Goal: Task Accomplishment & Management: Manage account settings

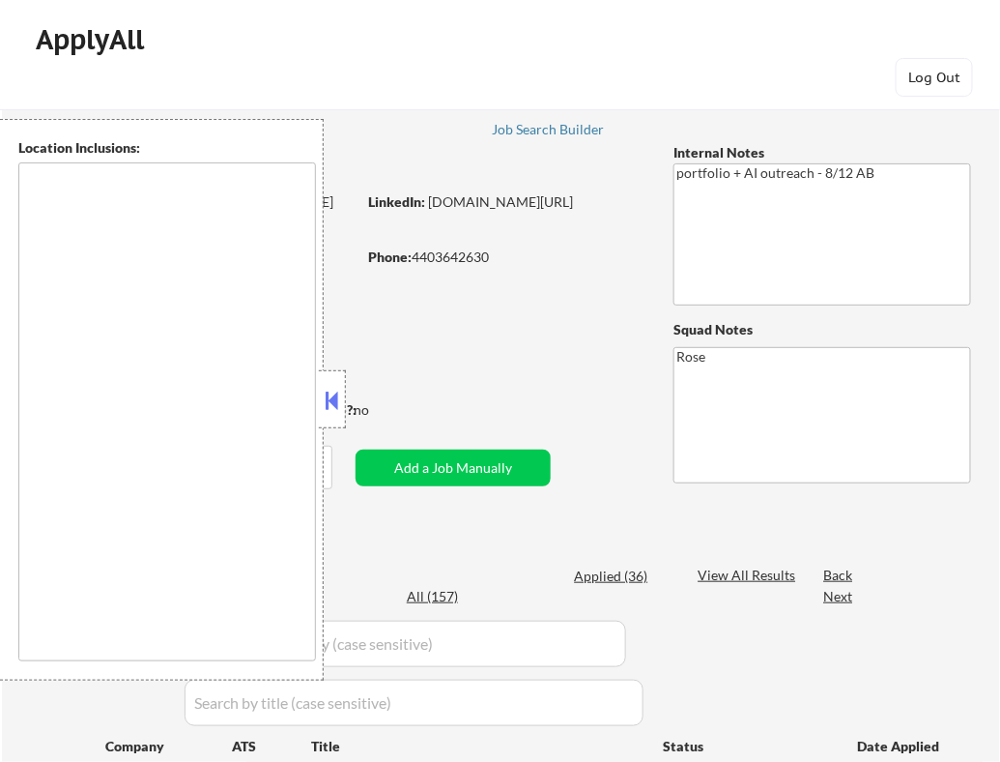
type textarea "[GEOGRAPHIC_DATA], [GEOGRAPHIC_DATA] [GEOGRAPHIC_DATA], [GEOGRAPHIC_DATA] [GEOG…"
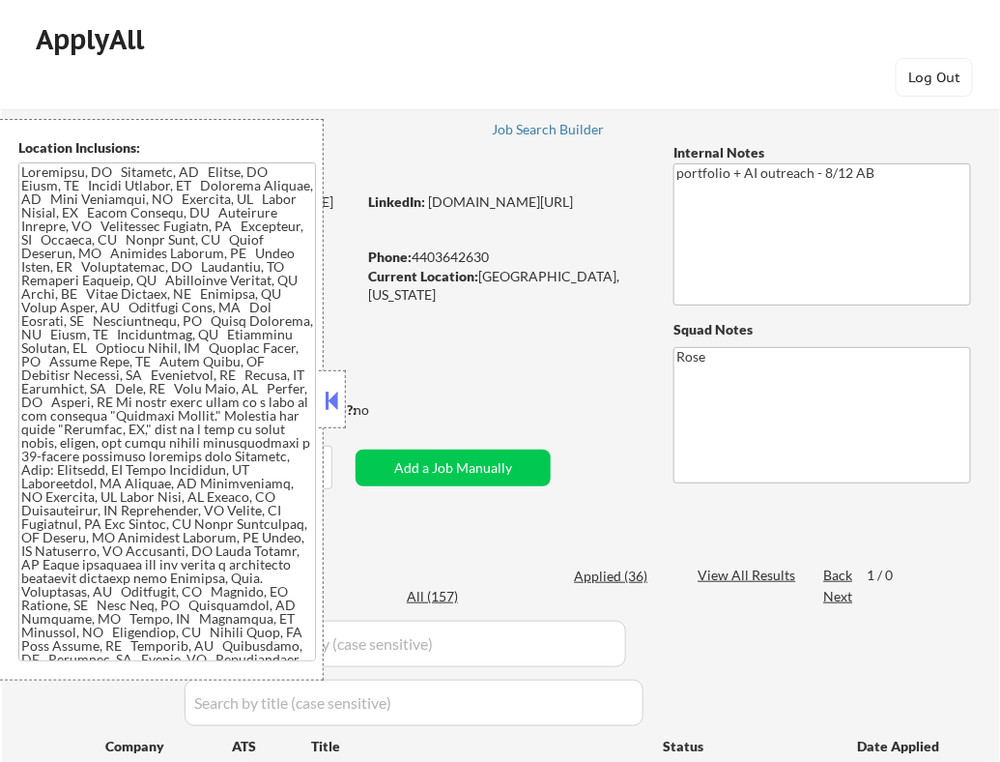
click at [338, 412] on button at bounding box center [332, 400] width 21 height 29
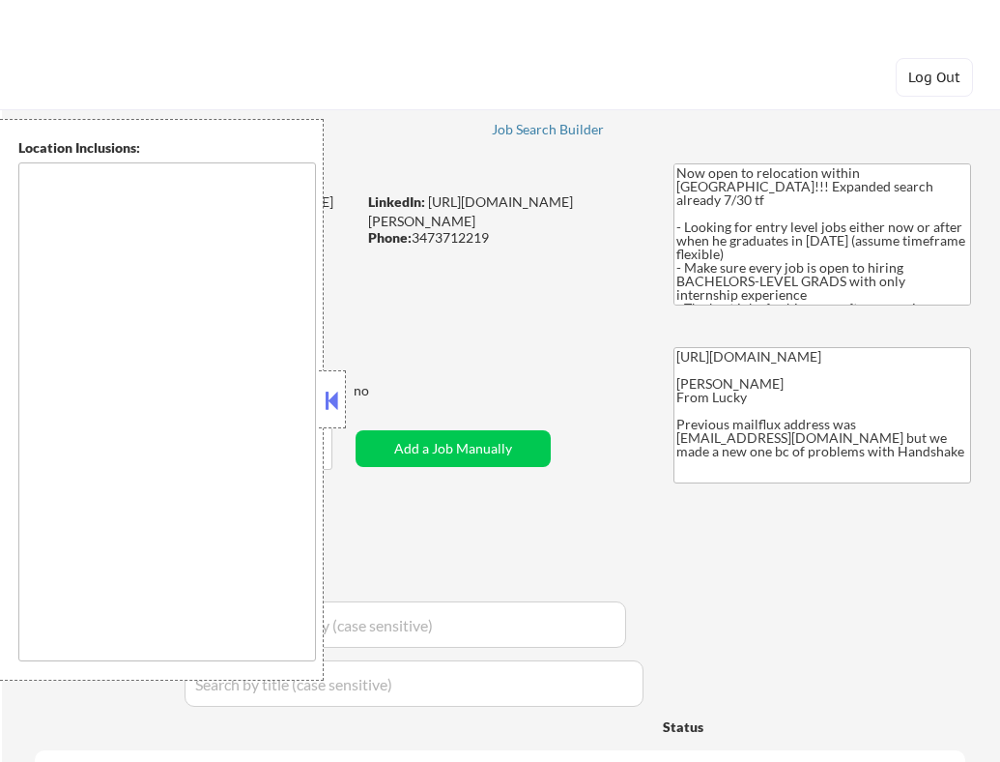
type textarea "country:[GEOGRAPHIC_DATA]"
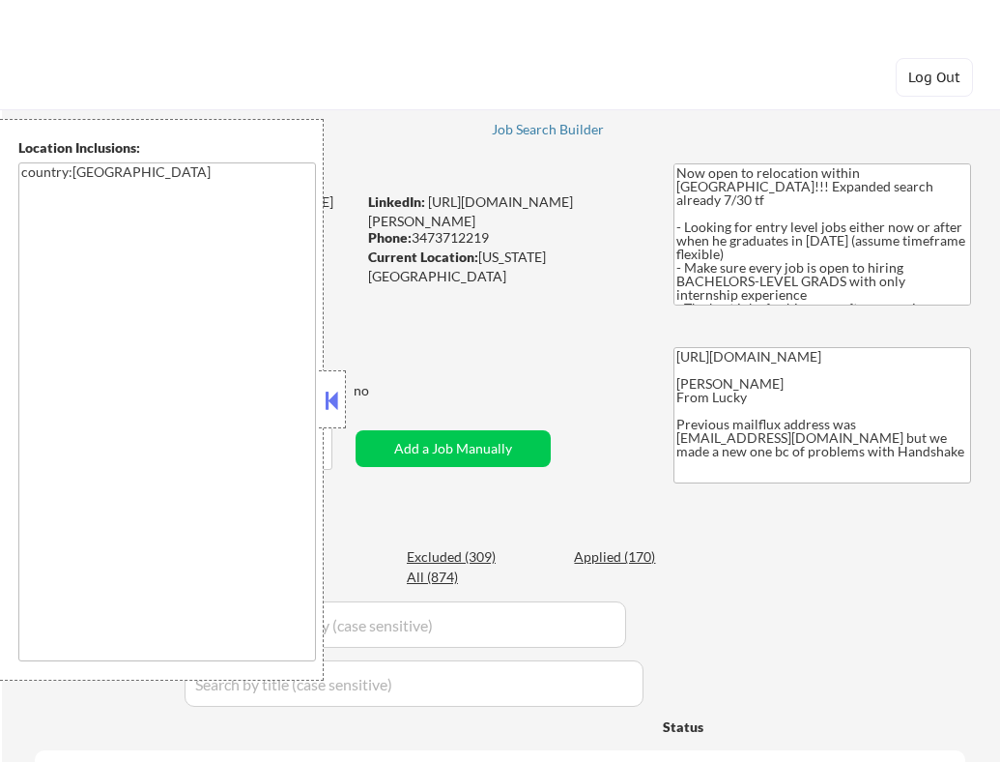
select select ""pending""
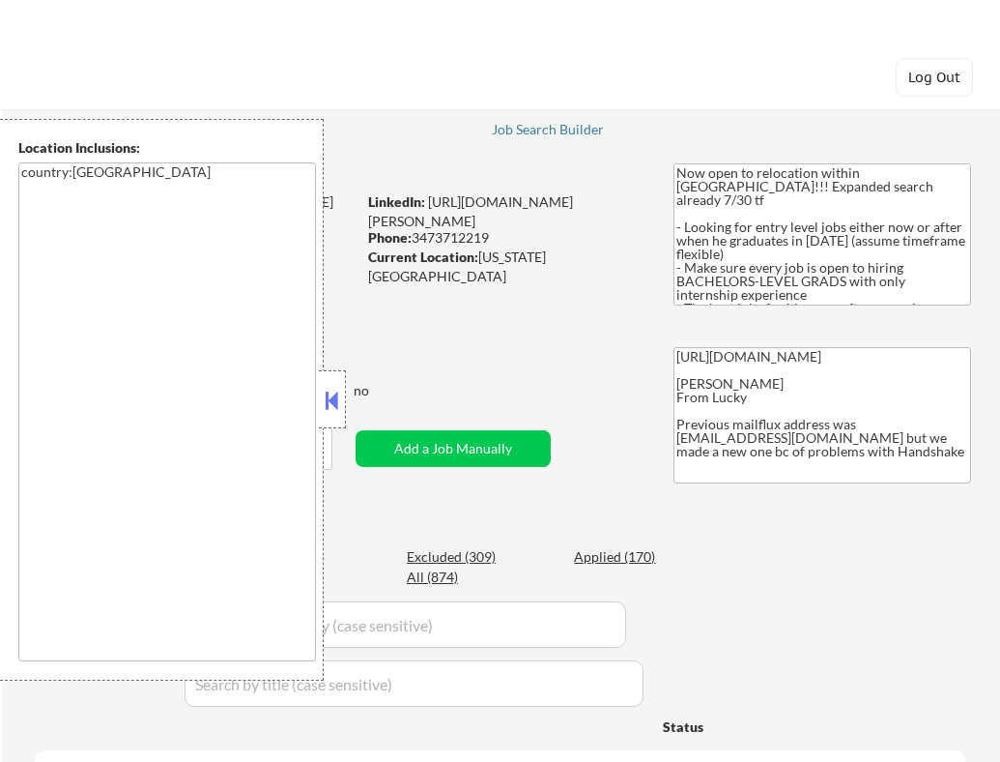
select select ""pending""
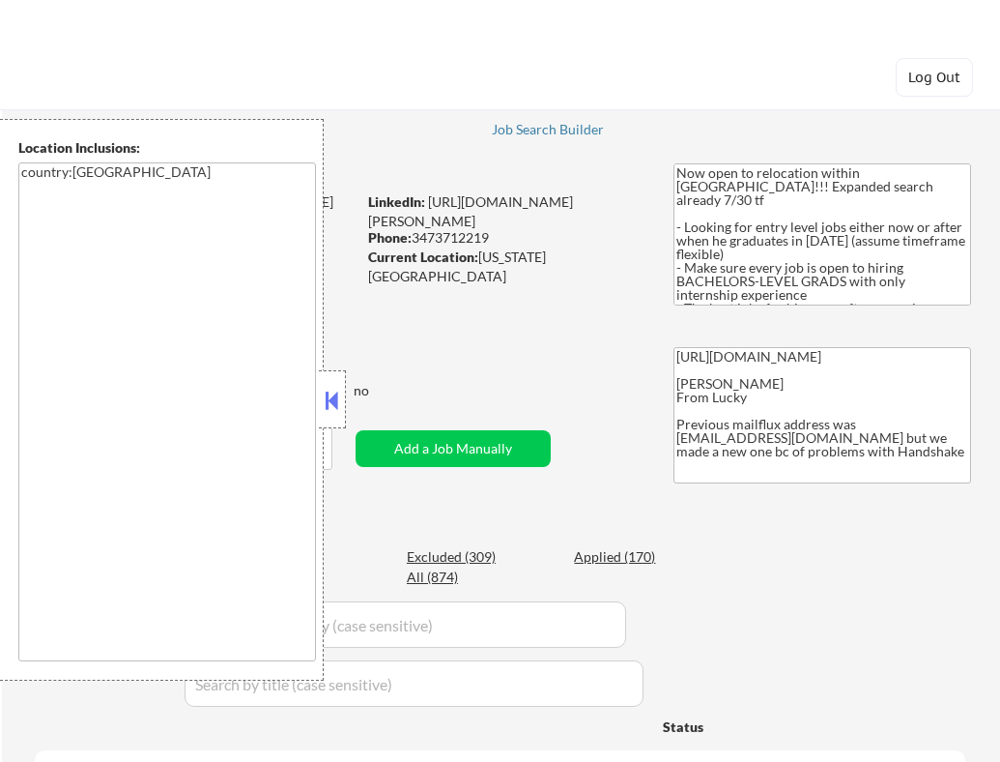
select select ""pending""
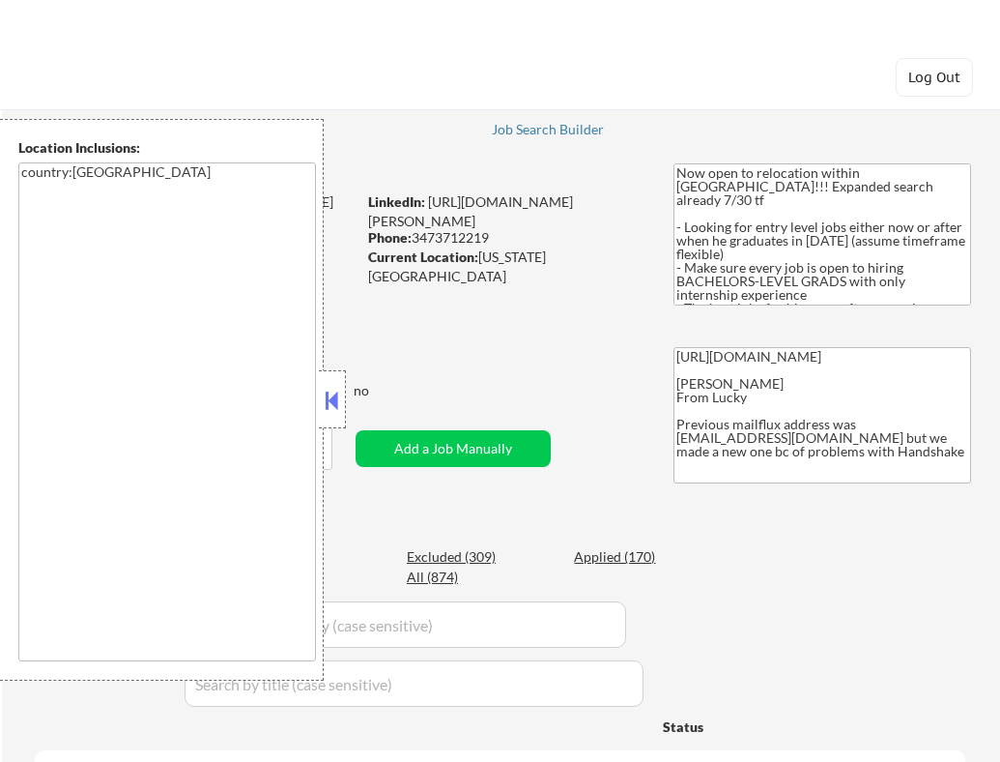
select select ""pending""
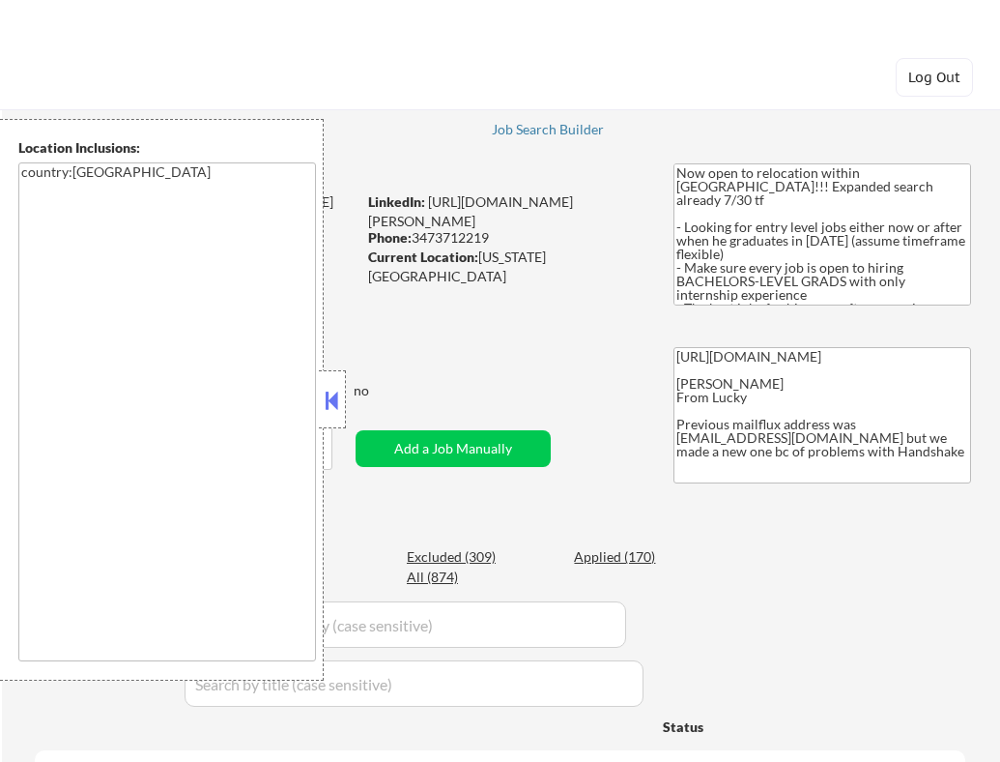
select select ""pending""
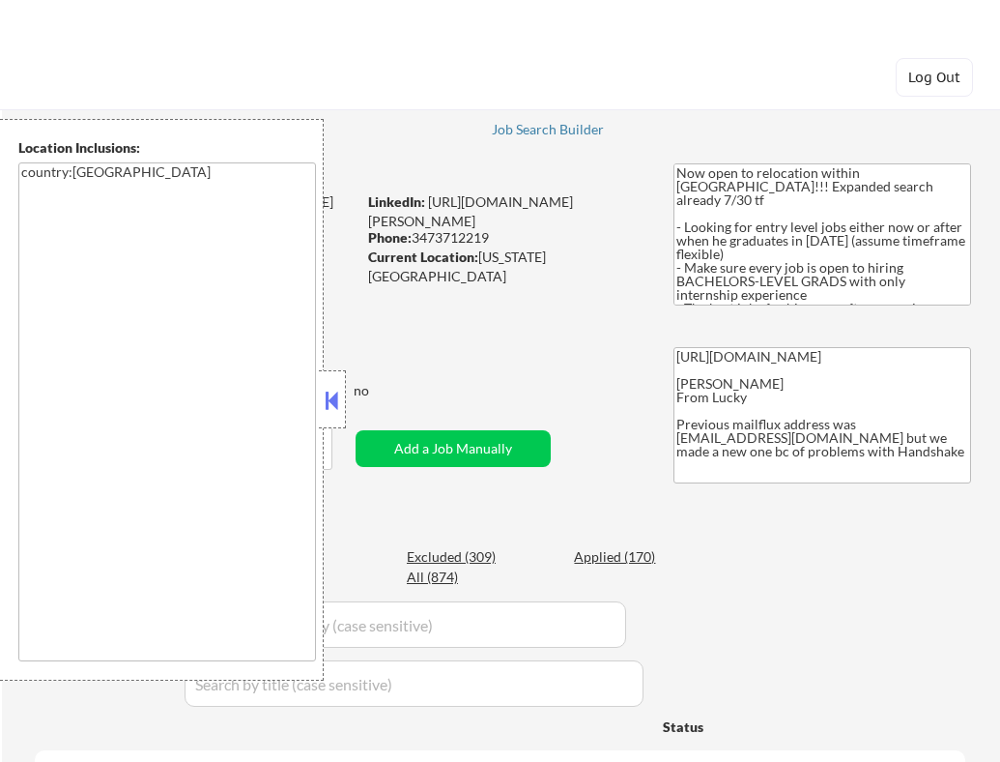
select select ""pending""
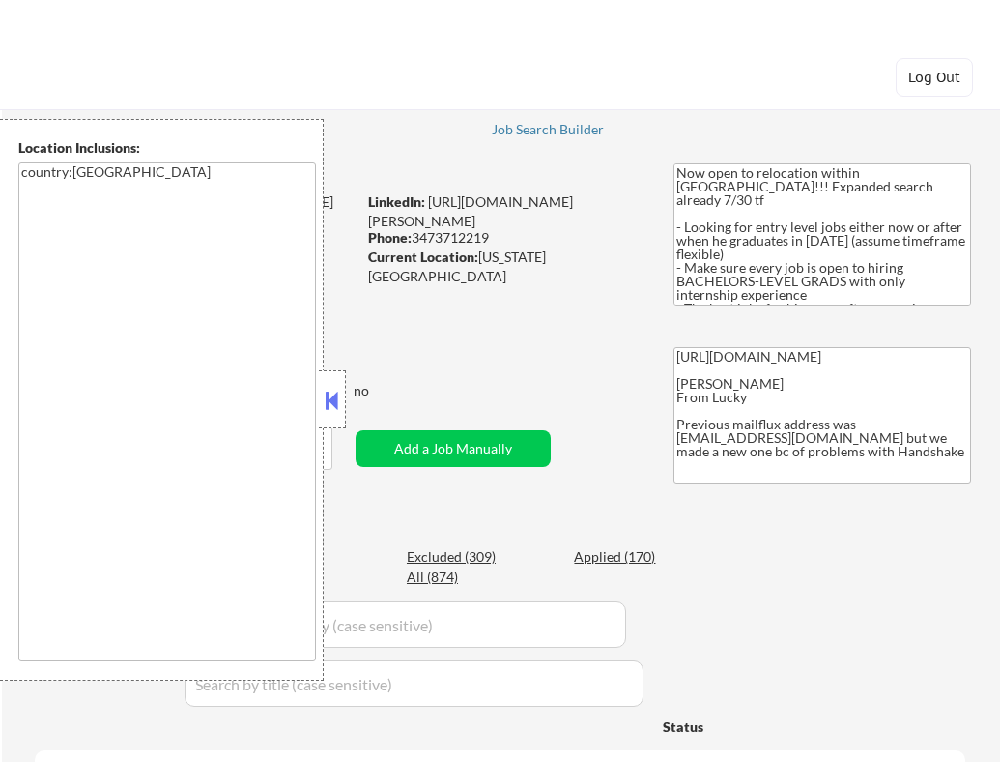
select select ""pending""
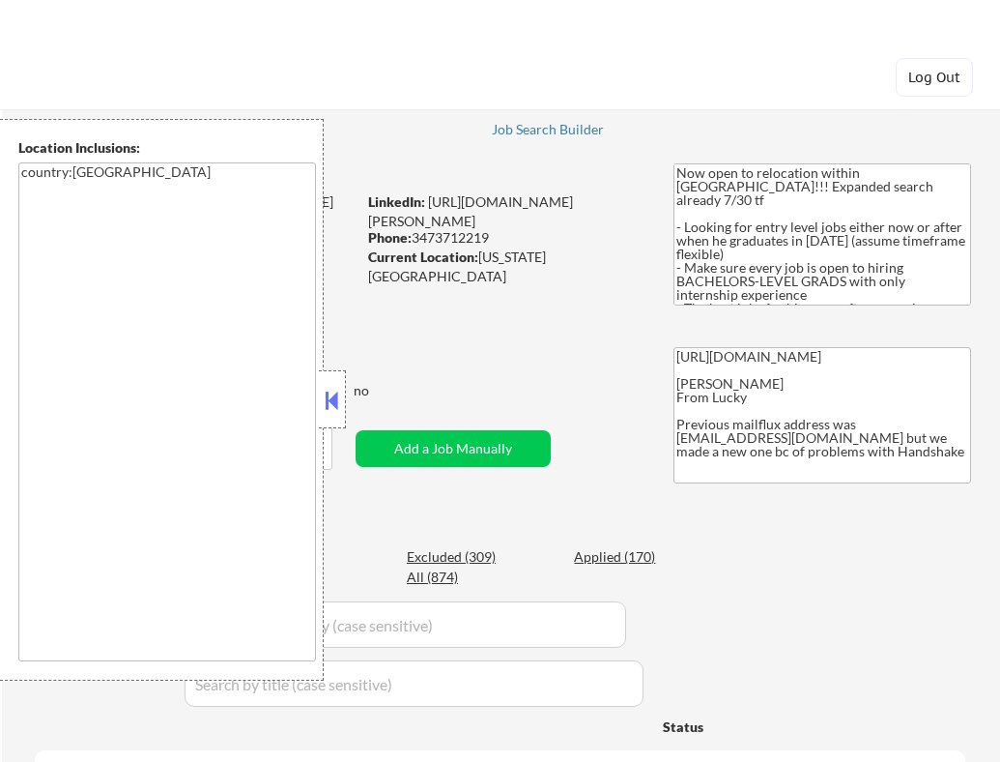
select select ""pending""
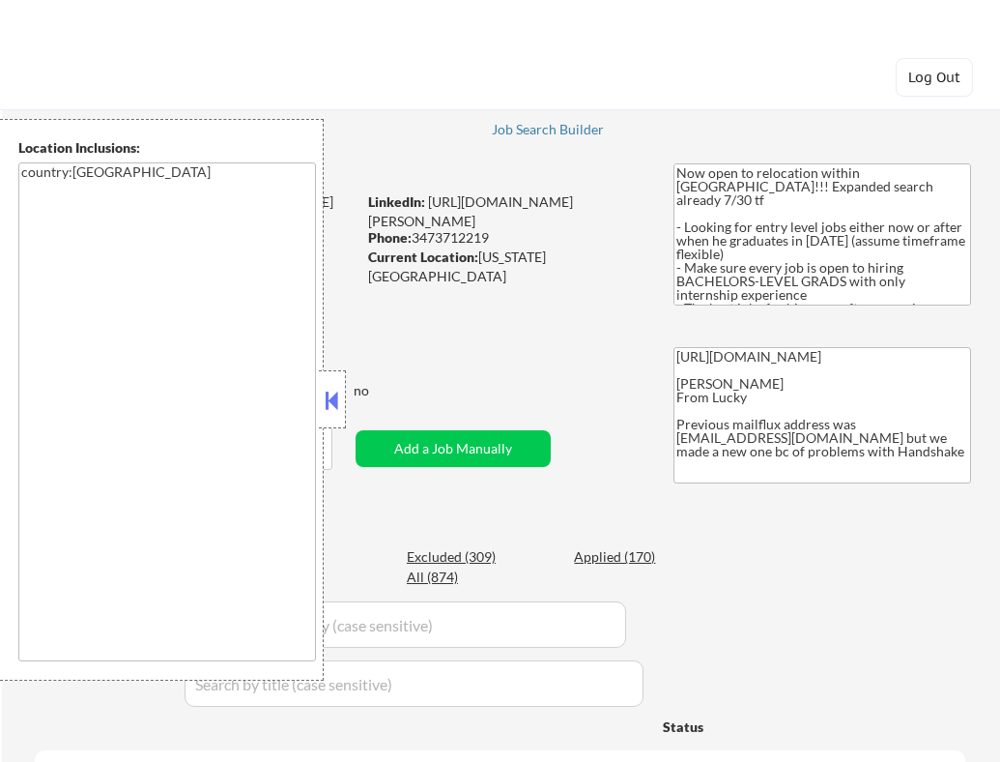
select select ""pending""
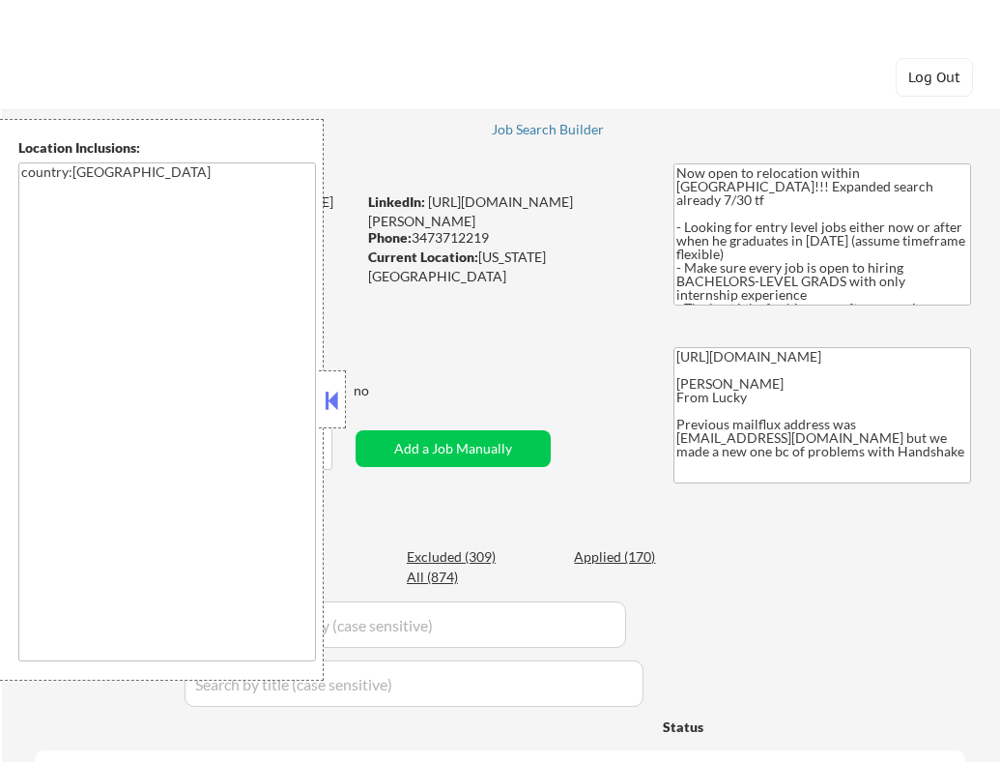
select select ""pending""
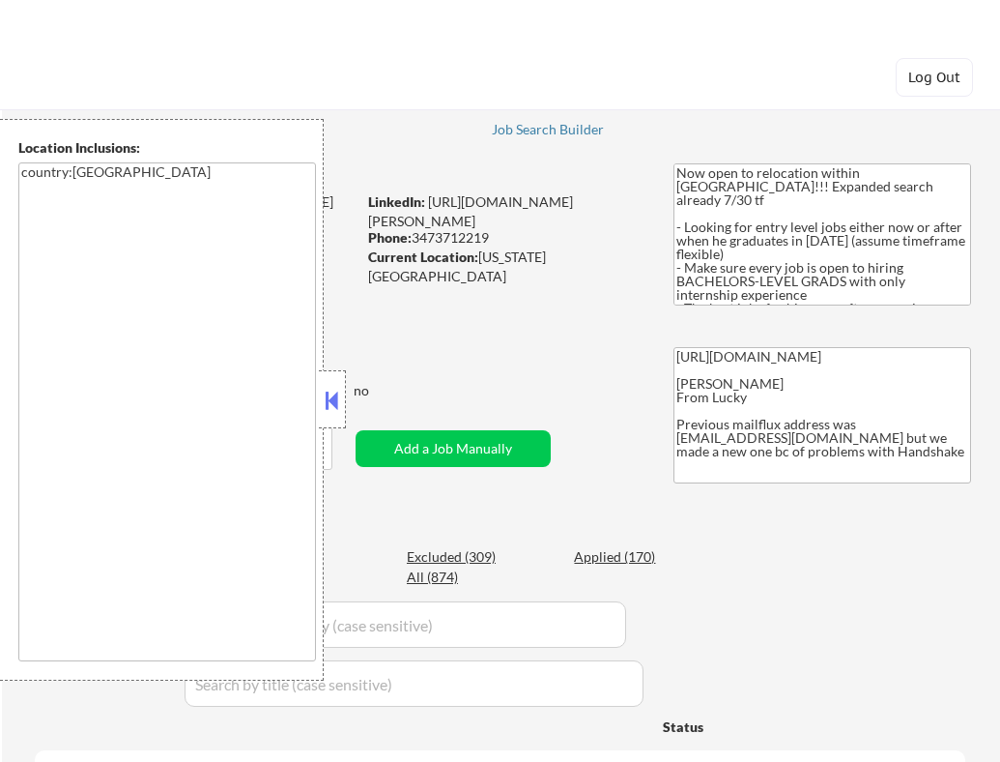
select select ""pending""
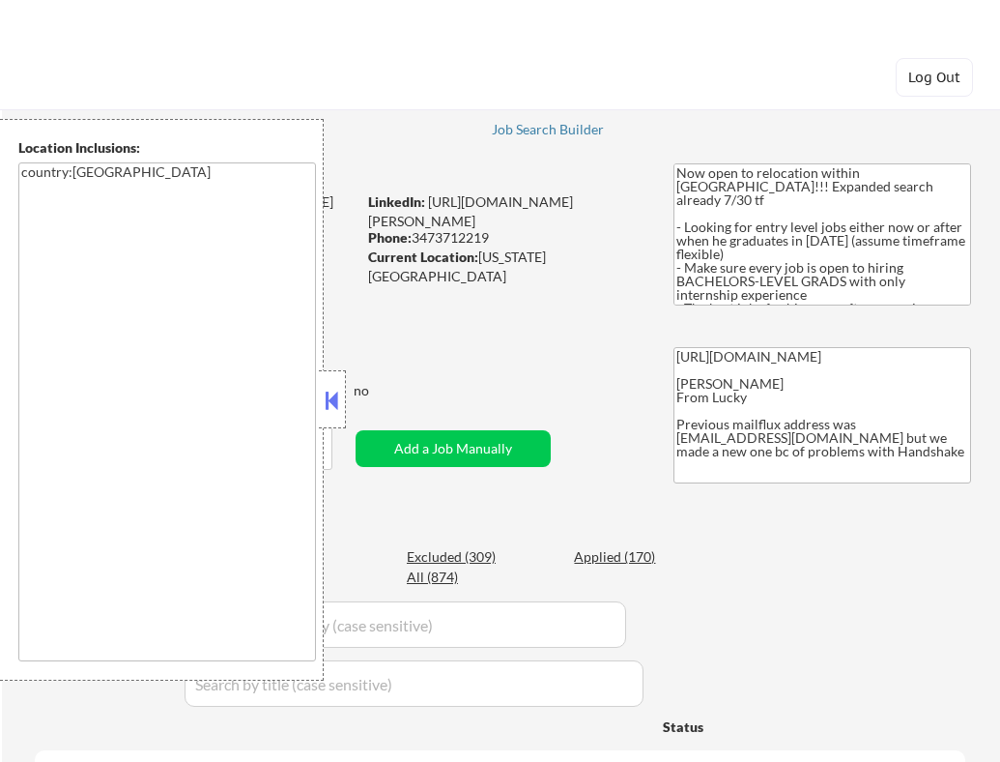
select select ""pending""
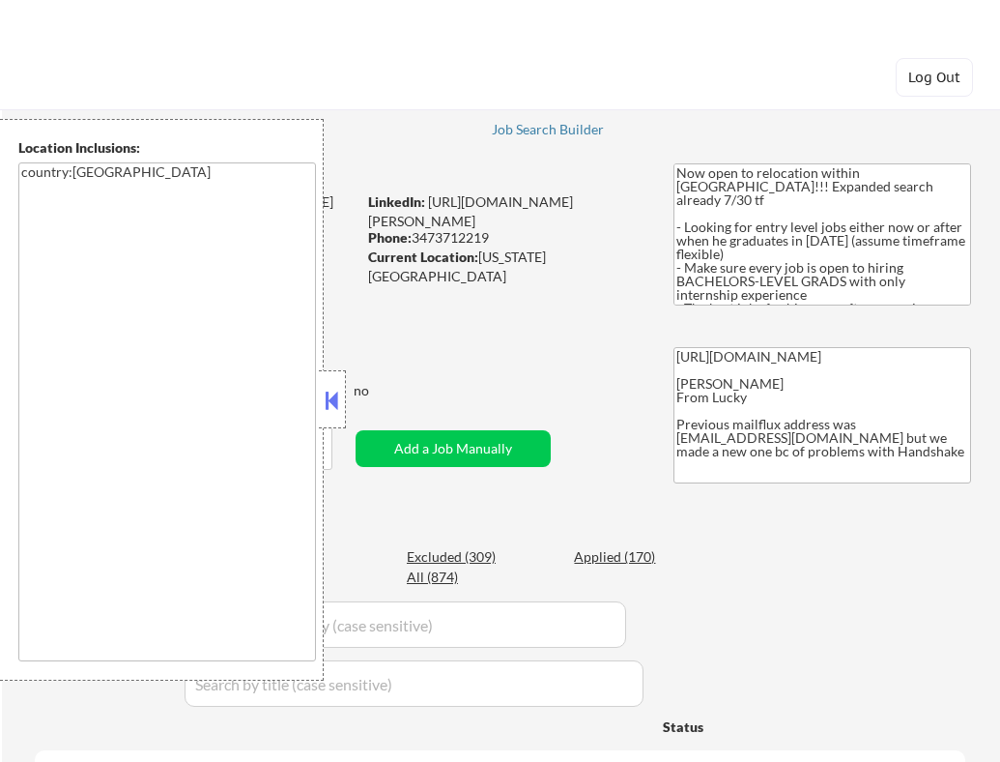
select select ""pending""
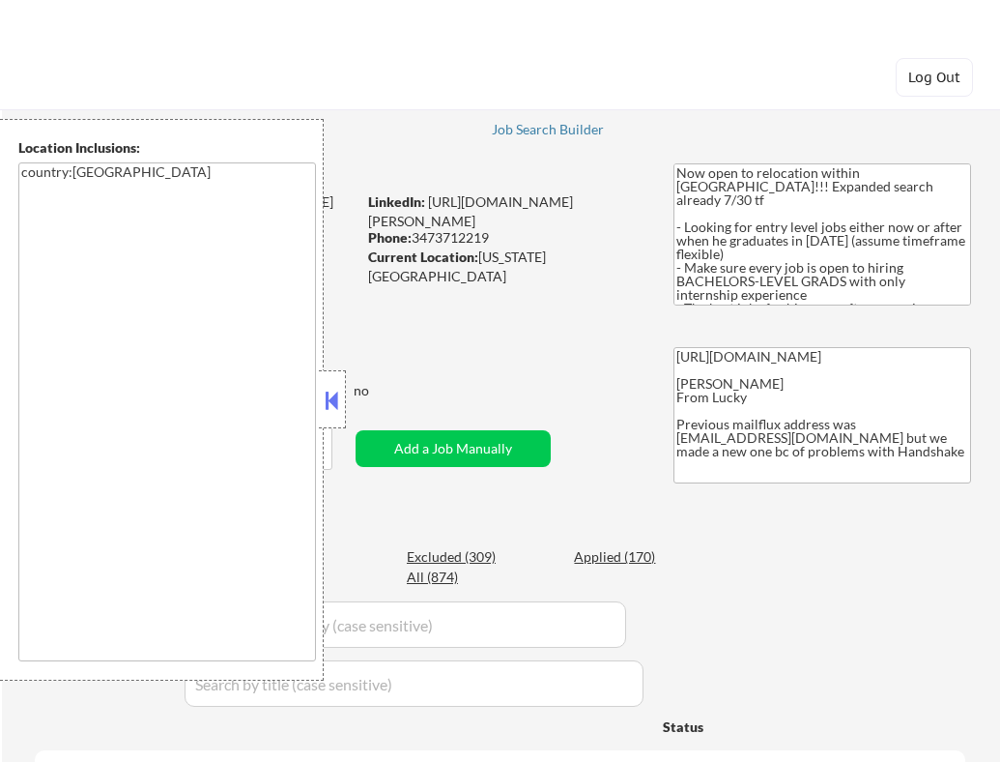
select select ""pending""
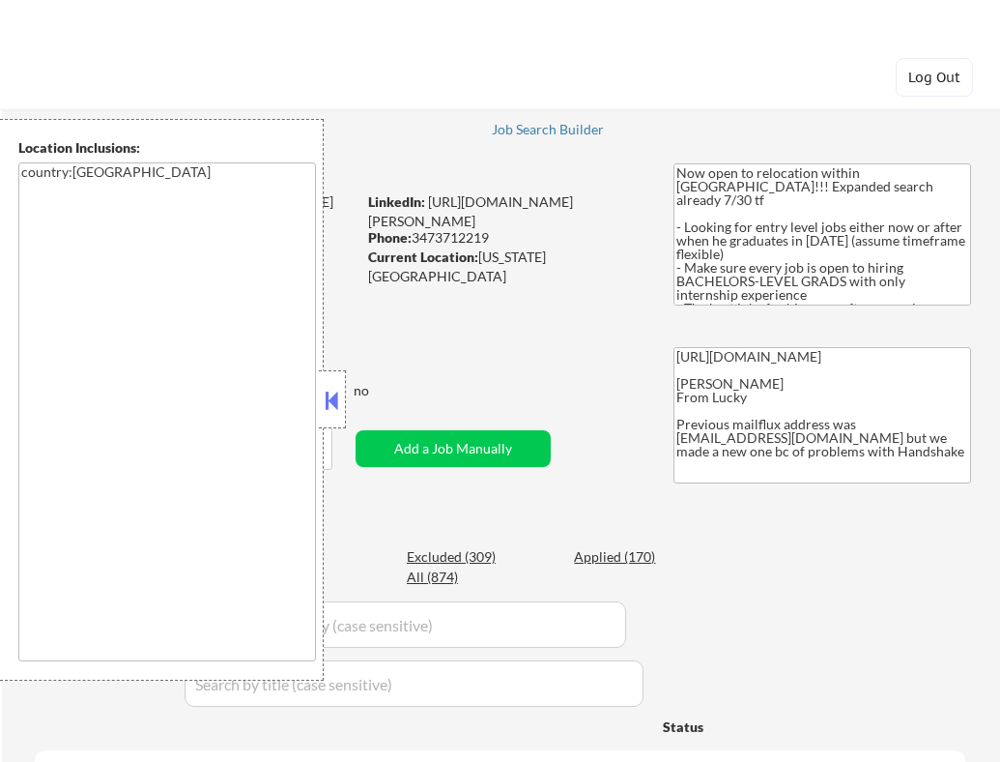
select select ""pending""
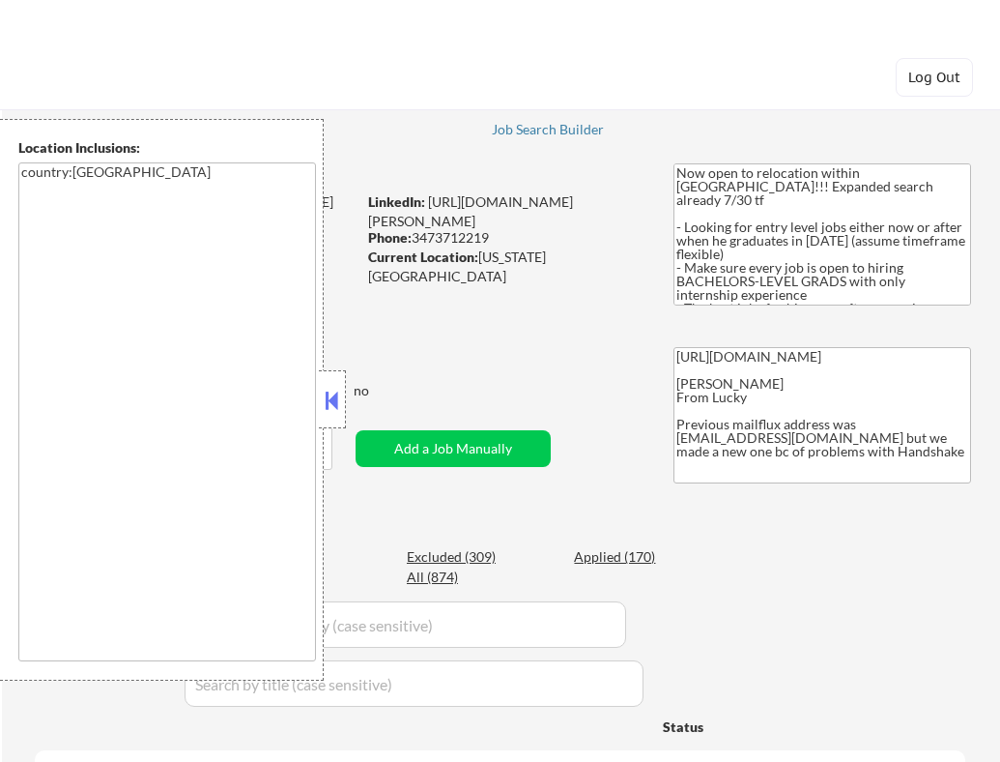
select select ""pending""
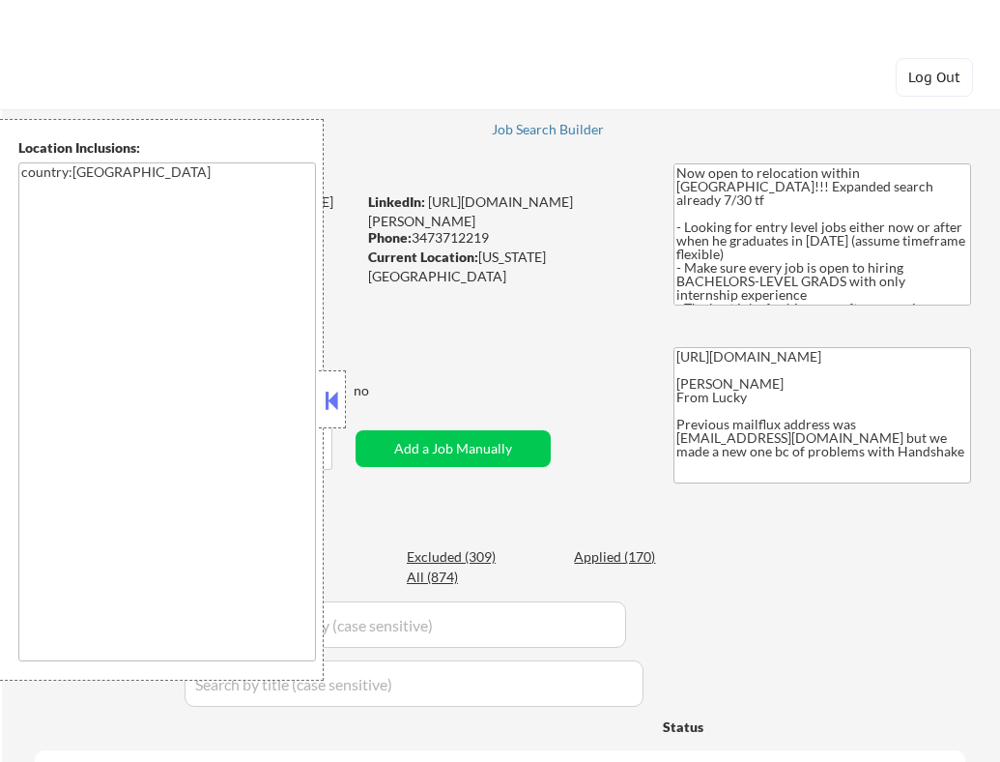
select select ""pending""
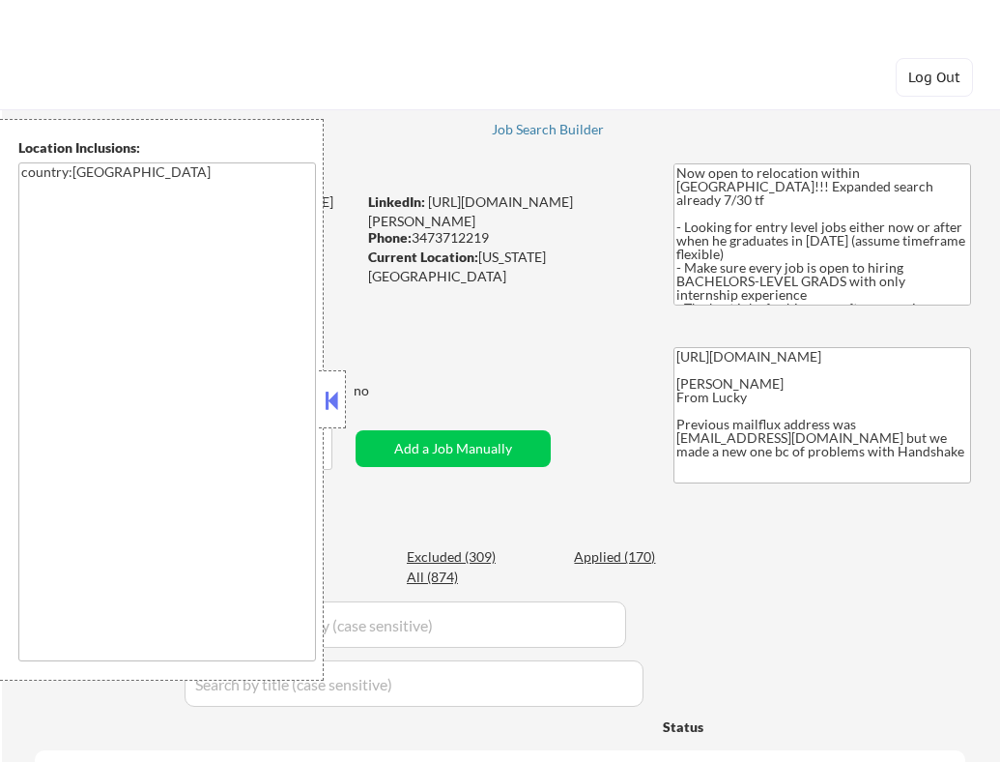
select select ""pending""
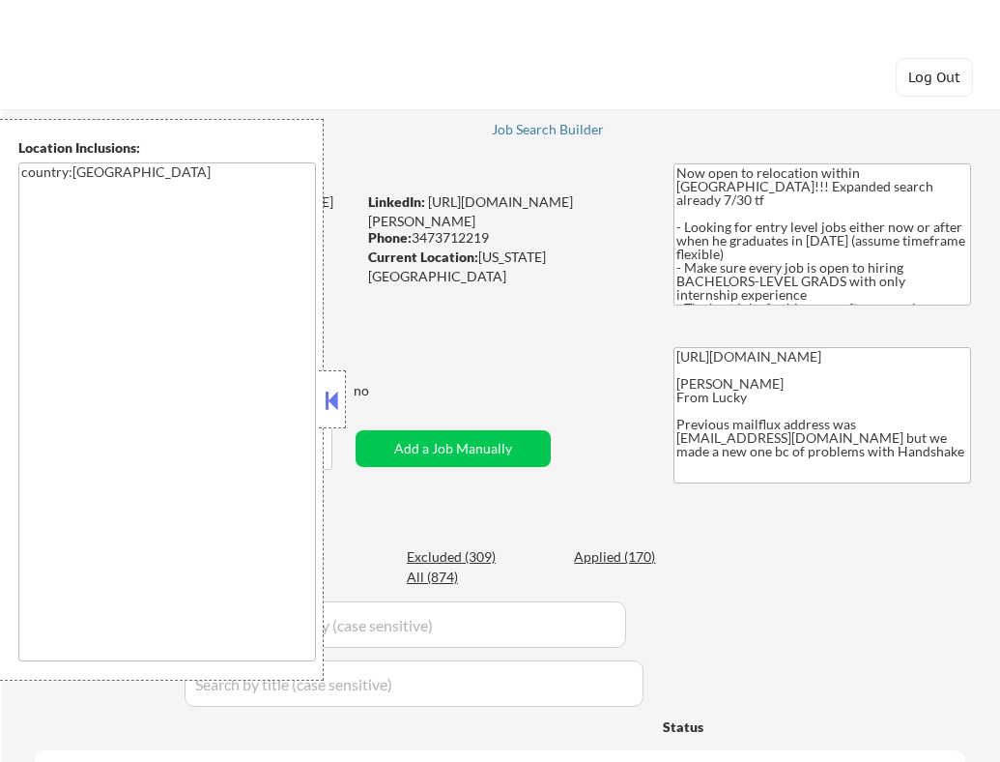
select select ""pending""
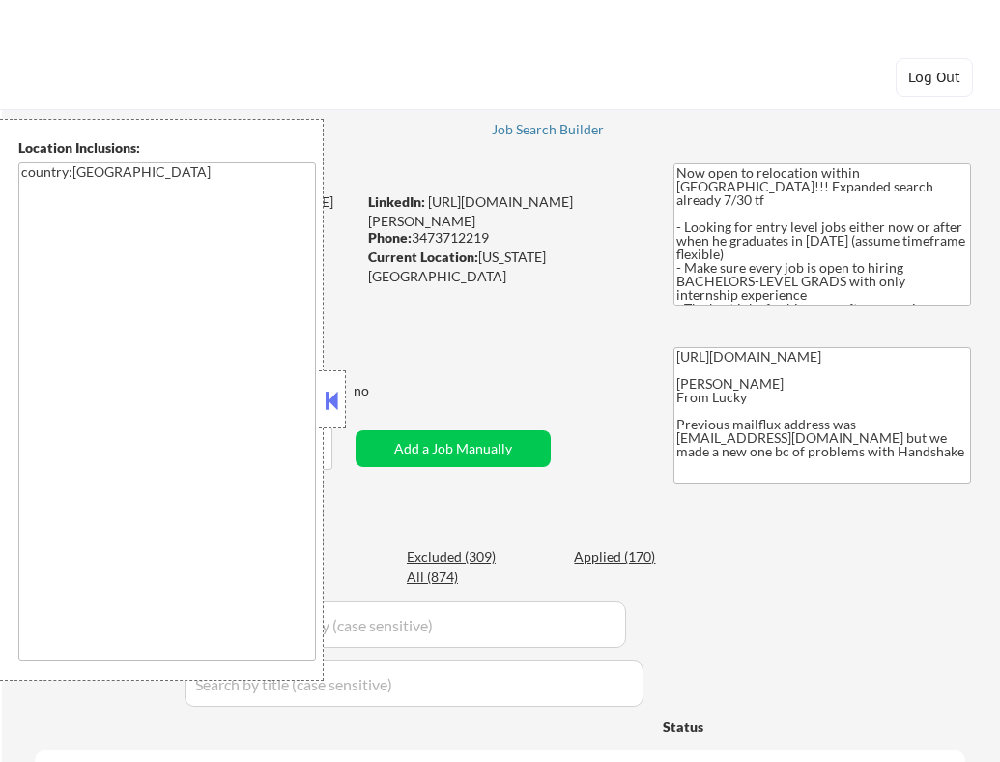
select select ""pending""
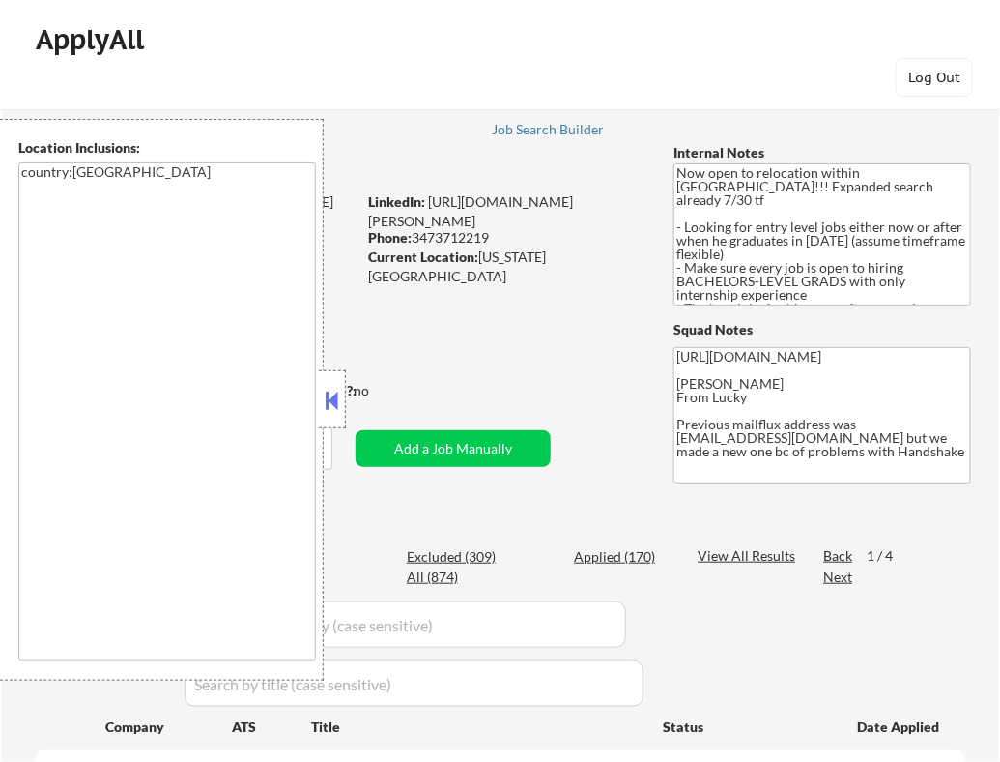
click at [333, 396] on button at bounding box center [332, 400] width 21 height 29
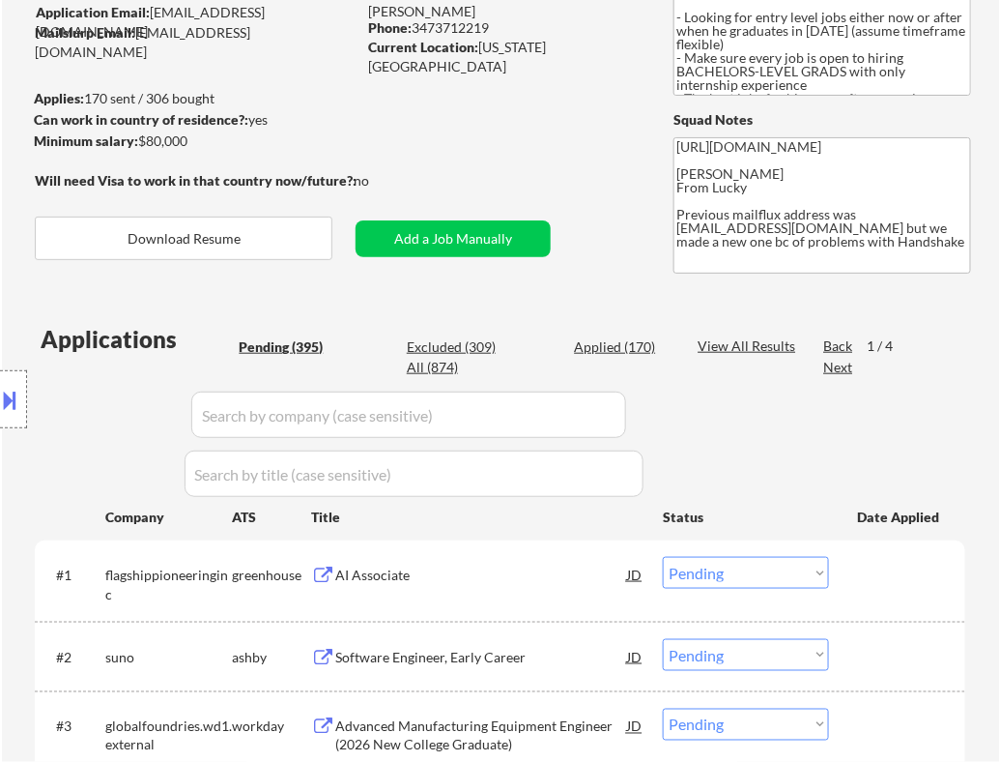
scroll to position [348, 0]
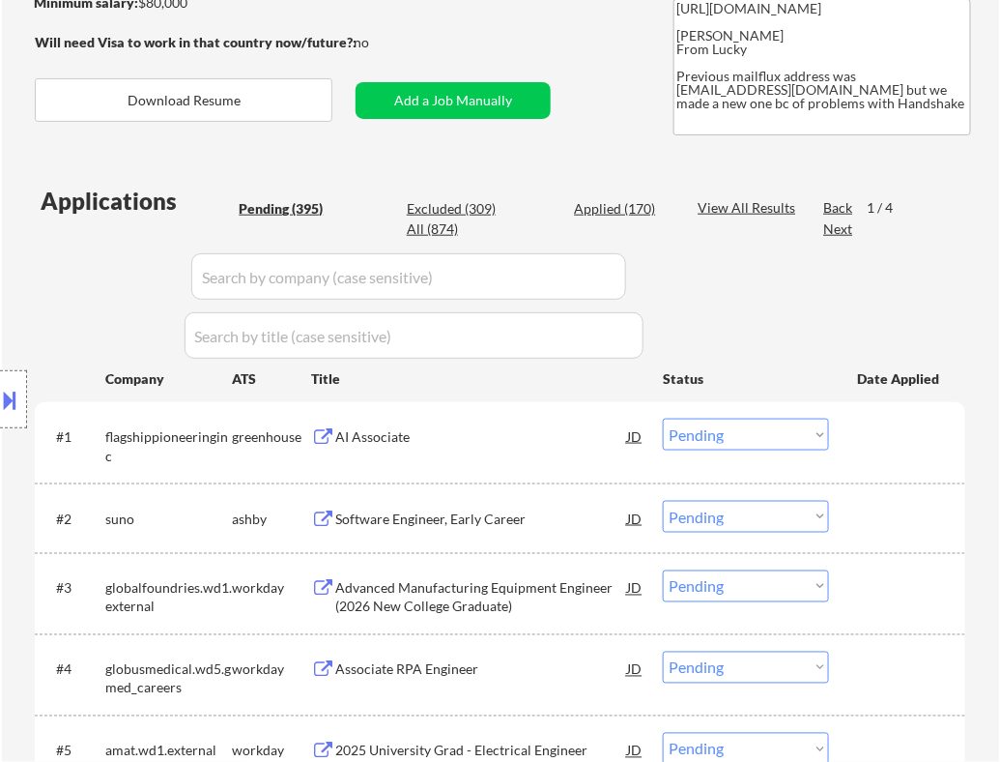
click at [523, 446] on div "AI Associate" at bounding box center [481, 436] width 292 height 19
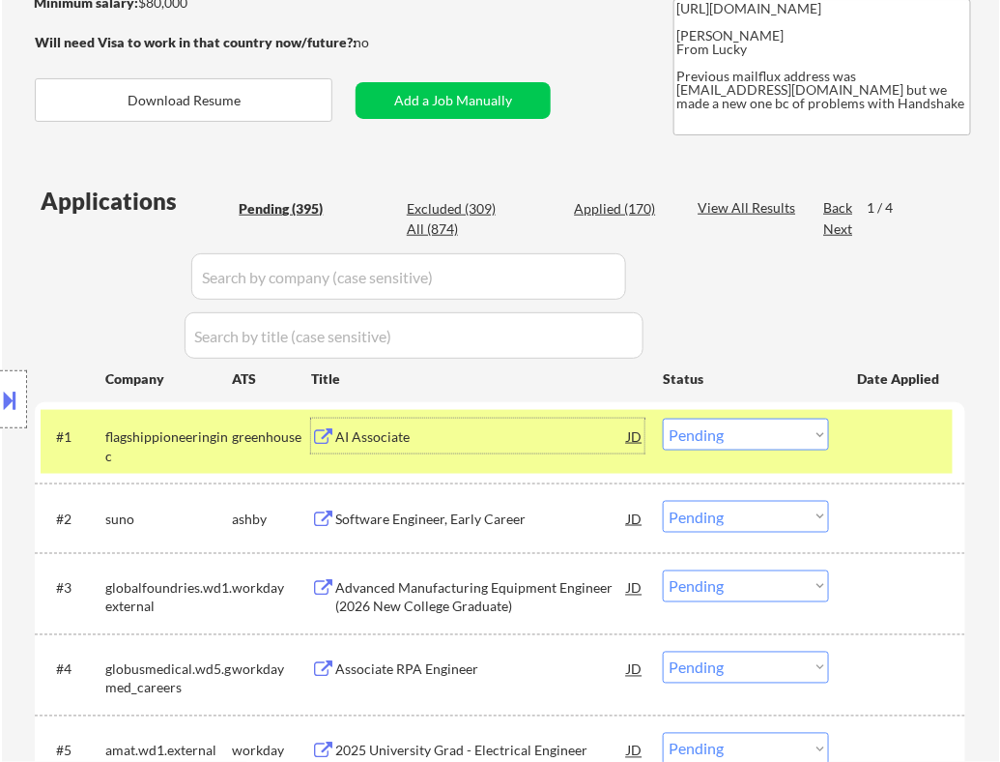
click at [734, 441] on select "Choose an option... Pending Applied Excluded (Questions) Excluded (Expired) Exc…" at bounding box center [746, 434] width 166 height 32
click at [663, 418] on select "Choose an option... Pending Applied Excluded (Questions) Excluded (Expired) Exc…" at bounding box center [746, 434] width 166 height 32
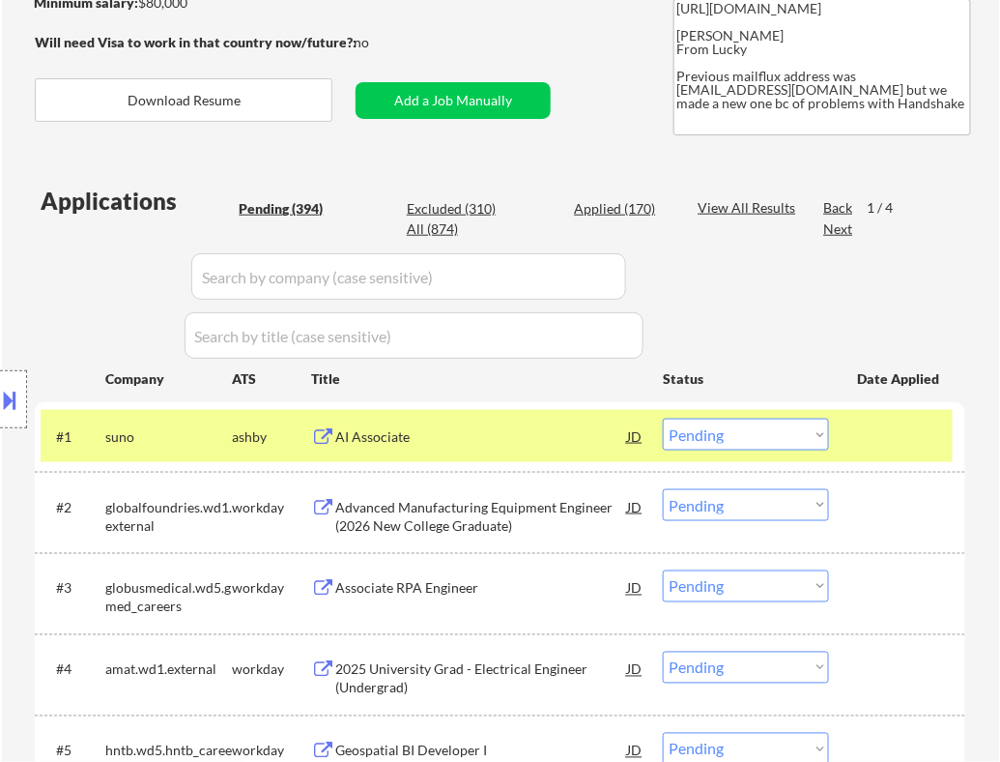
click at [512, 446] on div "AI Associate" at bounding box center [481, 436] width 292 height 19
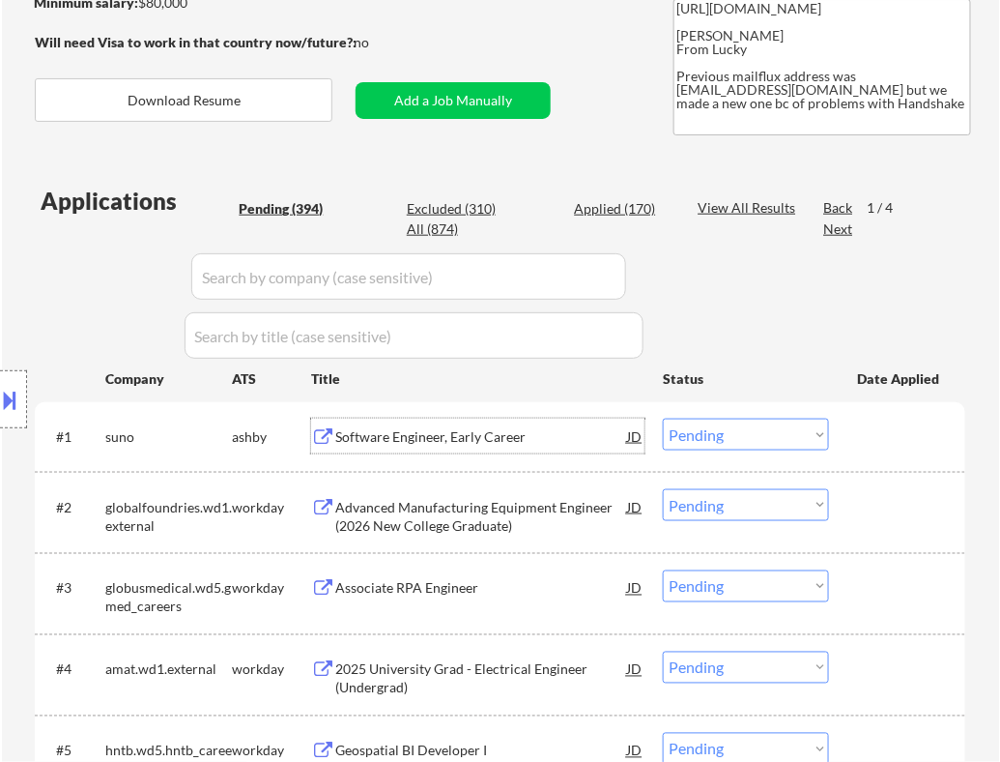
click at [732, 440] on select "Choose an option... Pending Applied Excluded (Questions) Excluded (Expired) Exc…" at bounding box center [746, 434] width 166 height 32
click at [663, 418] on select "Choose an option... Pending Applied Excluded (Questions) Excluded (Expired) Exc…" at bounding box center [746, 434] width 166 height 32
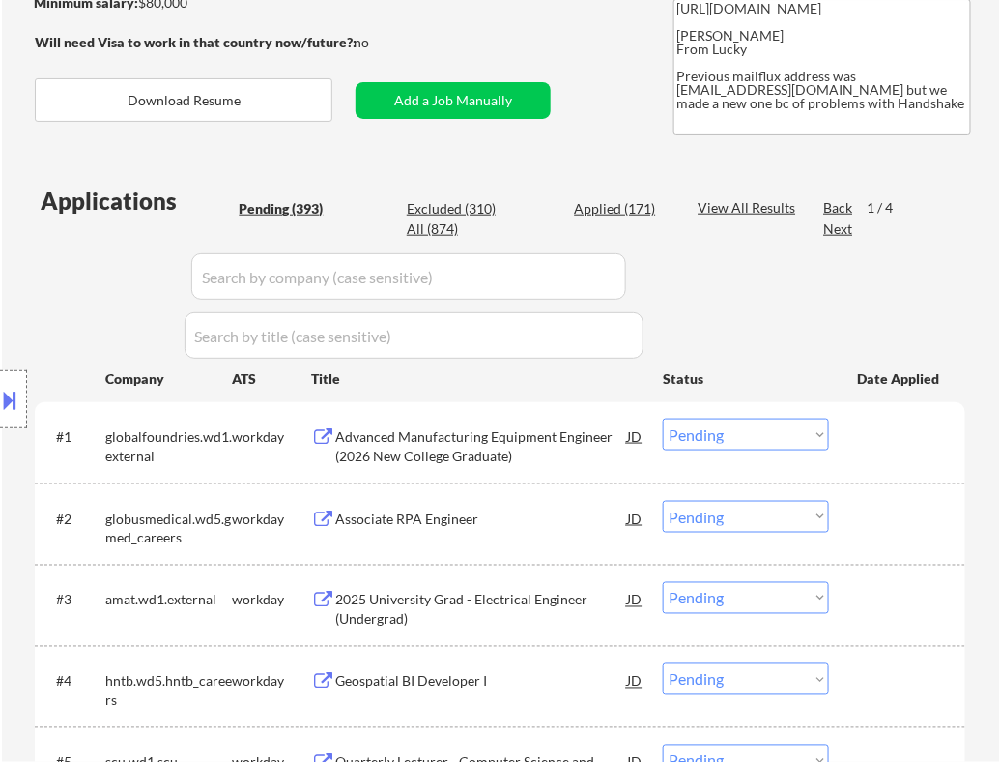
click at [522, 448] on div "Advanced Manufacturing Equipment Engineer (2026 New College Graduate)" at bounding box center [481, 446] width 292 height 38
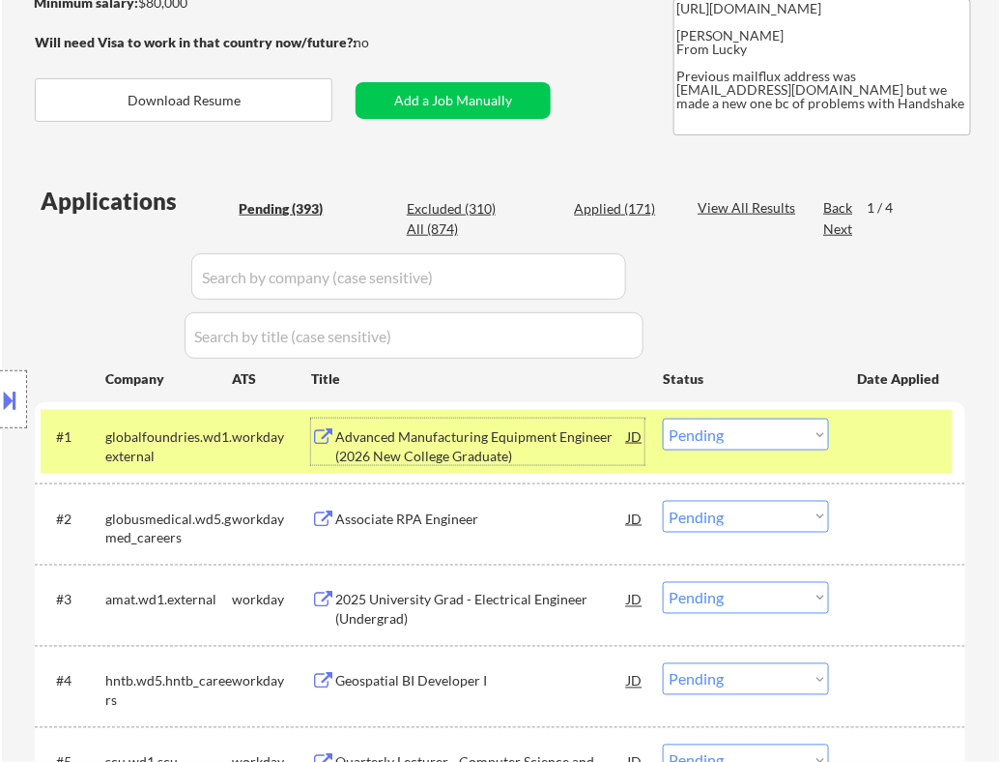
click at [767, 433] on select "Choose an option... Pending Applied Excluded (Questions) Excluded (Expired) Exc…" at bounding box center [746, 434] width 166 height 32
click at [663, 418] on select "Choose an option... Pending Applied Excluded (Questions) Excluded (Expired) Exc…" at bounding box center [746, 434] width 166 height 32
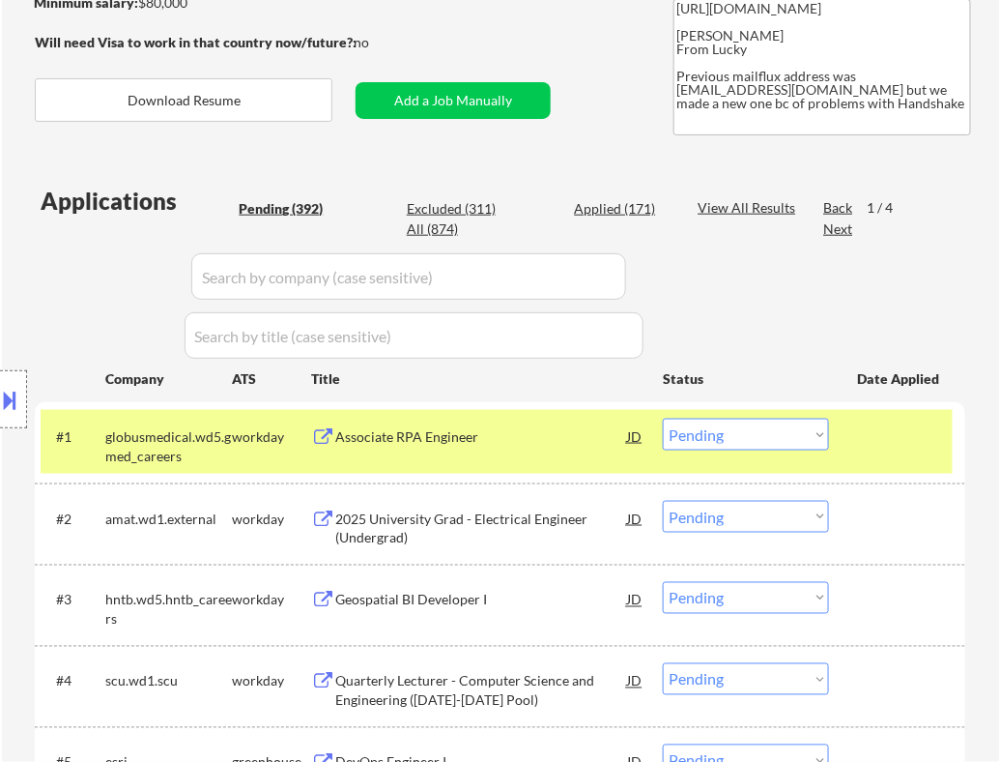
click at [534, 445] on div "Associate RPA Engineer" at bounding box center [481, 436] width 292 height 19
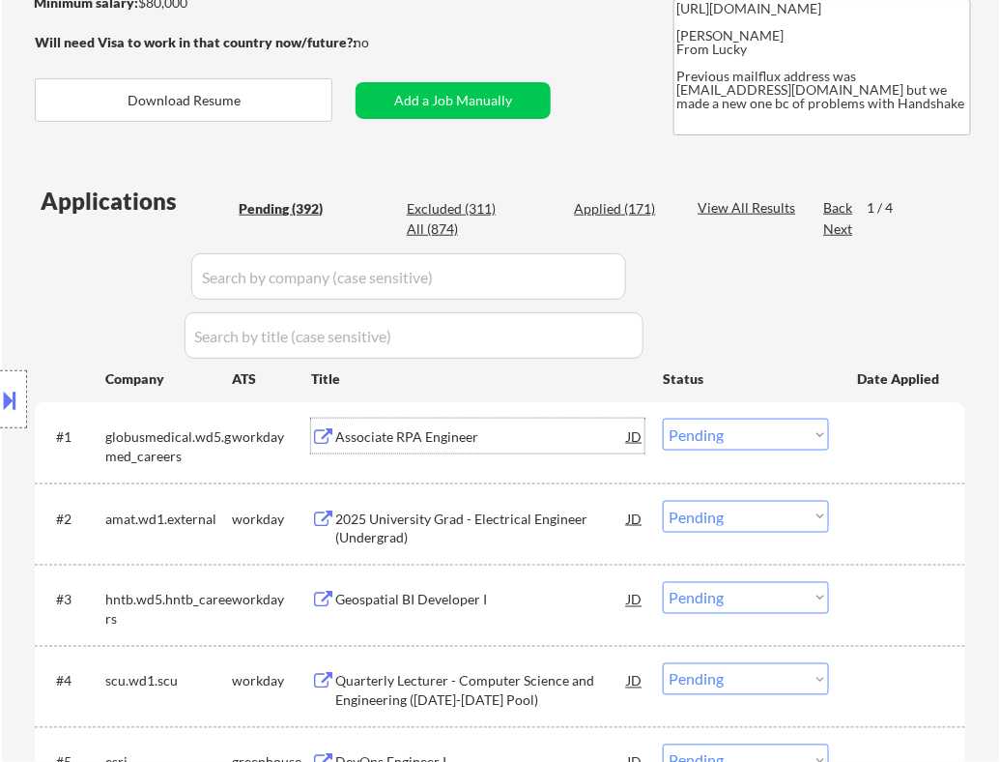
click at [757, 437] on select "Choose an option... Pending Applied Excluded (Questions) Excluded (Expired) Exc…" at bounding box center [746, 434] width 166 height 32
click at [663, 418] on select "Choose an option... Pending Applied Excluded (Questions) Excluded (Expired) Exc…" at bounding box center [746, 434] width 166 height 32
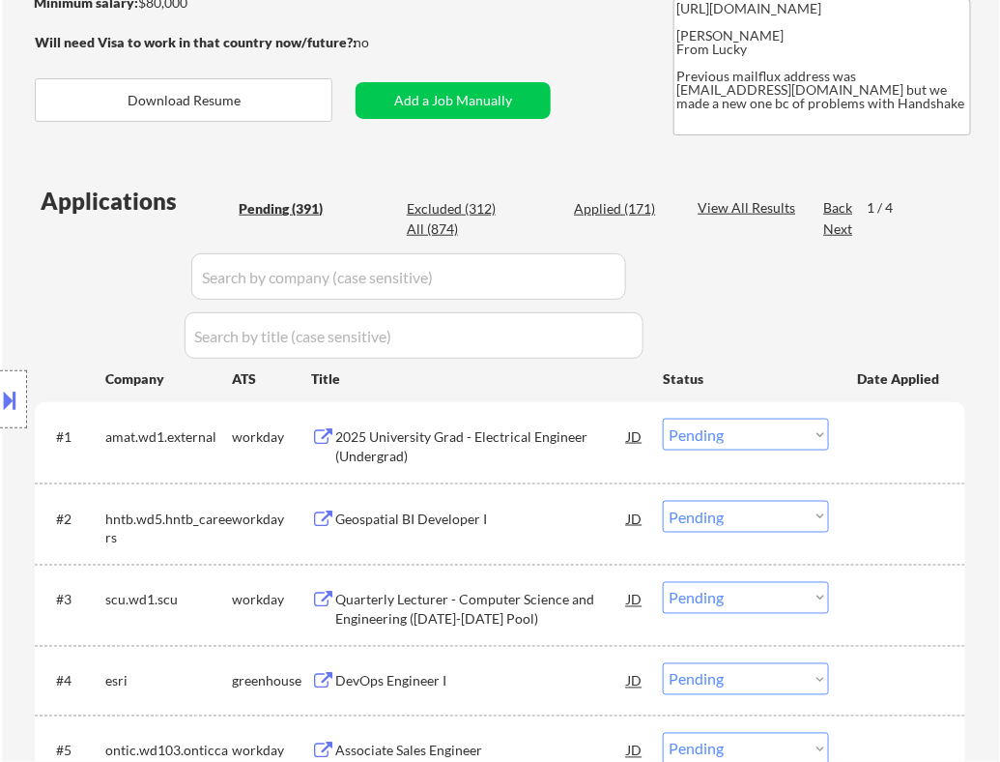
click at [572, 436] on div "2025 University Grad - Electrical Engineer (Undergrad)" at bounding box center [481, 446] width 292 height 38
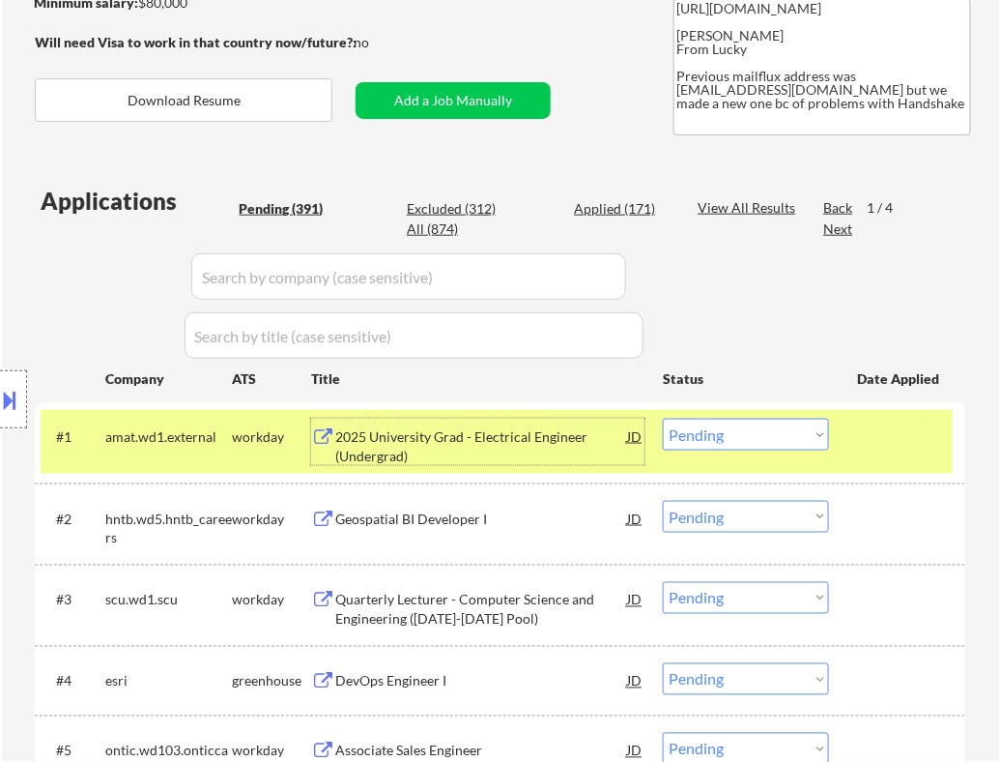
click at [719, 438] on select "Choose an option... Pending Applied Excluded (Questions) Excluded (Expired) Exc…" at bounding box center [746, 434] width 166 height 32
click at [663, 418] on select "Choose an option... Pending Applied Excluded (Questions) Excluded (Expired) Exc…" at bounding box center [746, 434] width 166 height 32
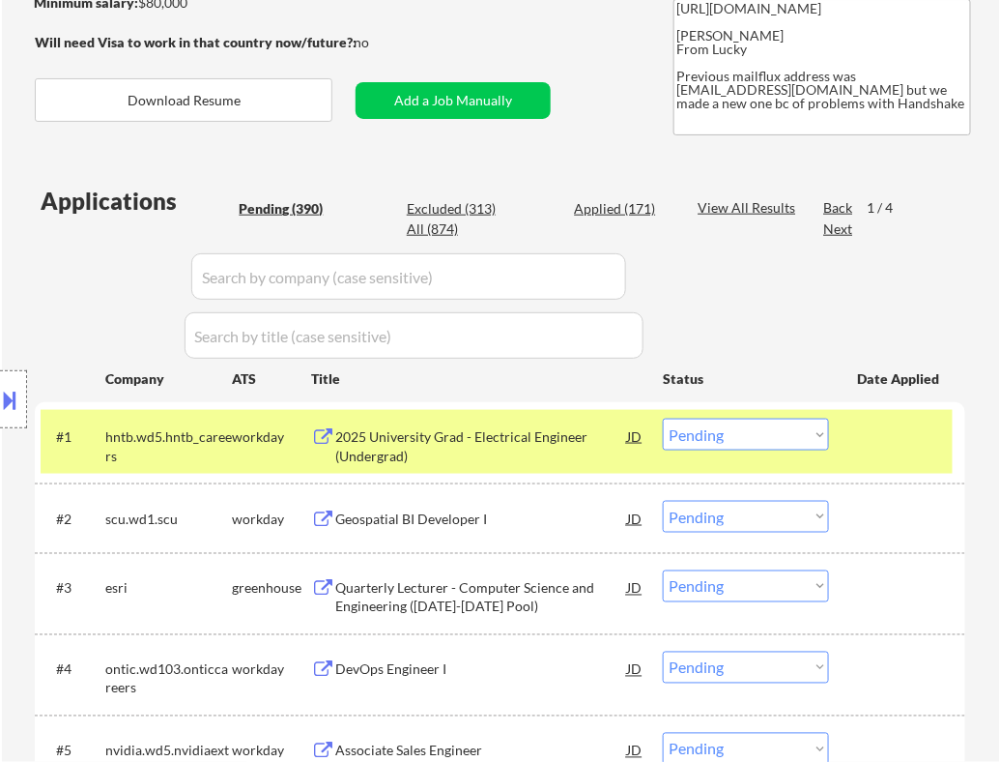
click at [542, 444] on div "2025 University Grad - Electrical Engineer (Undergrad)" at bounding box center [481, 446] width 292 height 38
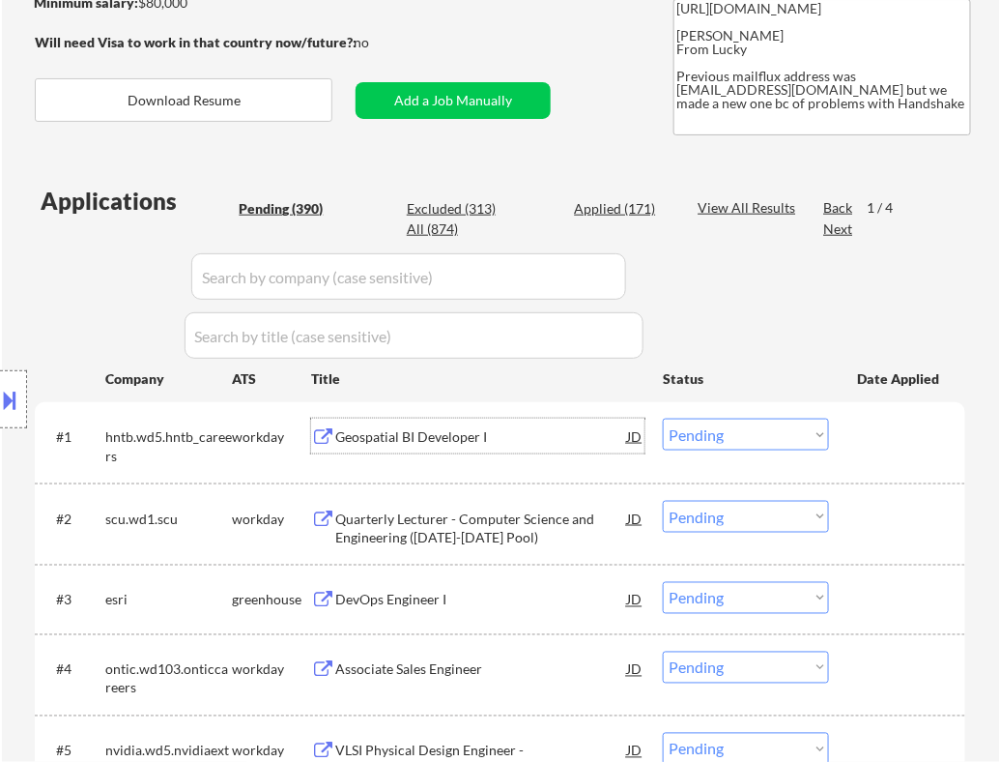
click at [729, 442] on select "Choose an option... Pending Applied Excluded (Questions) Excluded (Expired) Exc…" at bounding box center [746, 434] width 166 height 32
click at [663, 418] on select "Choose an option... Pending Applied Excluded (Questions) Excluded (Expired) Exc…" at bounding box center [746, 434] width 166 height 32
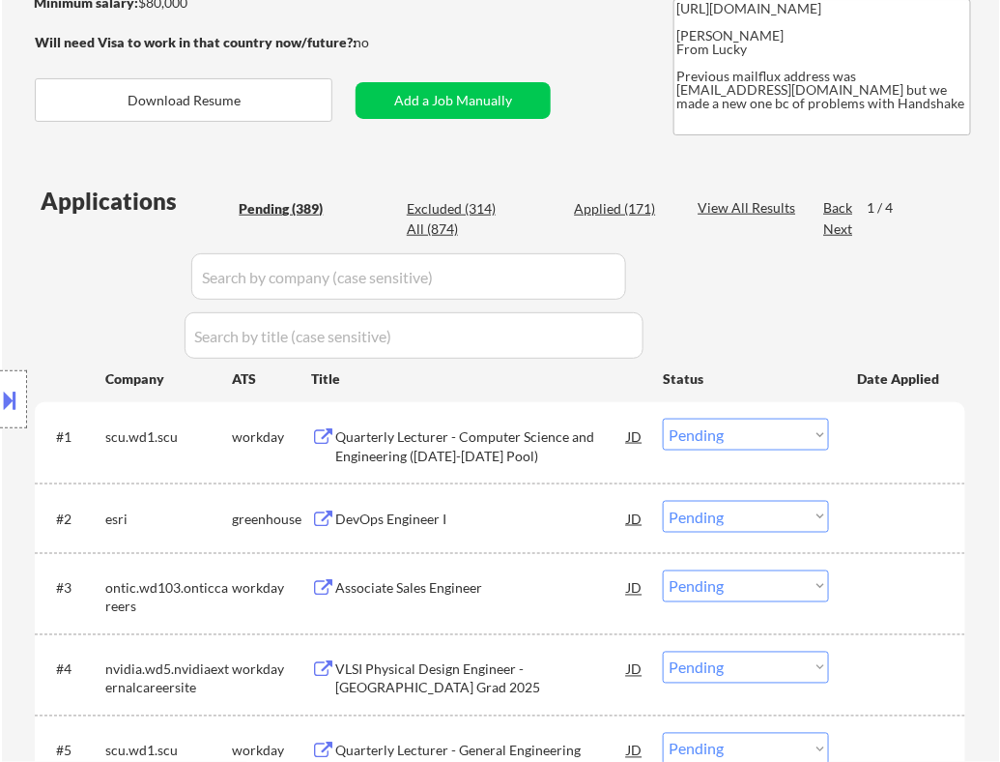
click at [586, 439] on div "Quarterly Lecturer - Computer Science and Engineering ([DATE]-[DATE] Pool)" at bounding box center [481, 446] width 292 height 38
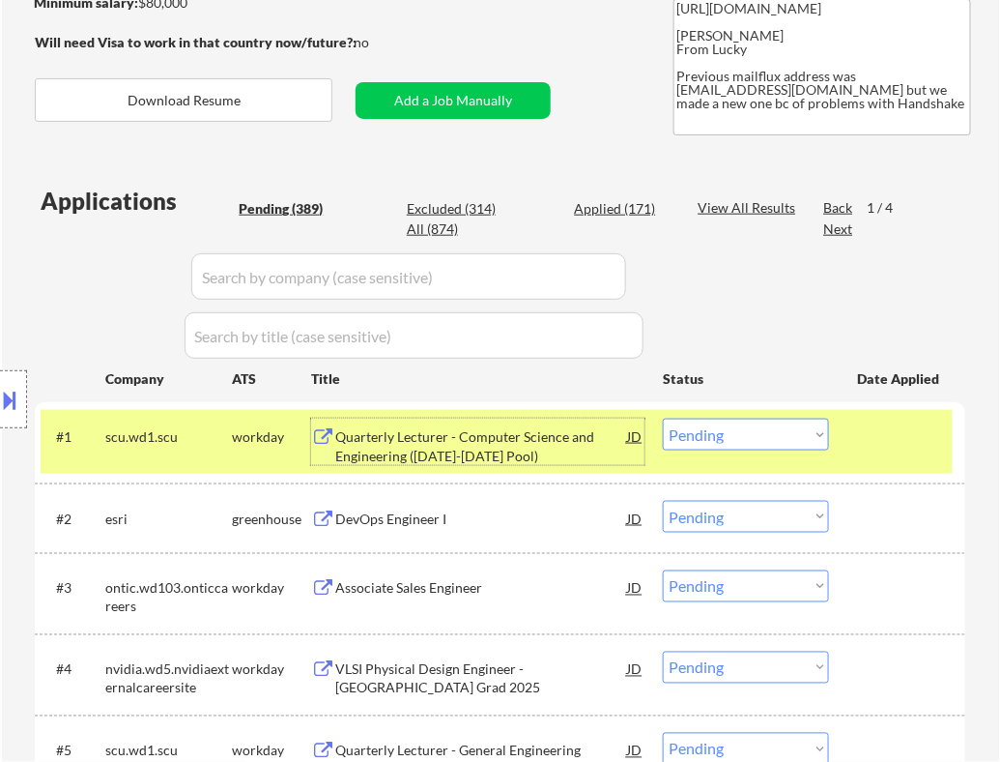
click at [731, 446] on select "Choose an option... Pending Applied Excluded (Questions) Excluded (Expired) Exc…" at bounding box center [746, 434] width 166 height 32
click at [663, 418] on select "Choose an option... Pending Applied Excluded (Questions) Excluded (Expired) Exc…" at bounding box center [746, 434] width 166 height 32
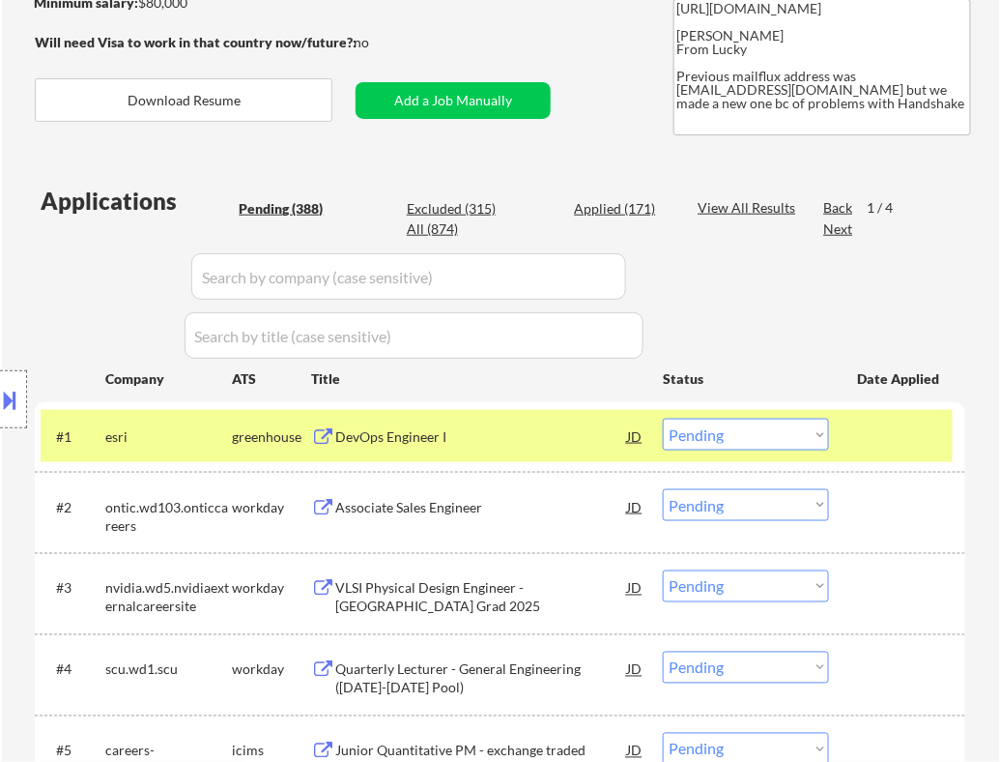
click at [523, 448] on div "DevOps Engineer I" at bounding box center [481, 435] width 292 height 35
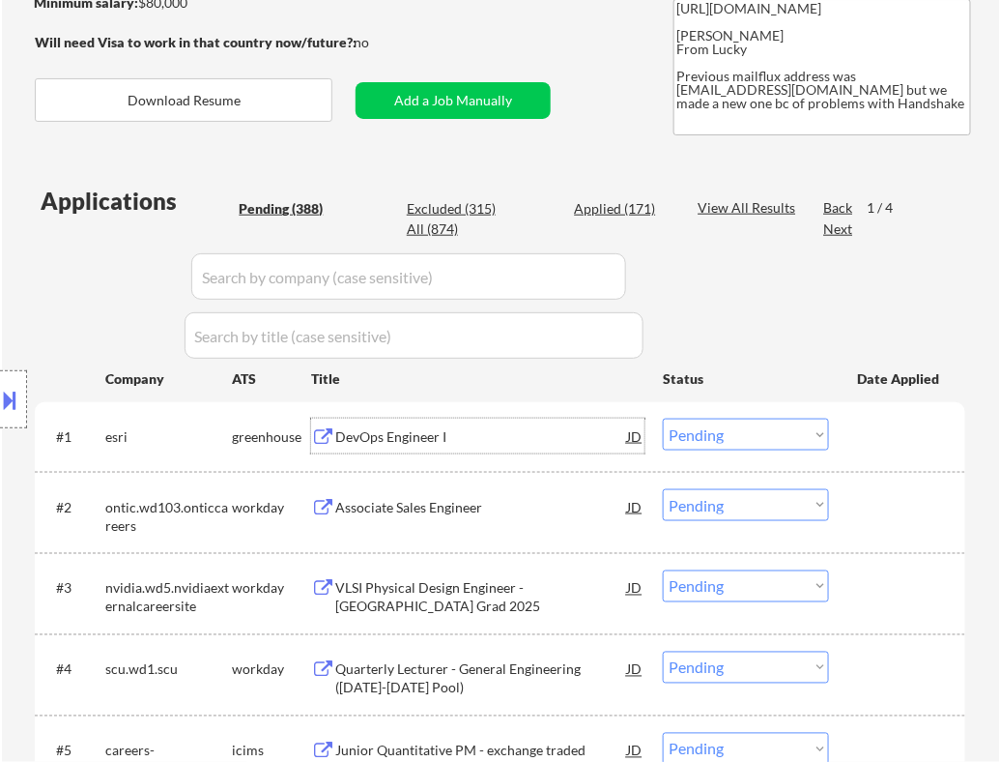
click at [753, 442] on select "Choose an option... Pending Applied Excluded (Questions) Excluded (Expired) Exc…" at bounding box center [746, 434] width 166 height 32
click at [663, 418] on select "Choose an option... Pending Applied Excluded (Questions) Excluded (Expired) Exc…" at bounding box center [746, 434] width 166 height 32
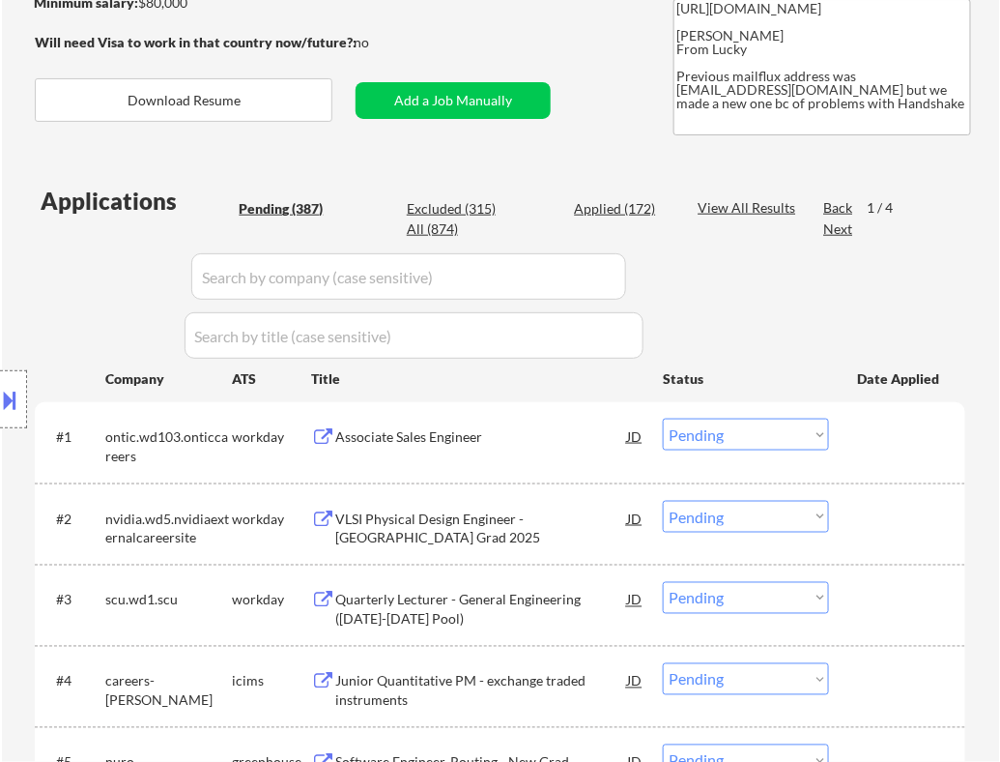
click at [949, 436] on div "#1 ontic.wd103.onticcareers workday Associate Sales Engineer [PERSON_NAME] an o…" at bounding box center [497, 442] width 912 height 64
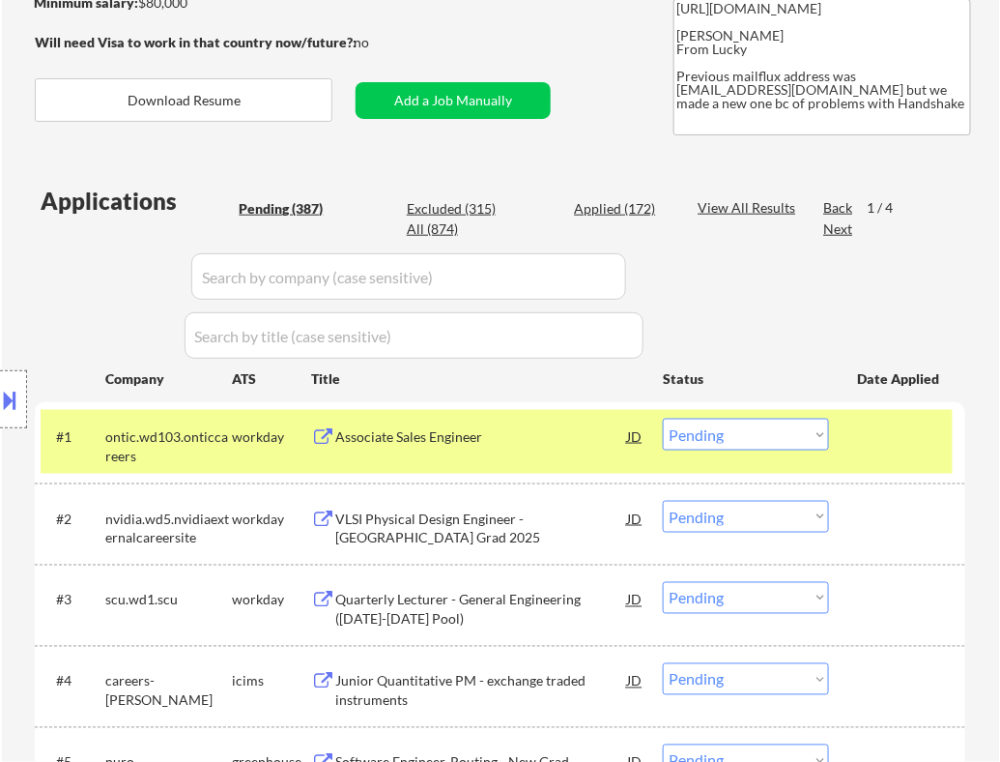
click at [590, 446] on div "Associate Sales Engineer" at bounding box center [481, 435] width 292 height 35
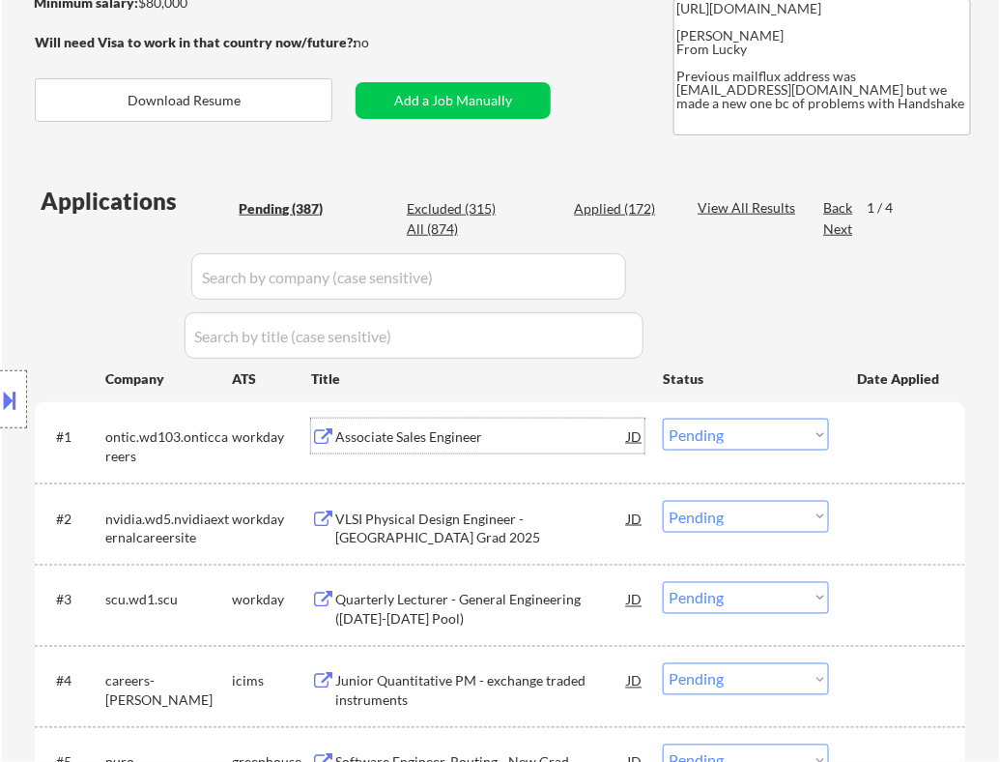
click at [706, 433] on select "Choose an option... Pending Applied Excluded (Questions) Excluded (Expired) Exc…" at bounding box center [746, 434] width 166 height 32
click at [663, 418] on select "Choose an option... Pending Applied Excluded (Questions) Excluded (Expired) Exc…" at bounding box center [746, 434] width 166 height 32
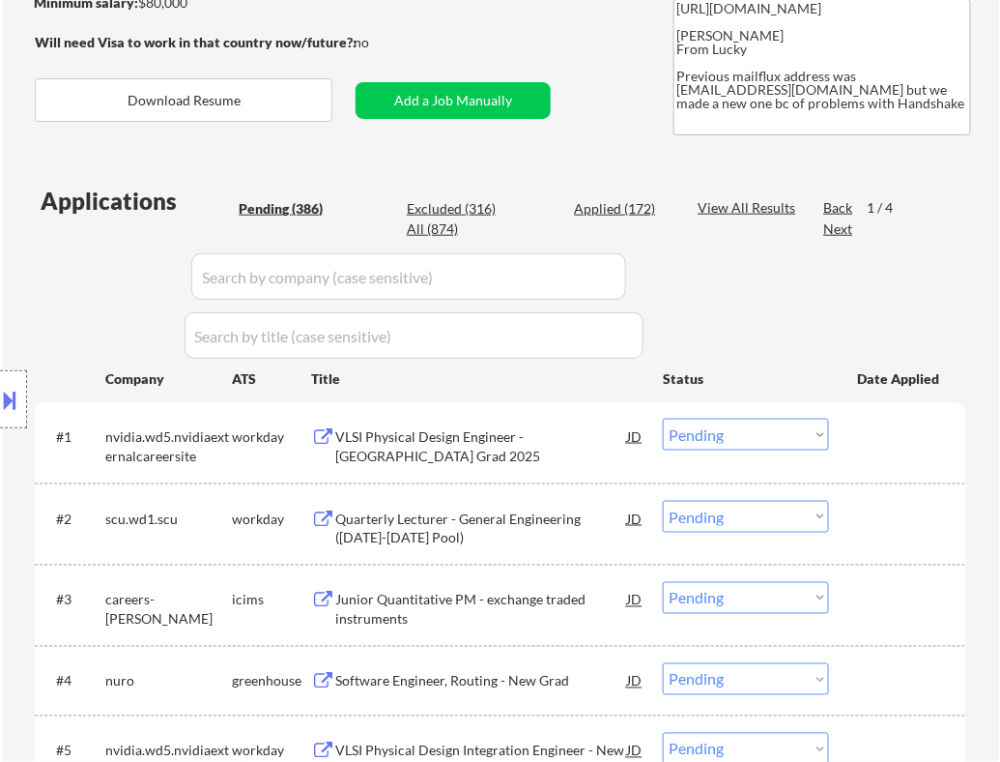
click at [567, 455] on div "VLSI Physical Design Engineer - [GEOGRAPHIC_DATA] Grad 2025" at bounding box center [481, 446] width 292 height 38
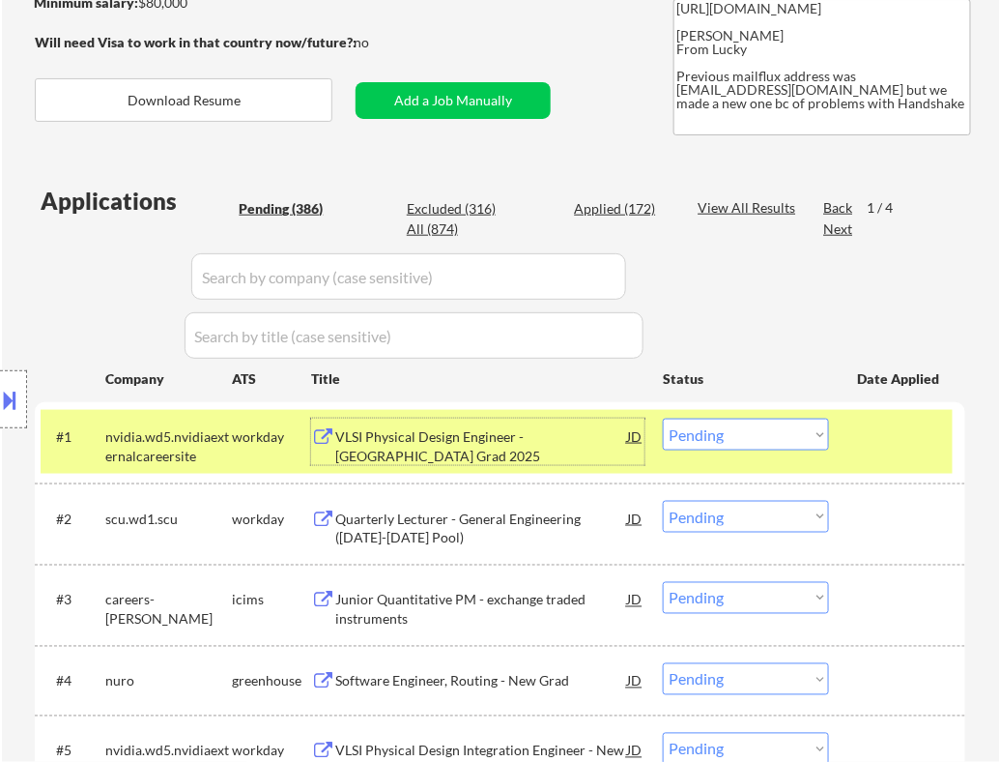
click at [738, 449] on select "Choose an option... Pending Applied Excluded (Questions) Excluded (Expired) Exc…" at bounding box center [746, 434] width 166 height 32
click at [663, 418] on select "Choose an option... Pending Applied Excluded (Questions) Excluded (Expired) Exc…" at bounding box center [746, 434] width 166 height 32
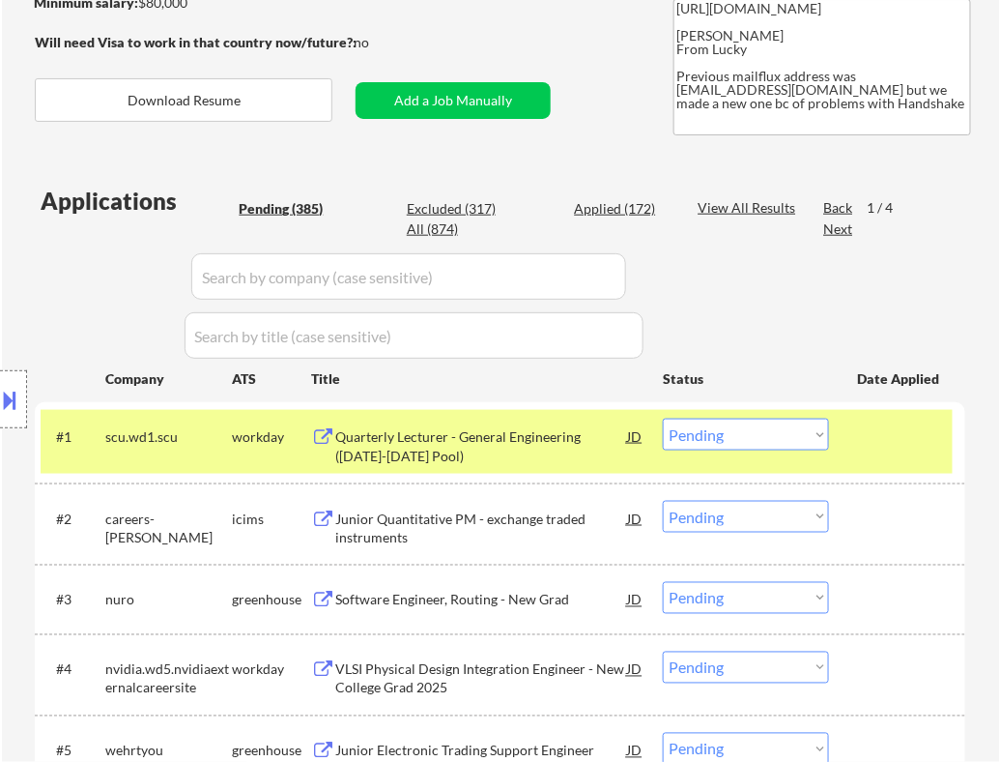
click at [575, 436] on div "Quarterly Lecturer - General Engineering ([DATE]-[DATE] Pool)" at bounding box center [481, 446] width 292 height 38
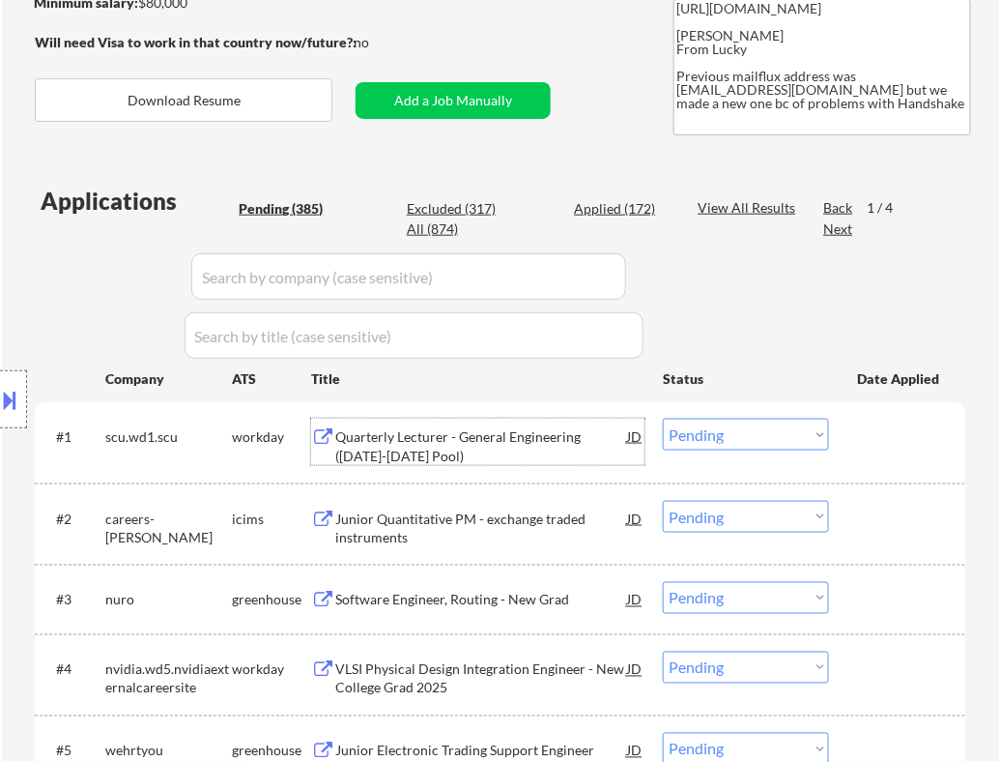
click at [725, 435] on select "Choose an option... Pending Applied Excluded (Questions) Excluded (Expired) Exc…" at bounding box center [746, 434] width 166 height 32
click at [663, 418] on select "Choose an option... Pending Applied Excluded (Questions) Excluded (Expired) Exc…" at bounding box center [746, 434] width 166 height 32
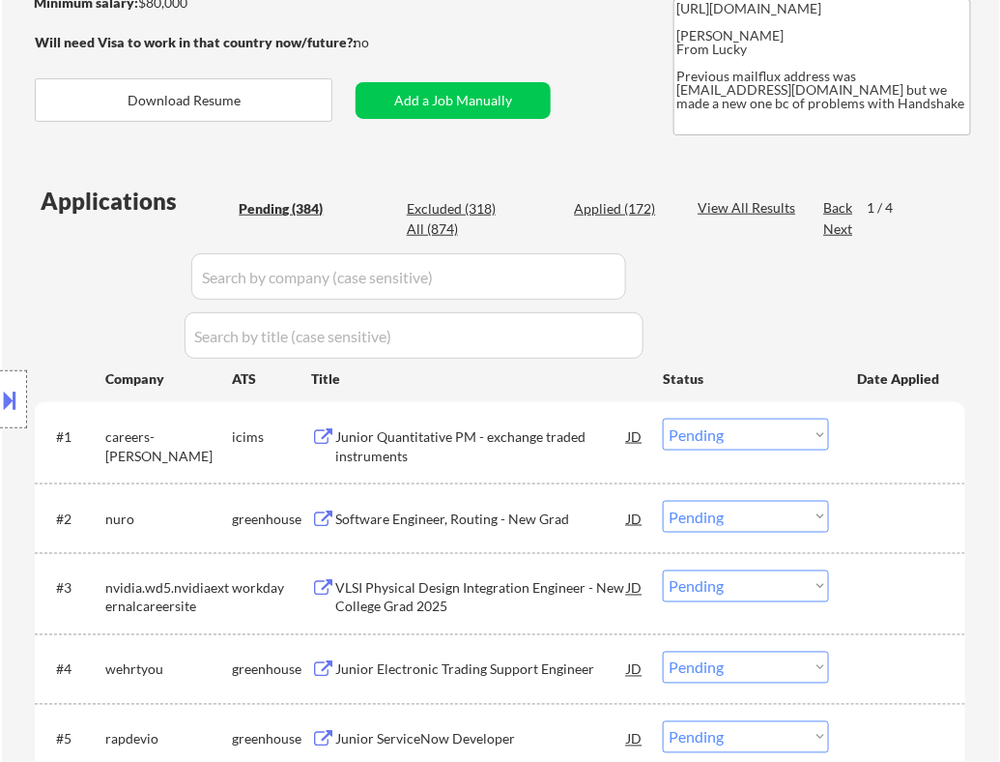
click at [560, 456] on div "Junior Quantitative PM - exchange traded instruments" at bounding box center [481, 446] width 292 height 38
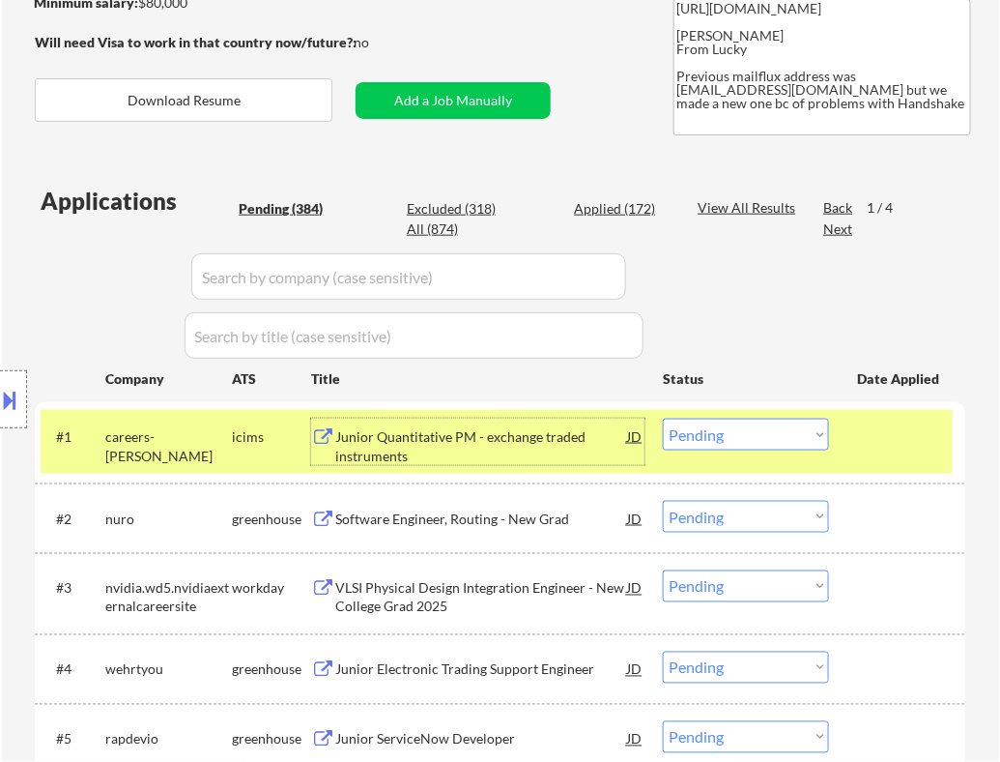
click at [762, 441] on select "Choose an option... Pending Applied Excluded (Questions) Excluded (Expired) Exc…" at bounding box center [746, 434] width 166 height 32
click at [663, 418] on select "Choose an option... Pending Applied Excluded (Questions) Excluded (Expired) Exc…" at bounding box center [746, 434] width 166 height 32
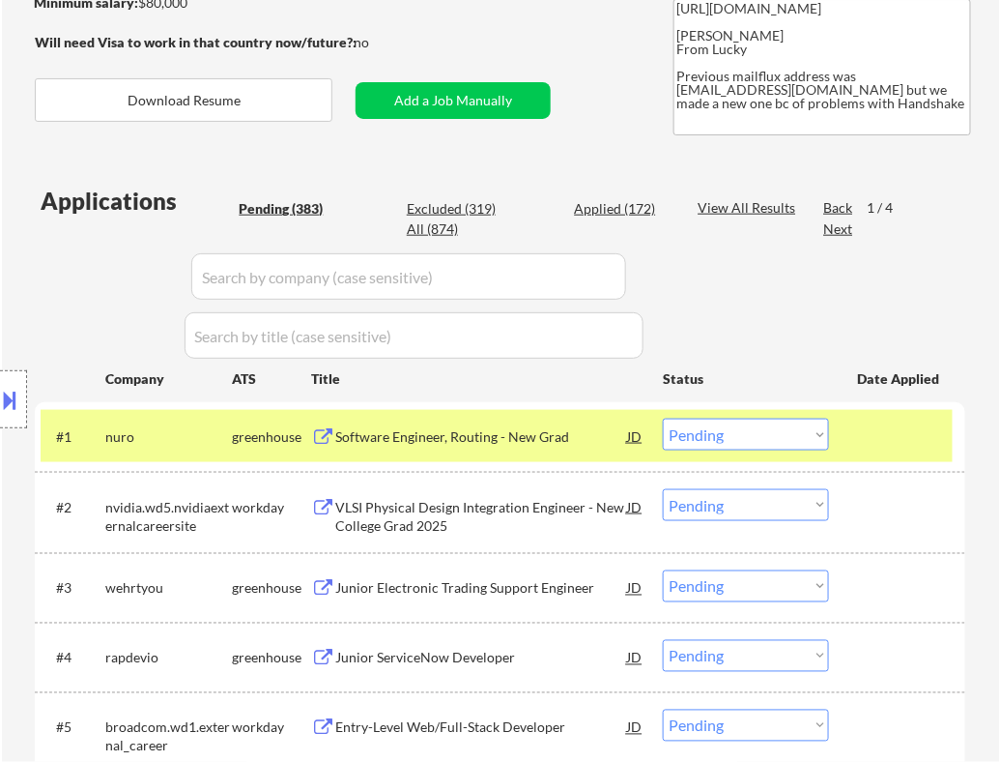
click at [562, 437] on div "Software Engineer, Routing - New Grad" at bounding box center [481, 436] width 292 height 19
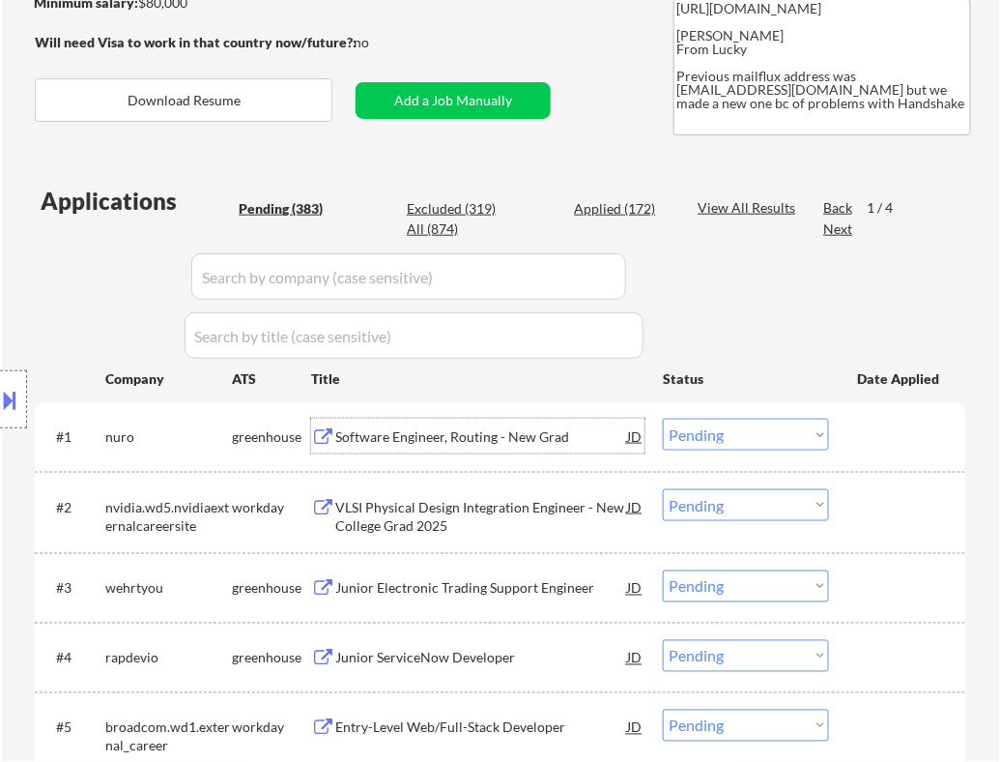
click at [736, 431] on select "Choose an option... Pending Applied Excluded (Questions) Excluded (Expired) Exc…" at bounding box center [746, 434] width 166 height 32
click at [663, 418] on select "Choose an option... Pending Applied Excluded (Questions) Excluded (Expired) Exc…" at bounding box center [746, 434] width 166 height 32
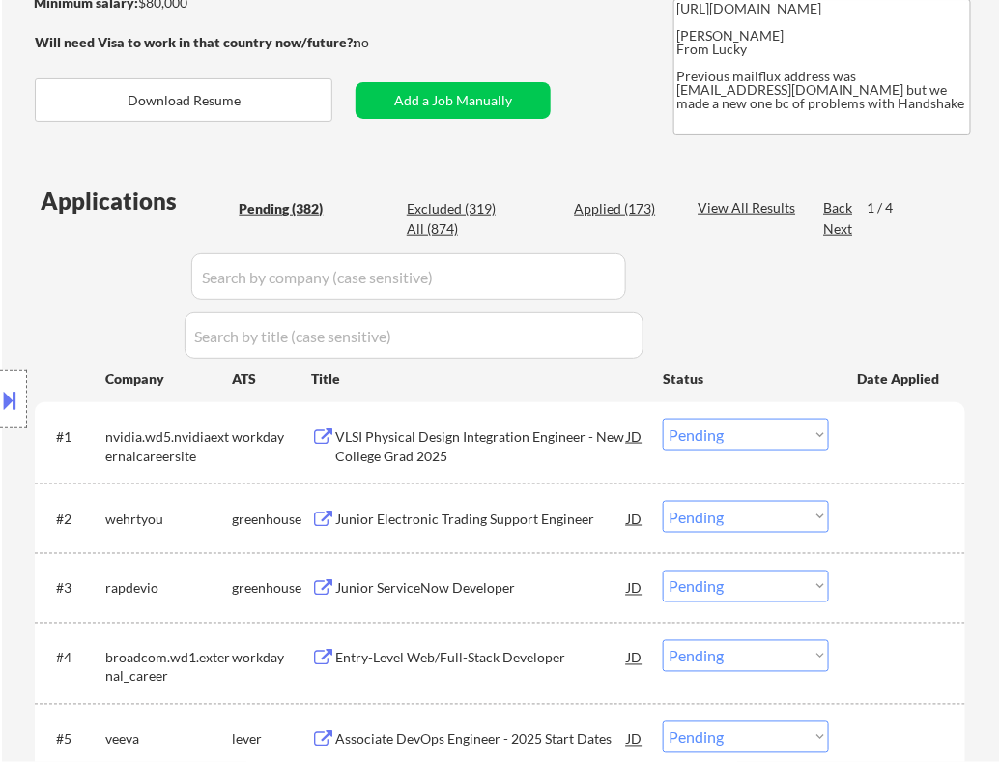
click at [512, 450] on div "VLSI Physical Design Integration Engineer - New College Grad 2025" at bounding box center [481, 446] width 292 height 38
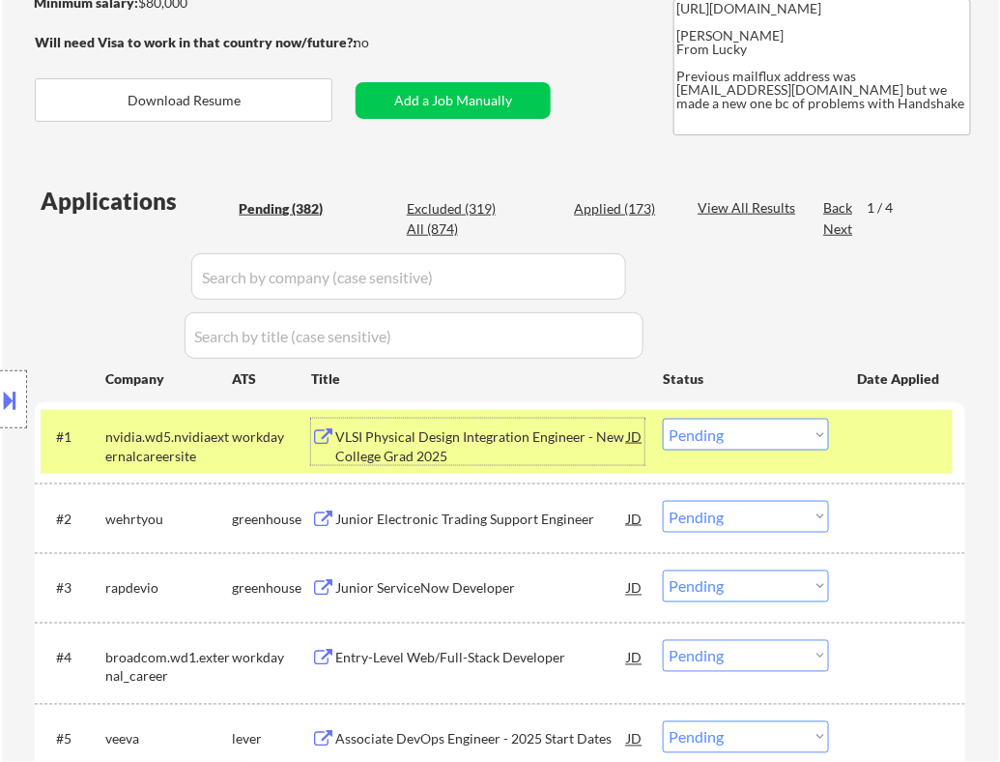
click at [786, 438] on select "Choose an option... Pending Applied Excluded (Questions) Excluded (Expired) Exc…" at bounding box center [746, 434] width 166 height 32
click at [663, 418] on select "Choose an option... Pending Applied Excluded (Questions) Excluded (Expired) Exc…" at bounding box center [746, 434] width 166 height 32
select select ""pending""
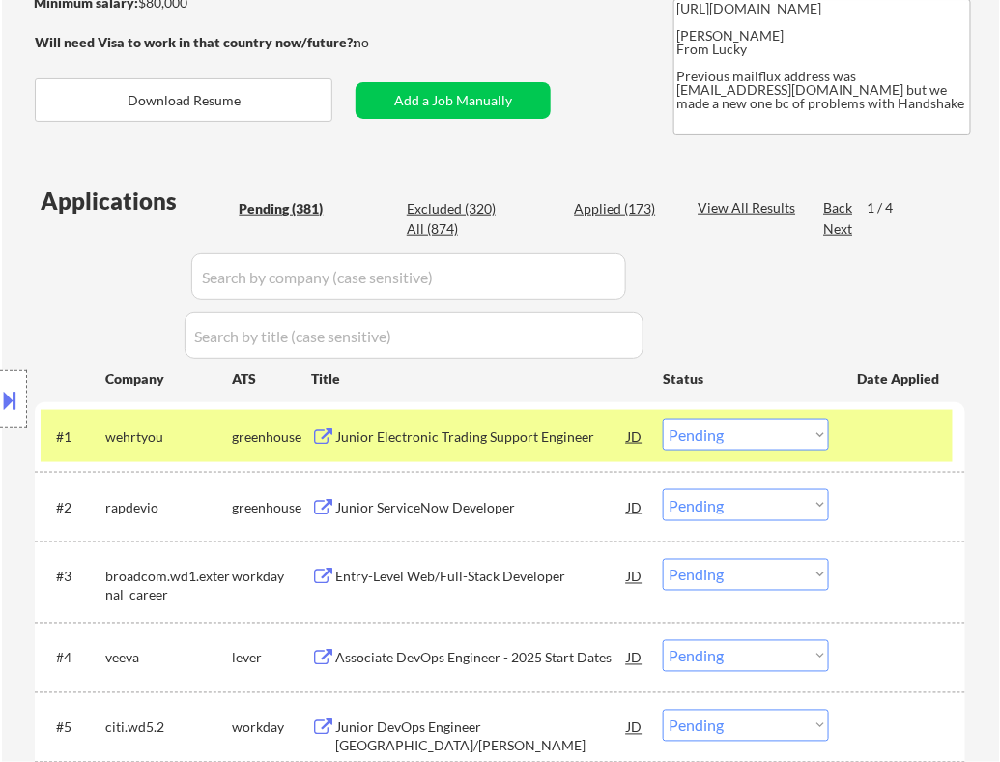
click at [596, 438] on div "Junior Electronic Trading Support Engineer" at bounding box center [481, 436] width 292 height 19
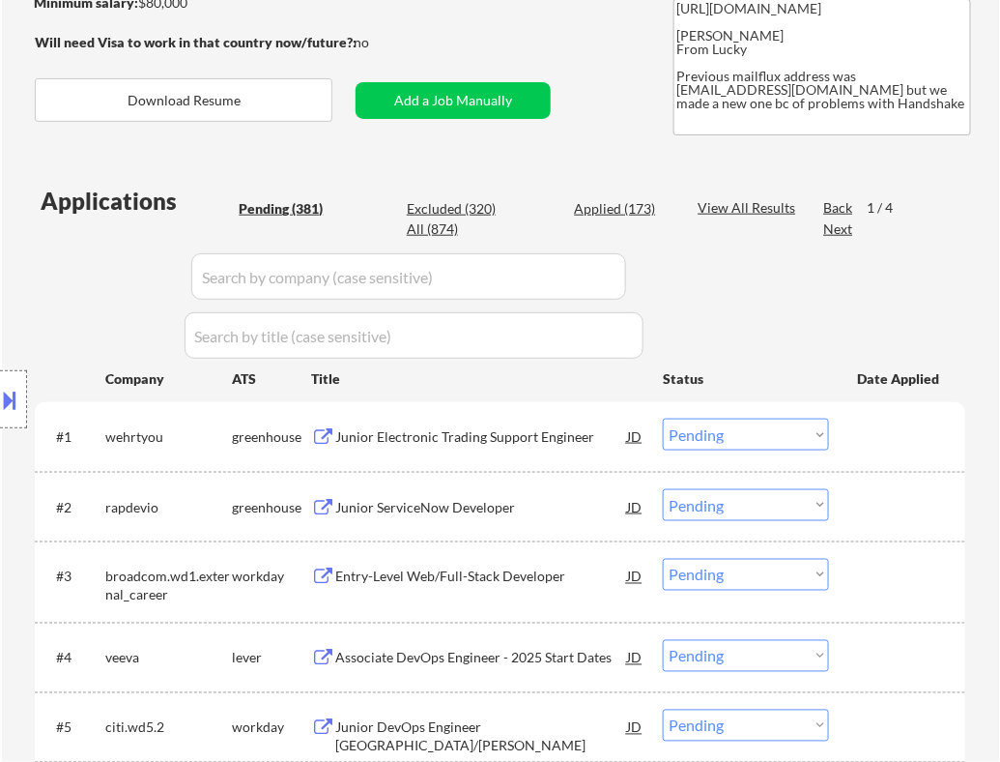
select select ""pending""
select select ""PLACEHOLDER_1427118222253""
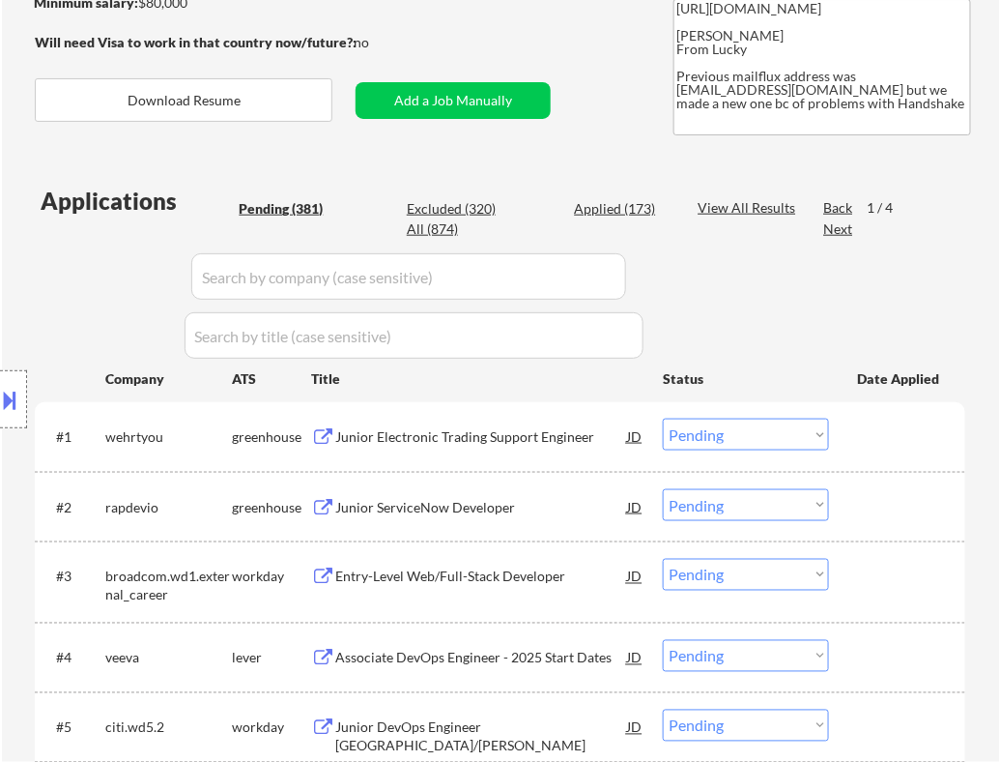
select select ""PLACEHOLDER_1427118222253""
select select ""pending""
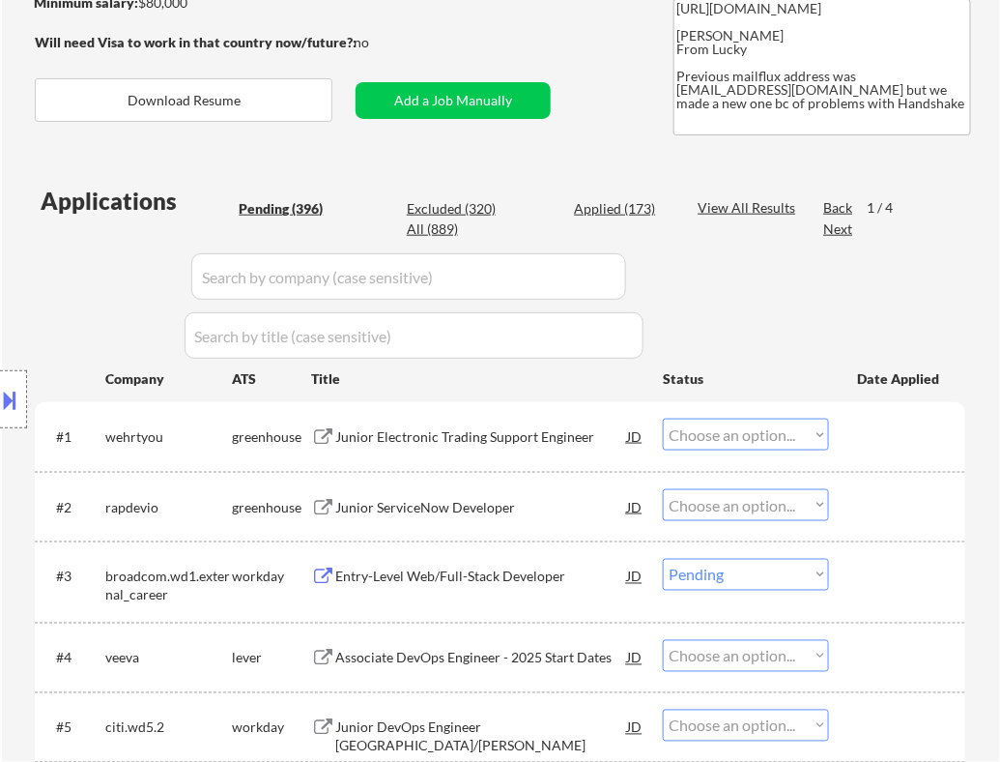
select select ""pending""
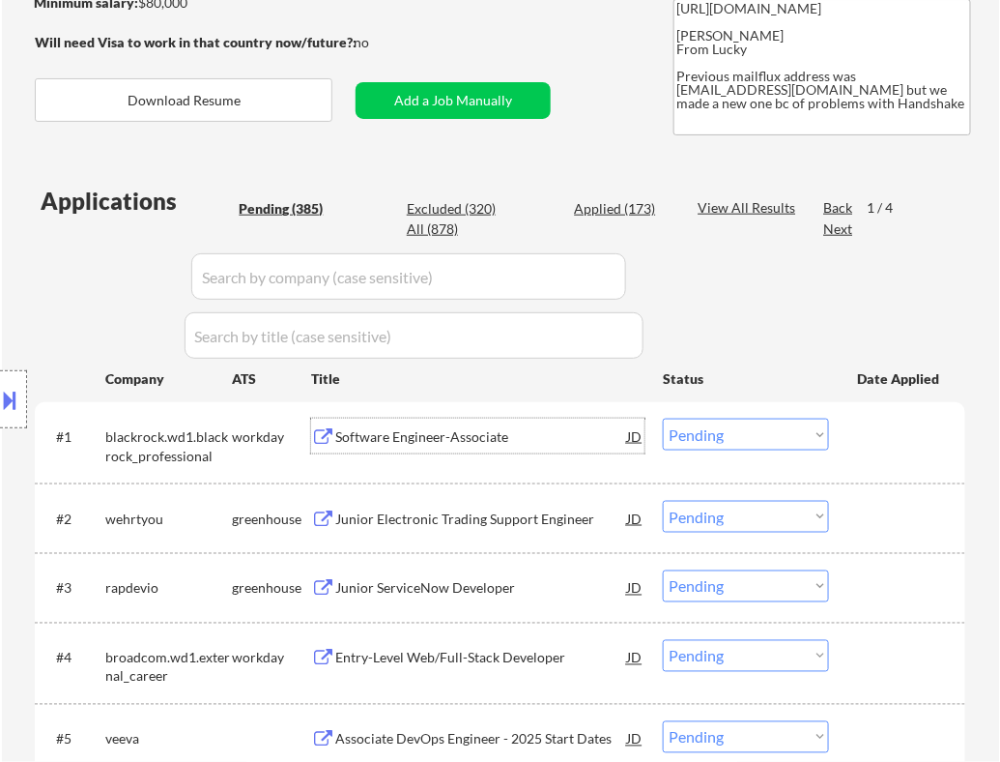
click at [741, 438] on select "Choose an option... Pending Applied Excluded (Questions) Excluded (Expired) Exc…" at bounding box center [746, 434] width 166 height 32
click at [663, 418] on select "Choose an option... Pending Applied Excluded (Questions) Excluded (Expired) Exc…" at bounding box center [746, 434] width 166 height 32
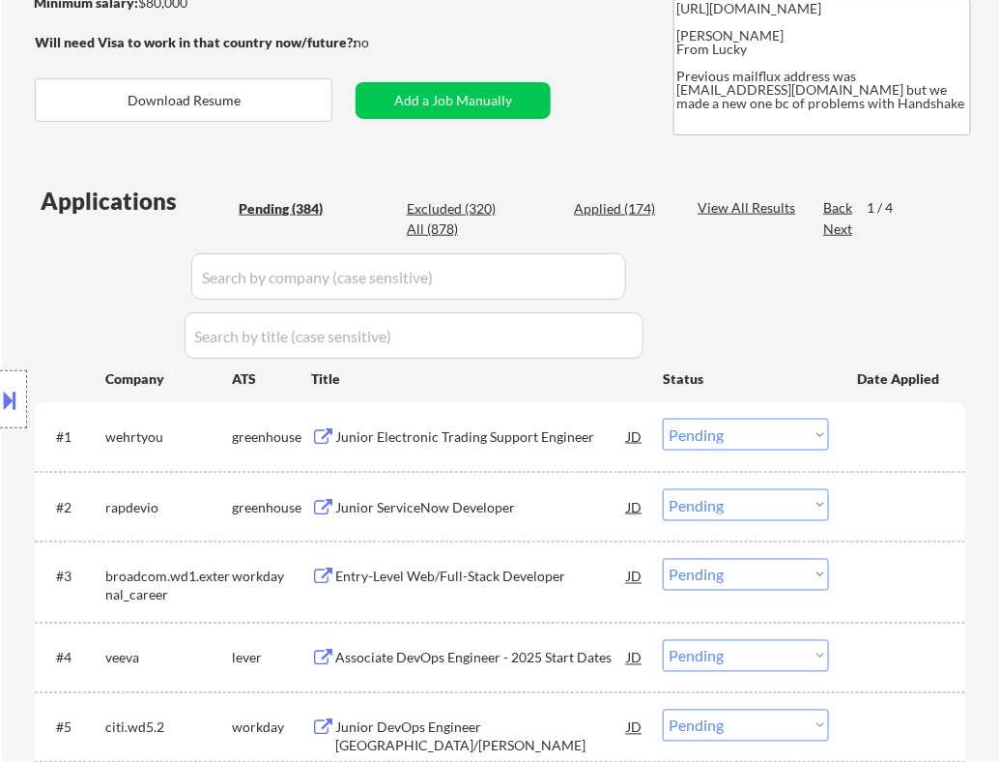
click at [596, 206] on div "Applied (174)" at bounding box center [622, 208] width 97 height 19
select select ""applied""
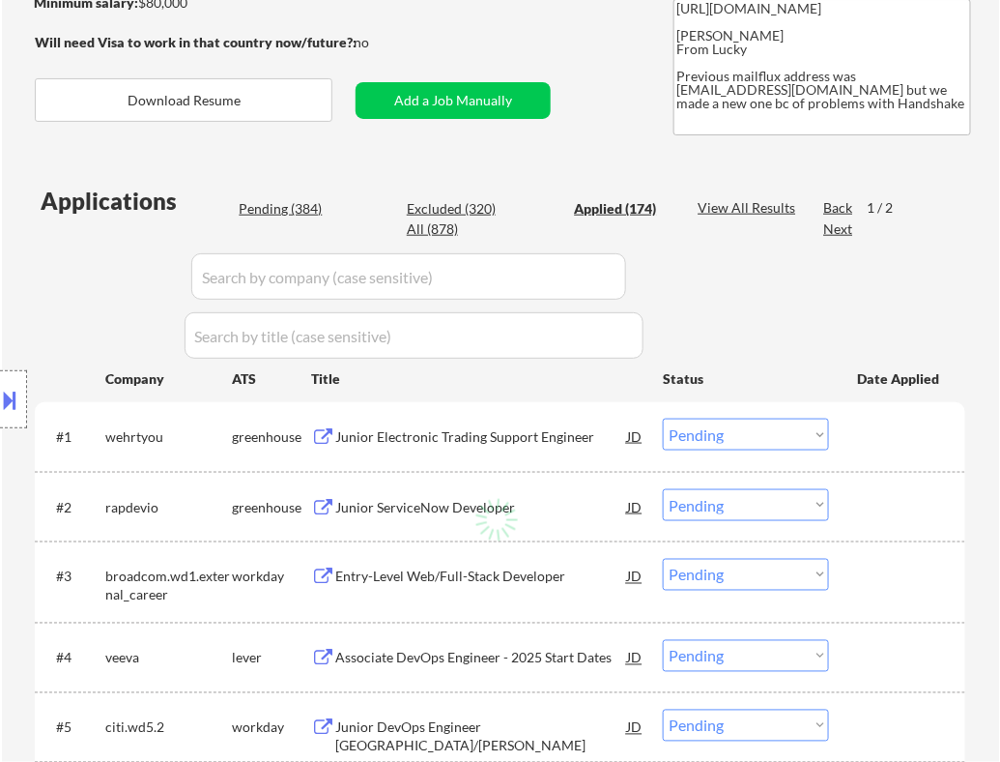
select select ""applied""
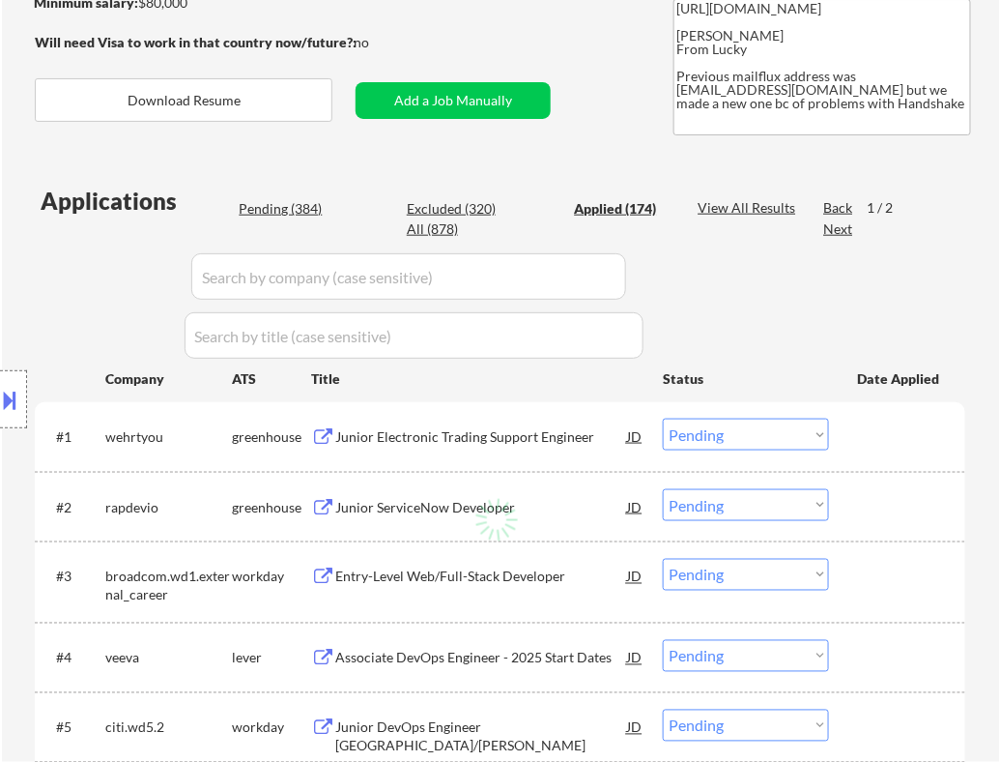
select select ""applied""
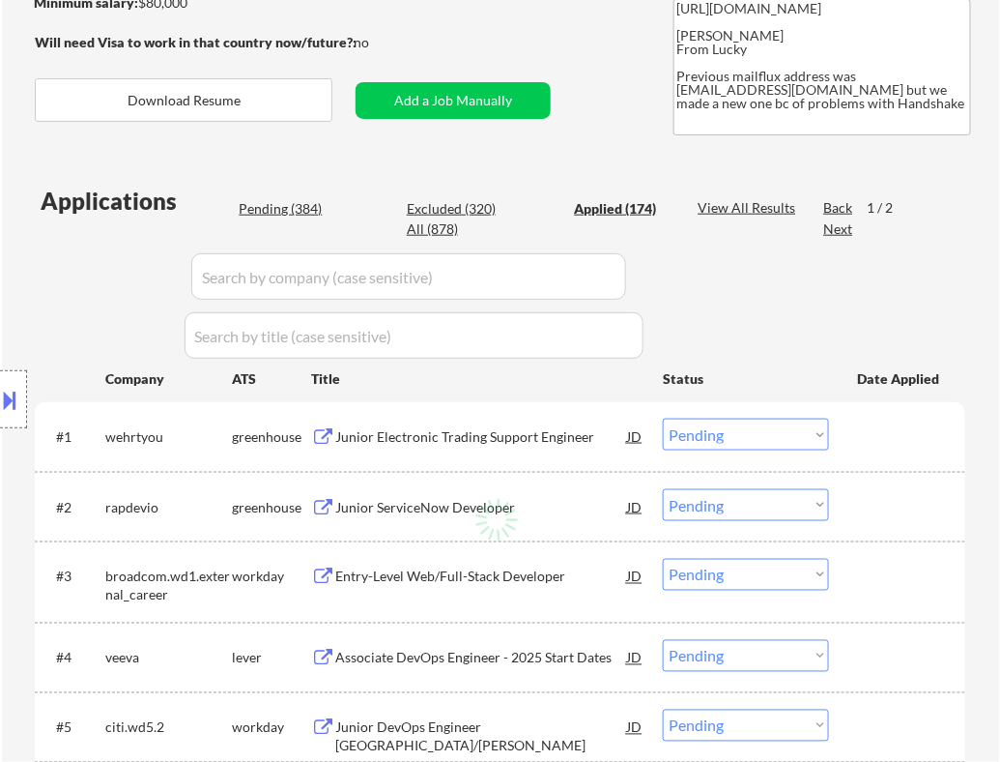
select select ""applied""
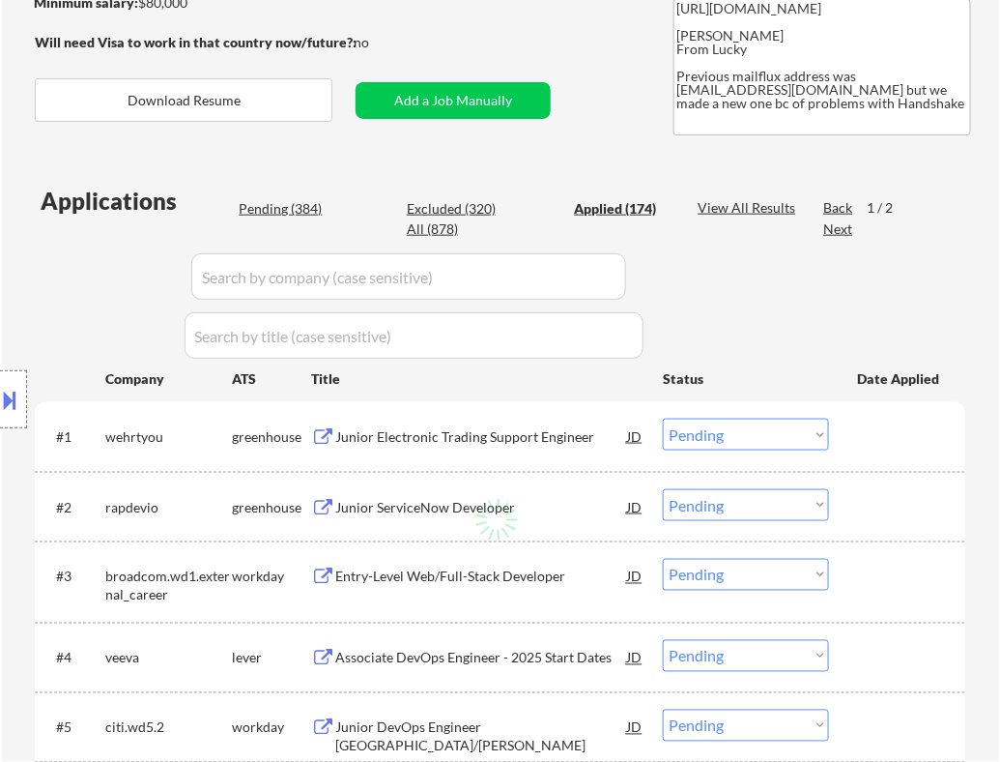
select select ""applied""
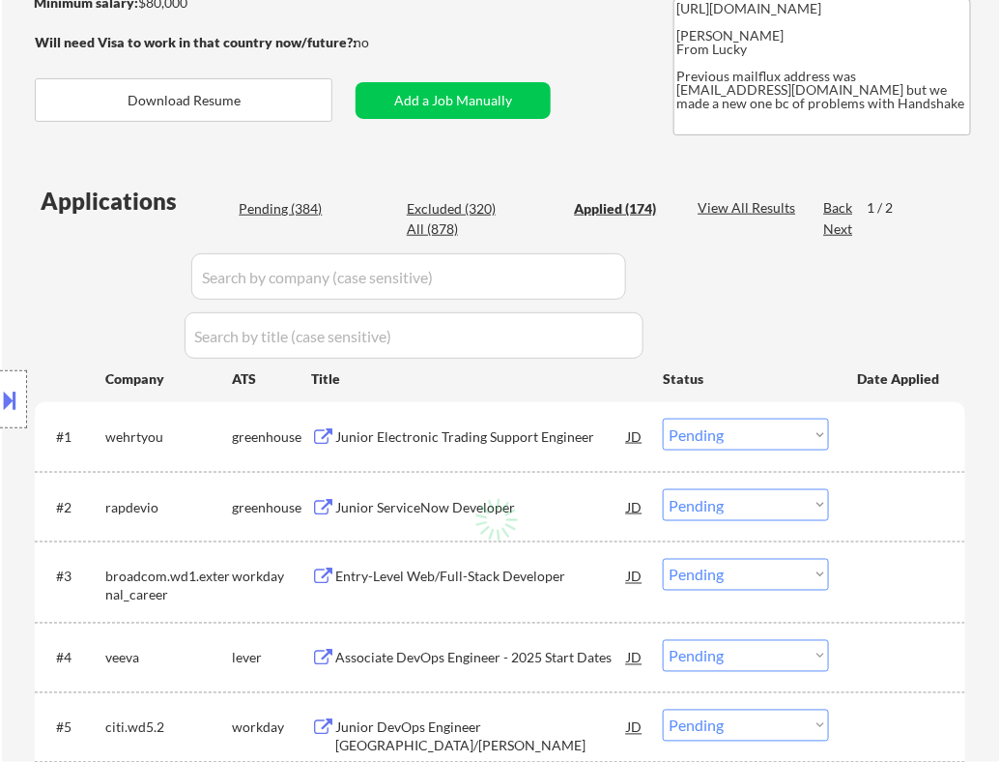
select select ""applied""
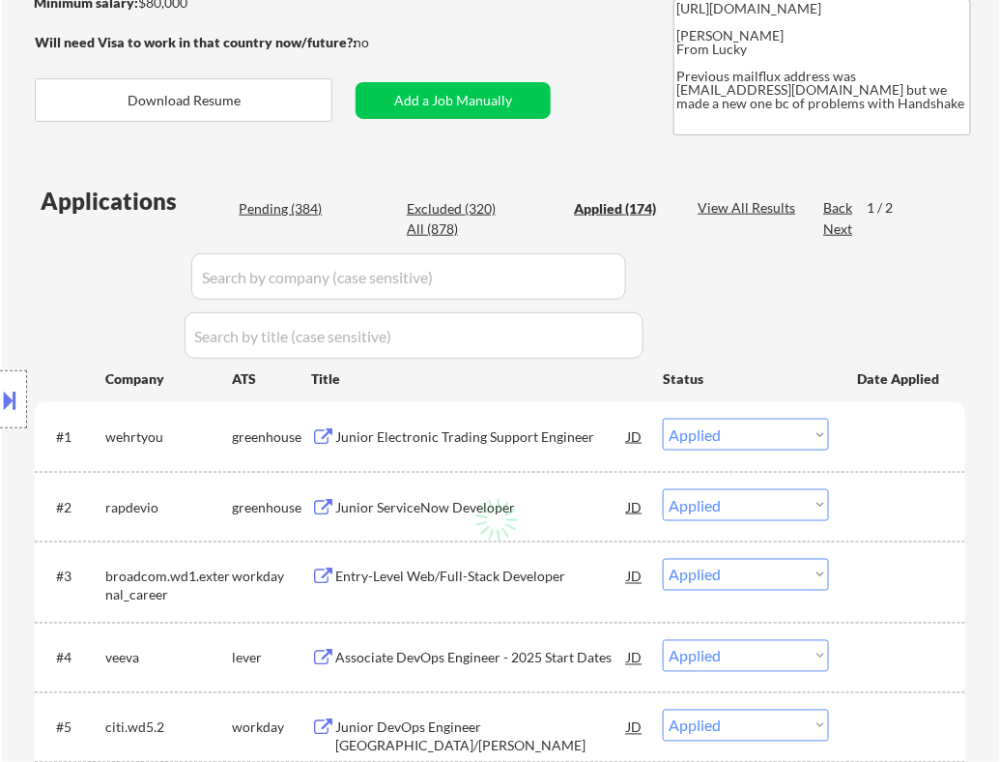
select select ""applied""
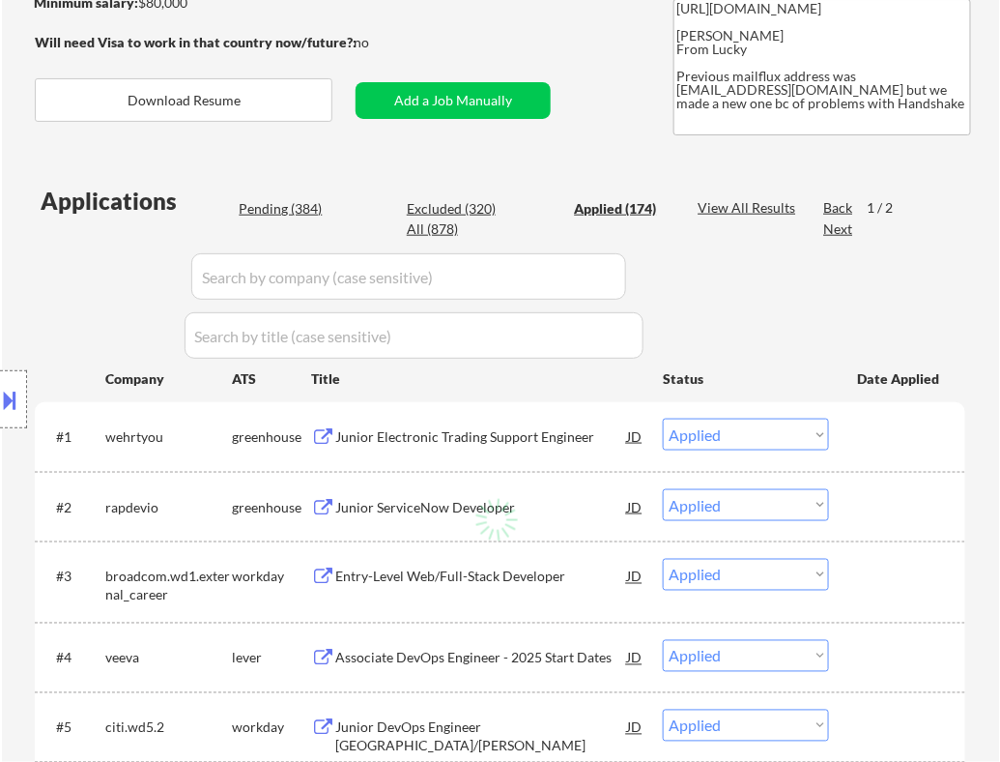
select select ""applied""
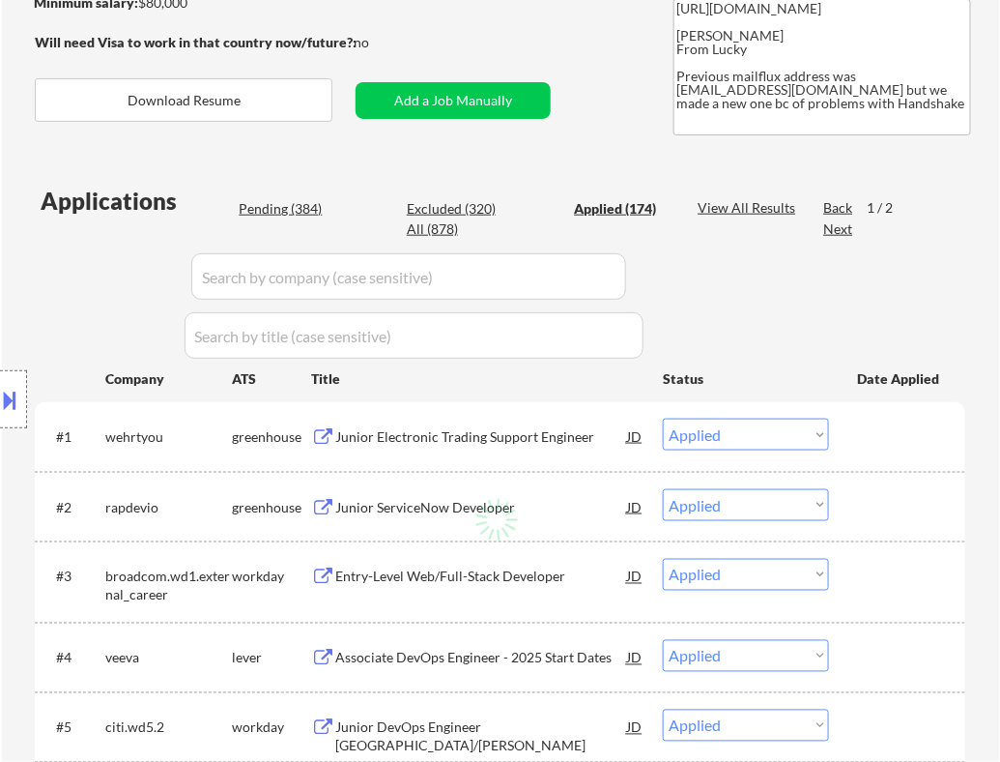
select select ""applied""
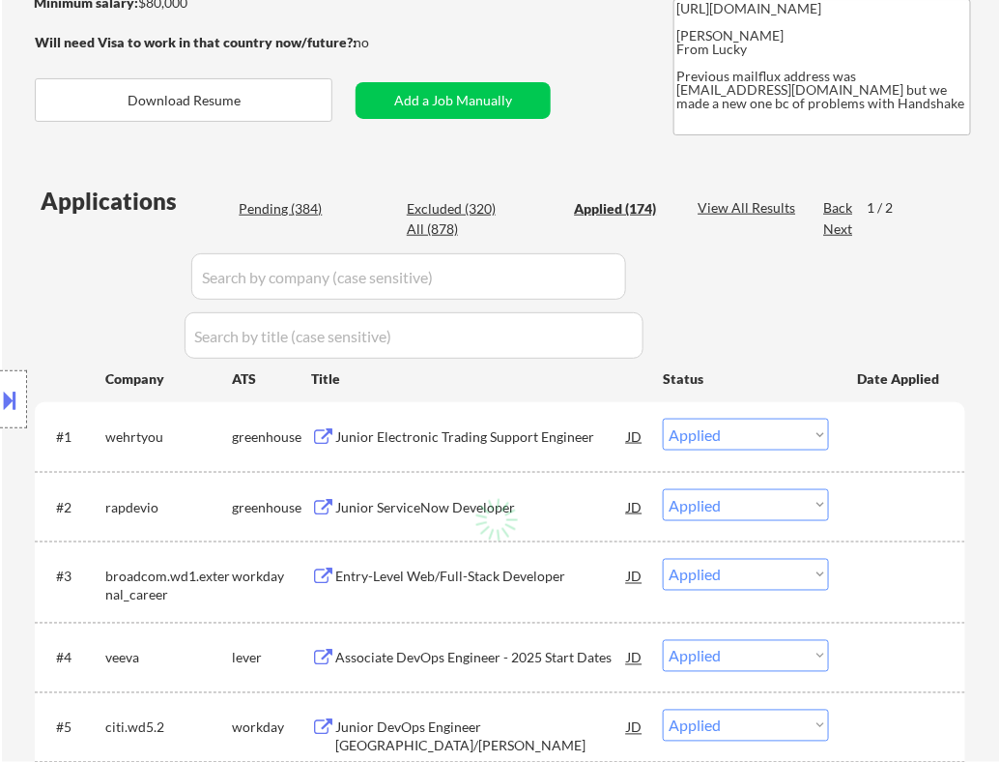
select select ""applied""
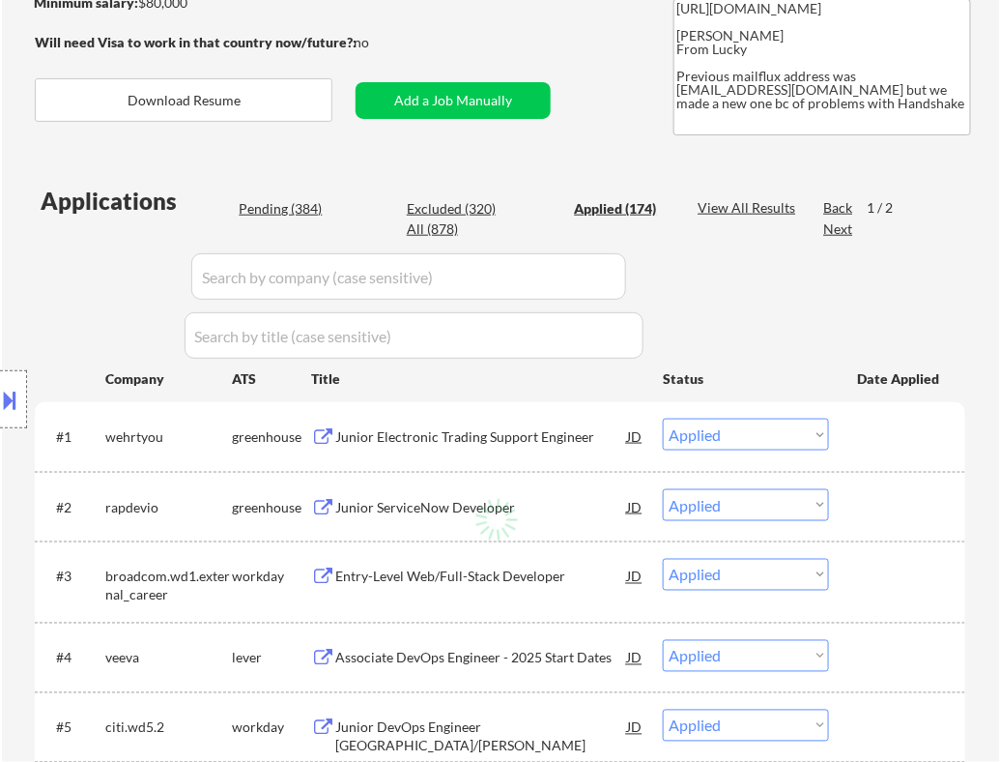
select select ""applied""
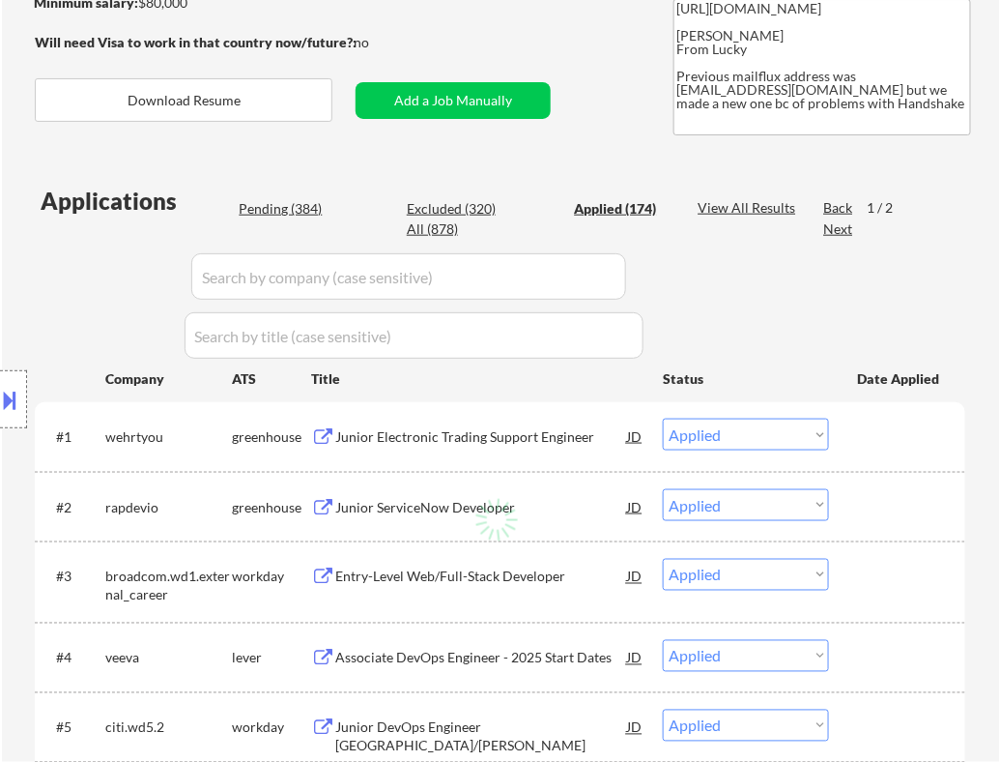
select select ""applied""
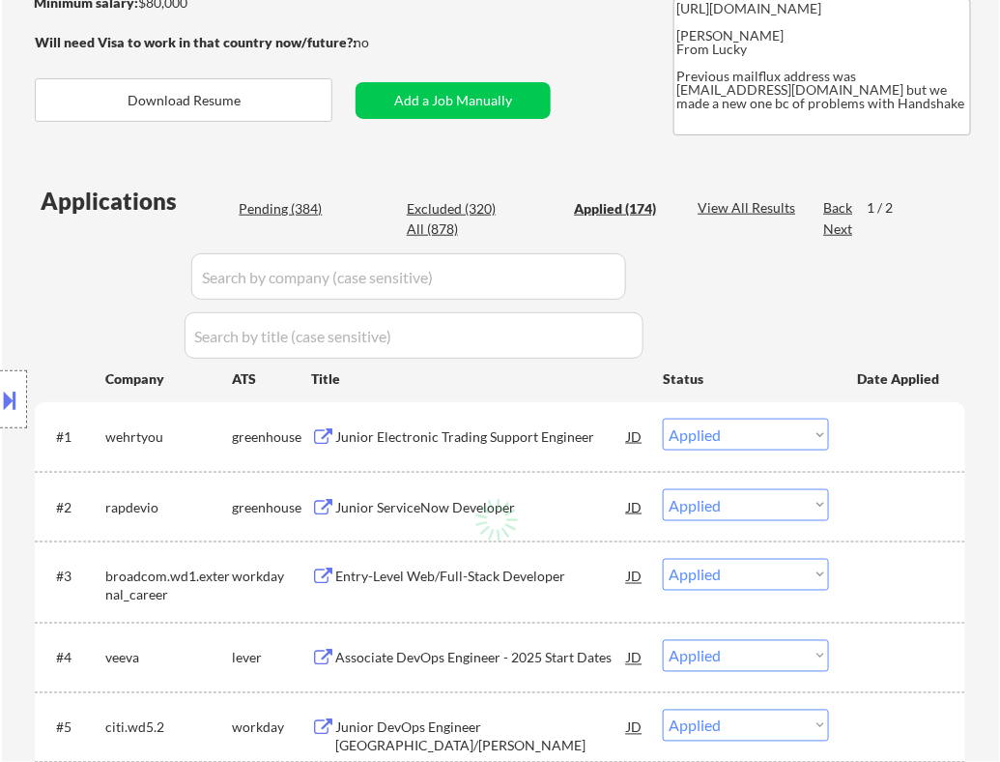
select select ""applied""
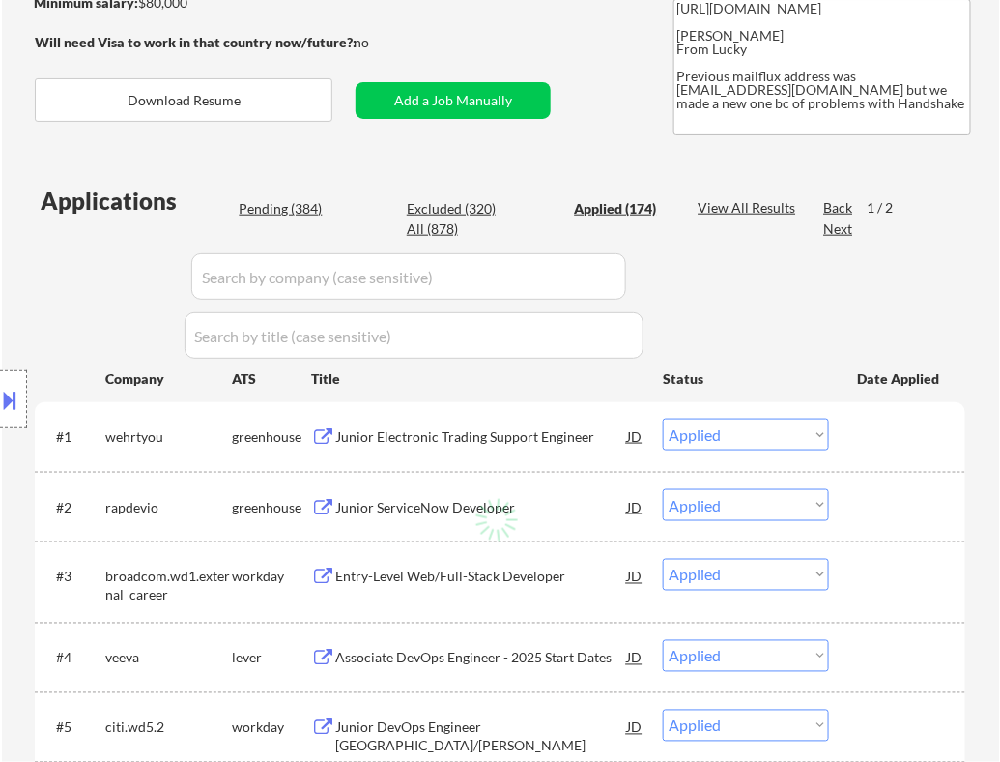
select select ""applied""
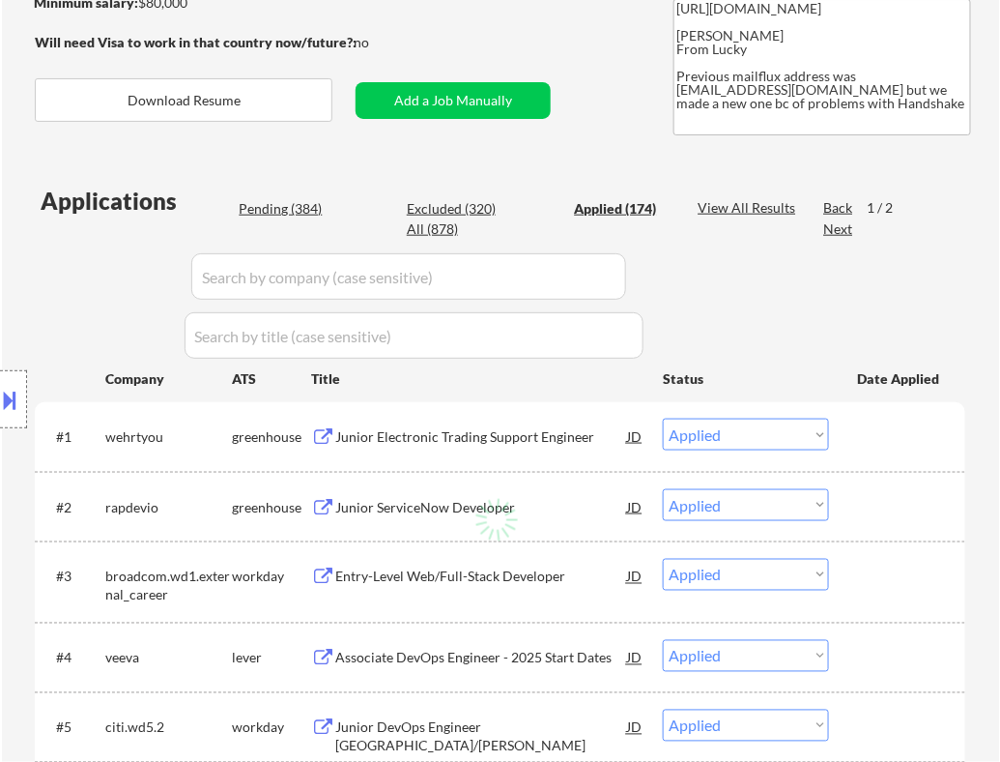
select select ""applied""
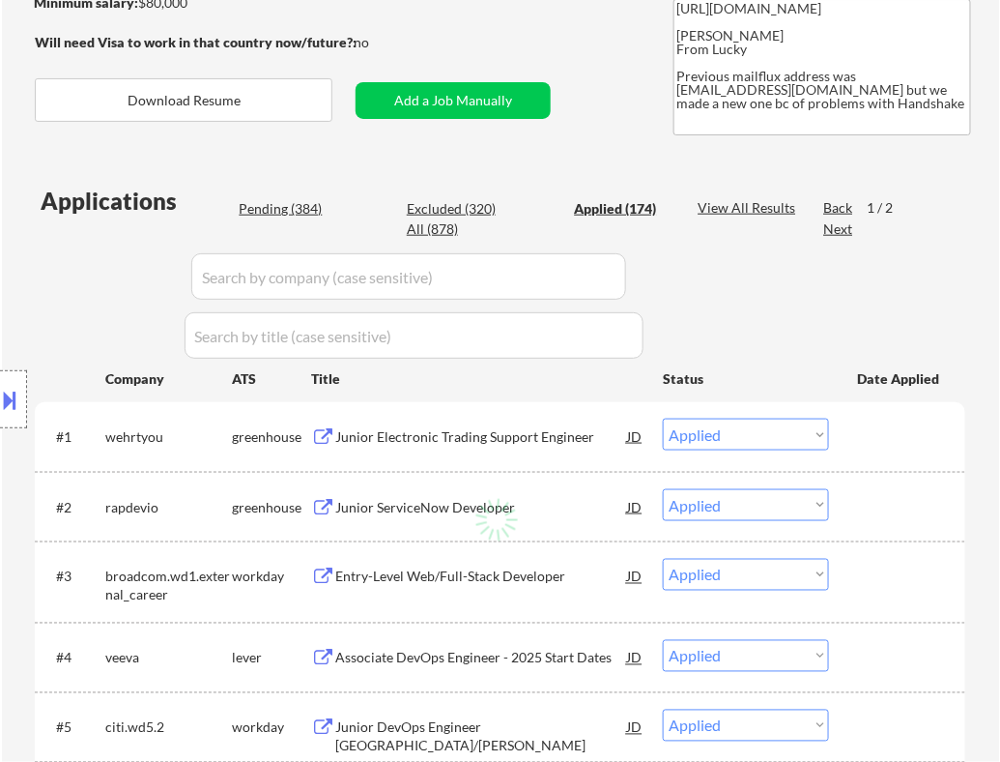
select select ""applied""
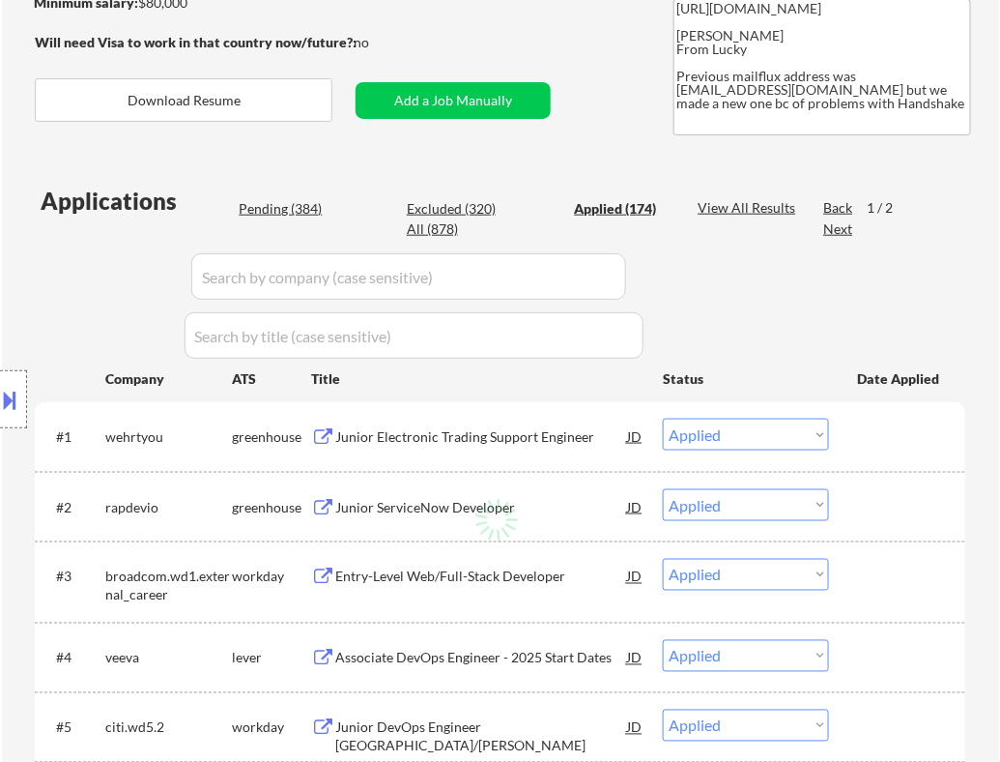
select select ""applied""
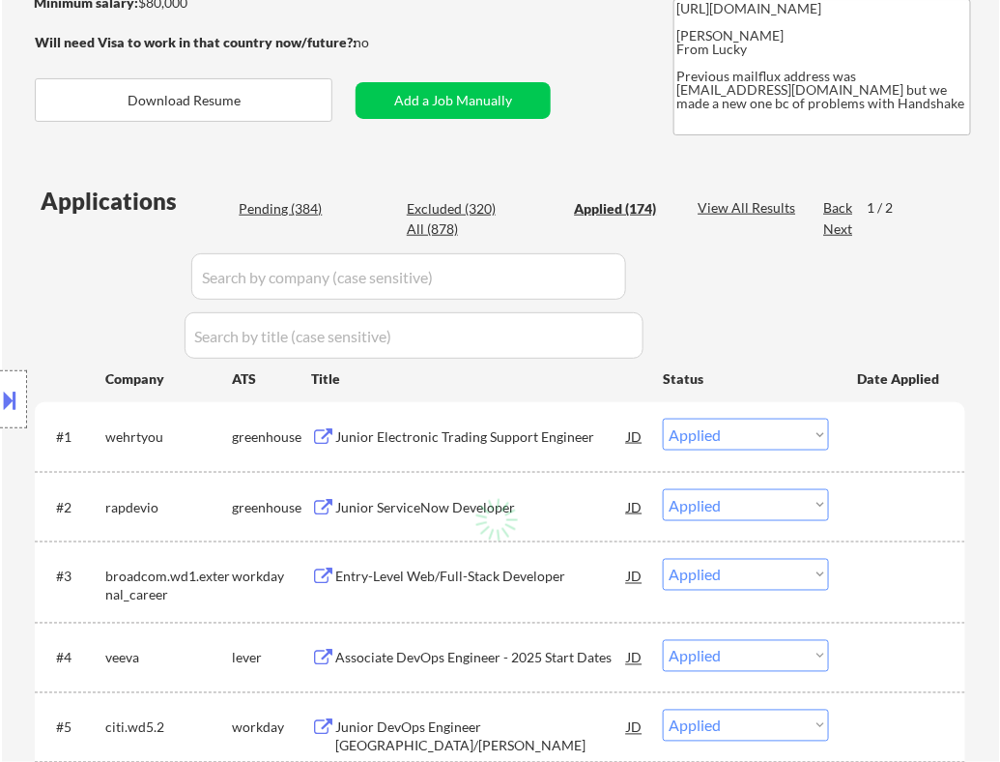
select select ""applied""
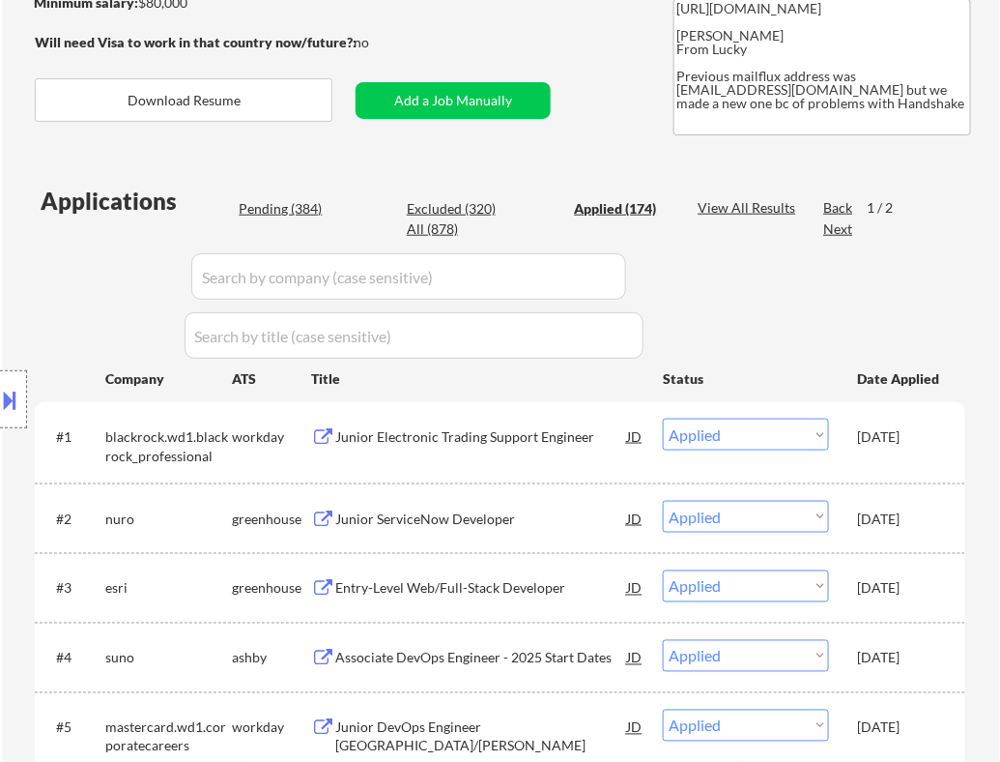
click at [575, 283] on input "input" at bounding box center [408, 276] width 435 height 46
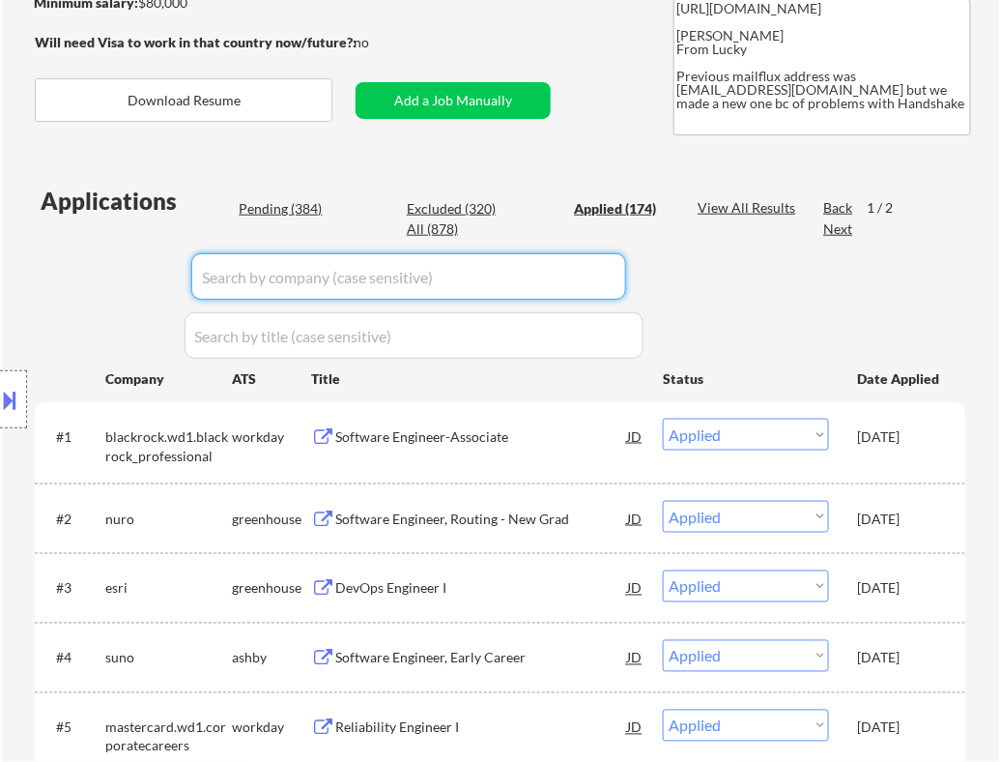
click at [396, 273] on input "input" at bounding box center [408, 276] width 435 height 46
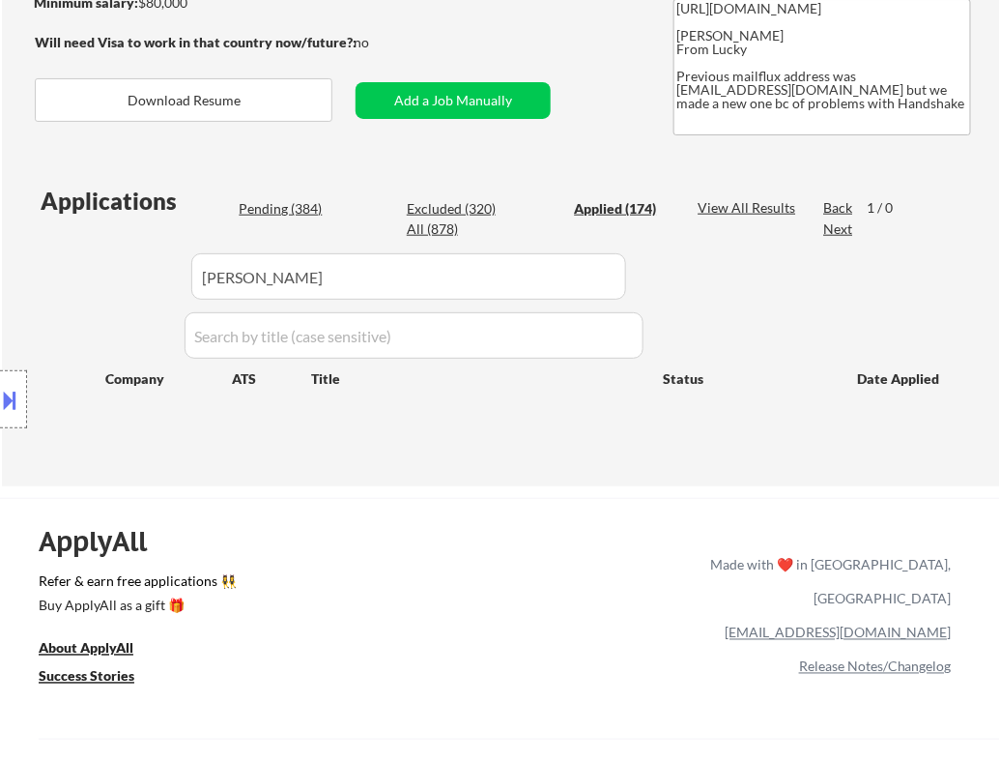
click at [278, 214] on div "Location Inclusions: country:[GEOGRAPHIC_DATA]" at bounding box center [173, 399] width 346 height 561
click at [433, 226] on div "All (878)" at bounding box center [455, 228] width 97 height 19
click at [566, 278] on input "input" at bounding box center [408, 276] width 435 height 46
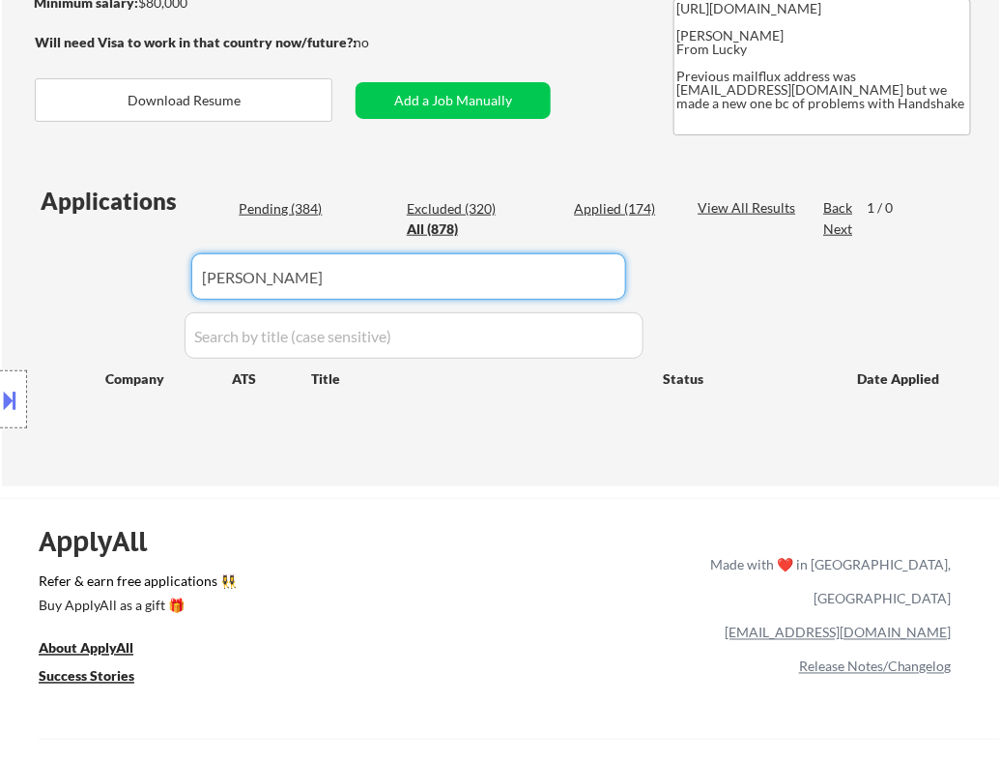
click at [320, 279] on div "Location Inclusions: country:[GEOGRAPHIC_DATA]" at bounding box center [173, 399] width 346 height 561
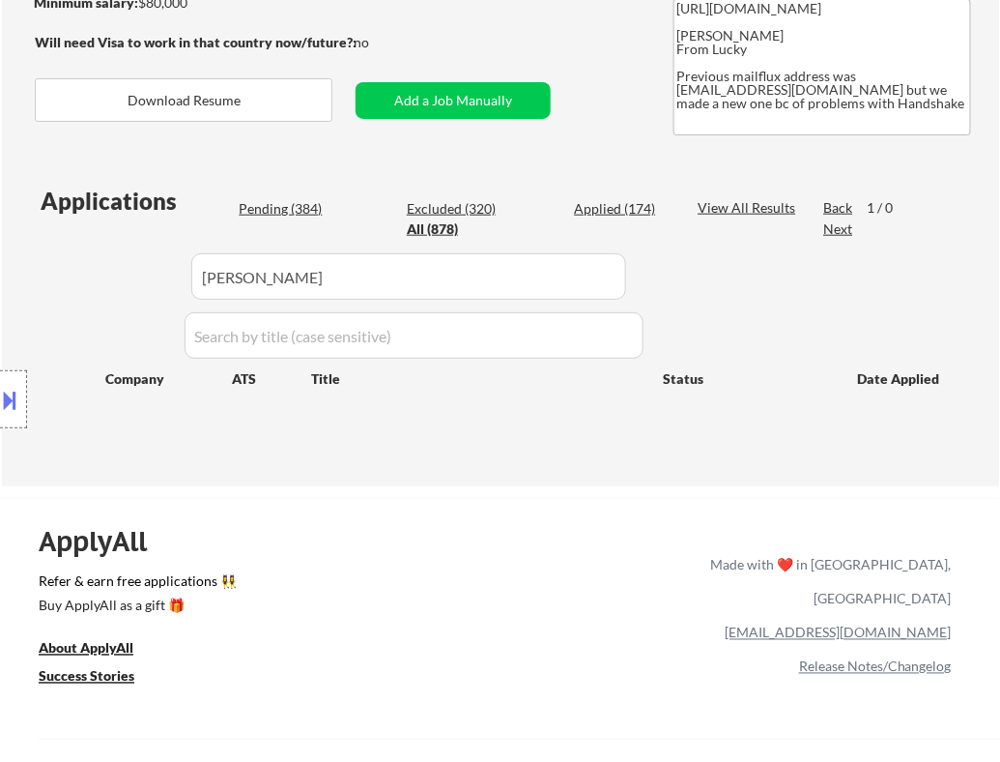
click at [396, 271] on input "input" at bounding box center [408, 276] width 435 height 46
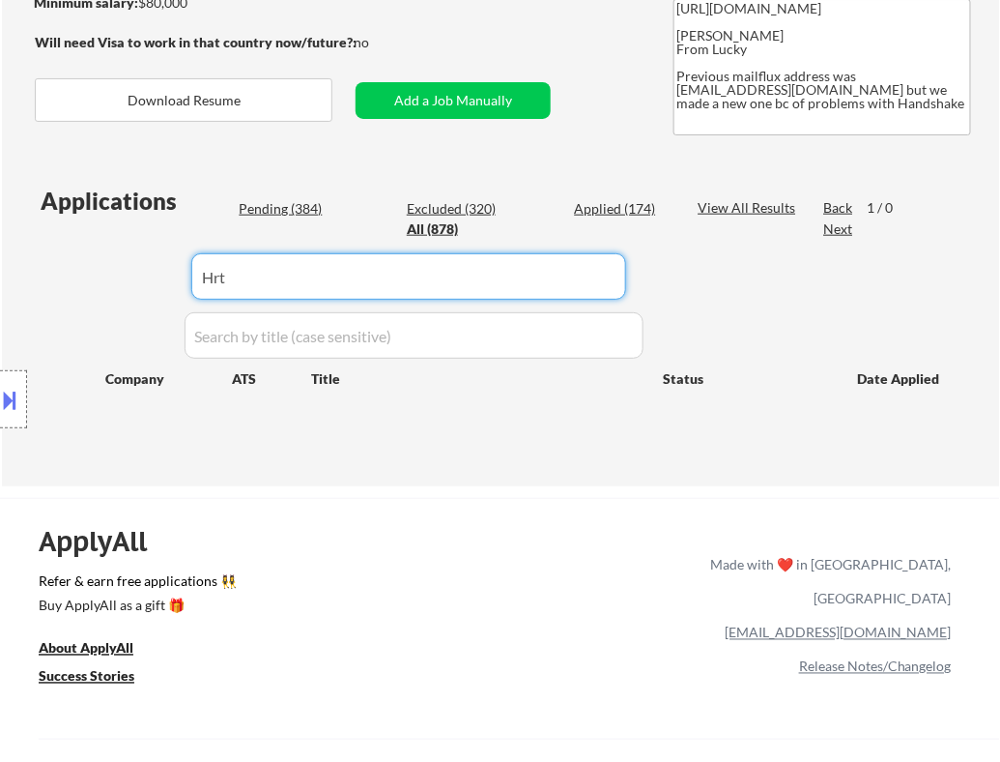
click at [746, 291] on div "Applications Pending (384) Excluded (320) Applied (174) All (878) View All Resu…" at bounding box center [500, 317] width 931 height 265
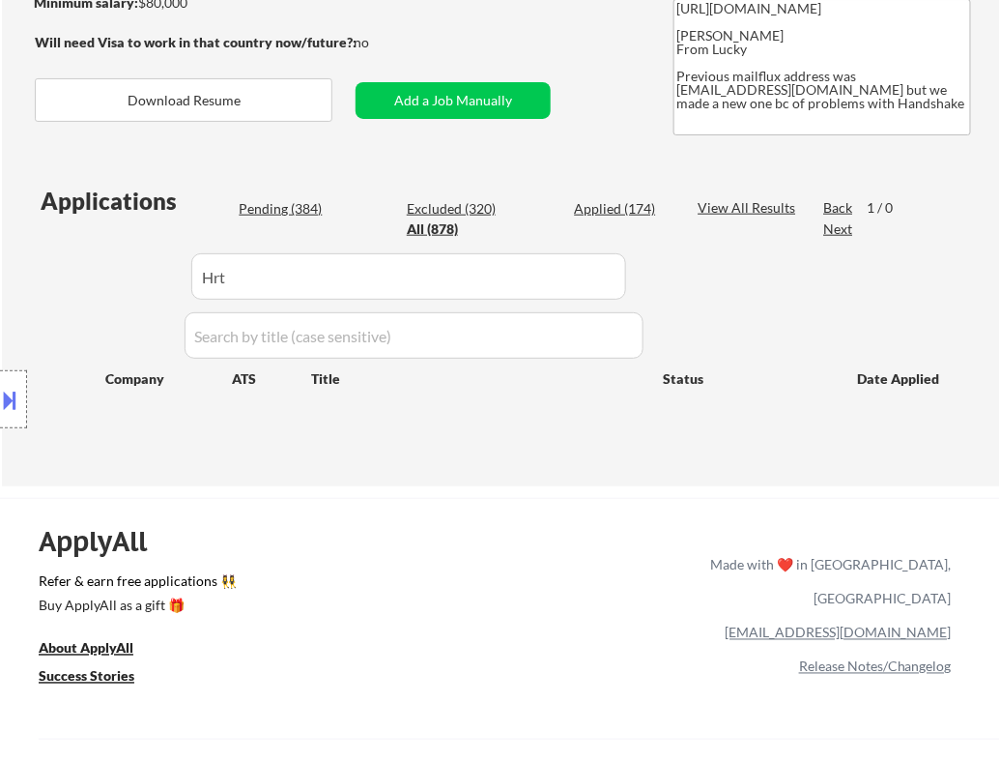
click at [271, 211] on div "Location Inclusions: country:[GEOGRAPHIC_DATA]" at bounding box center [173, 399] width 346 height 561
click at [287, 210] on div "Location Inclusions: country:[GEOGRAPHIC_DATA]" at bounding box center [173, 399] width 346 height 561
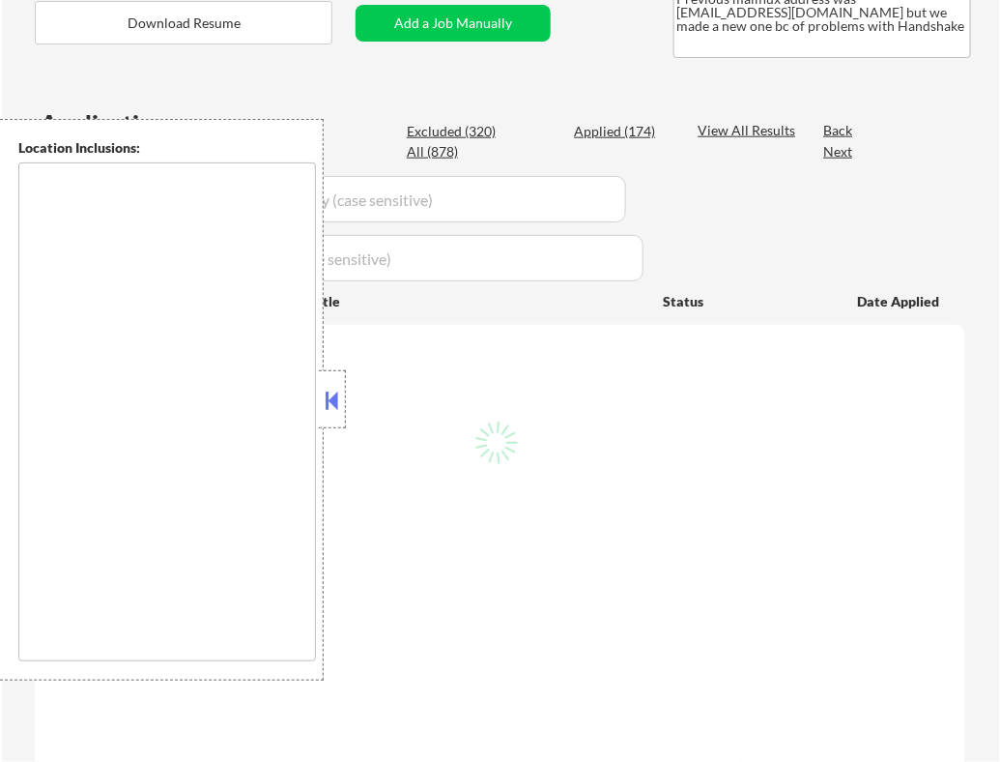
scroll to position [425, 0]
type textarea "country:US"
select select ""pending""
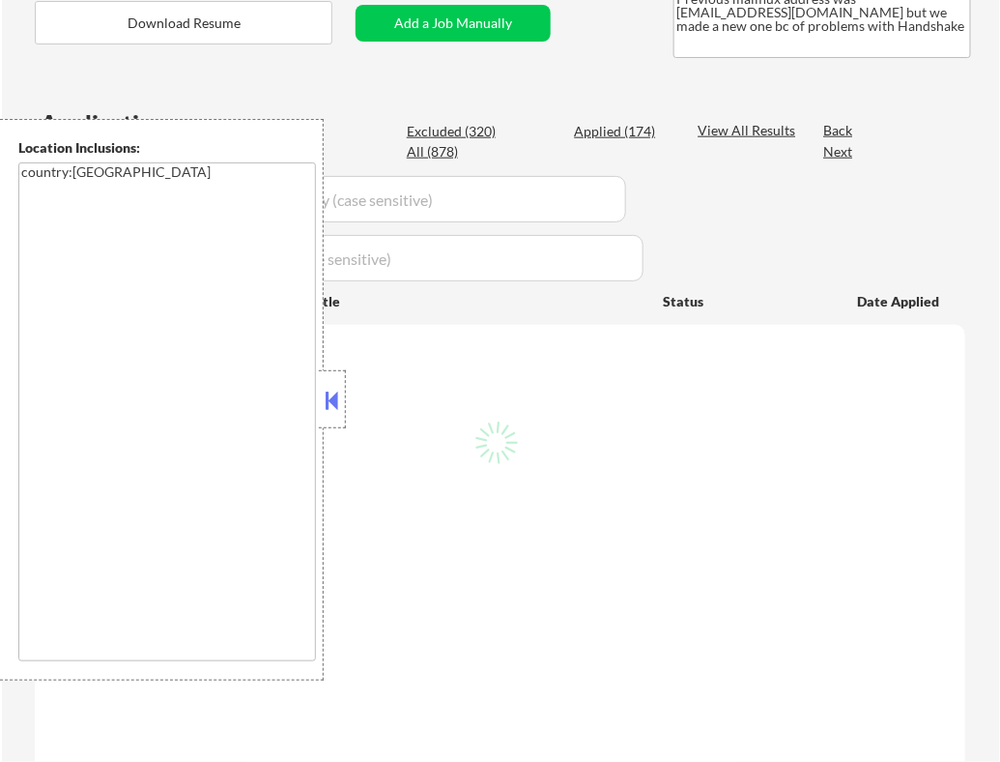
select select ""pending""
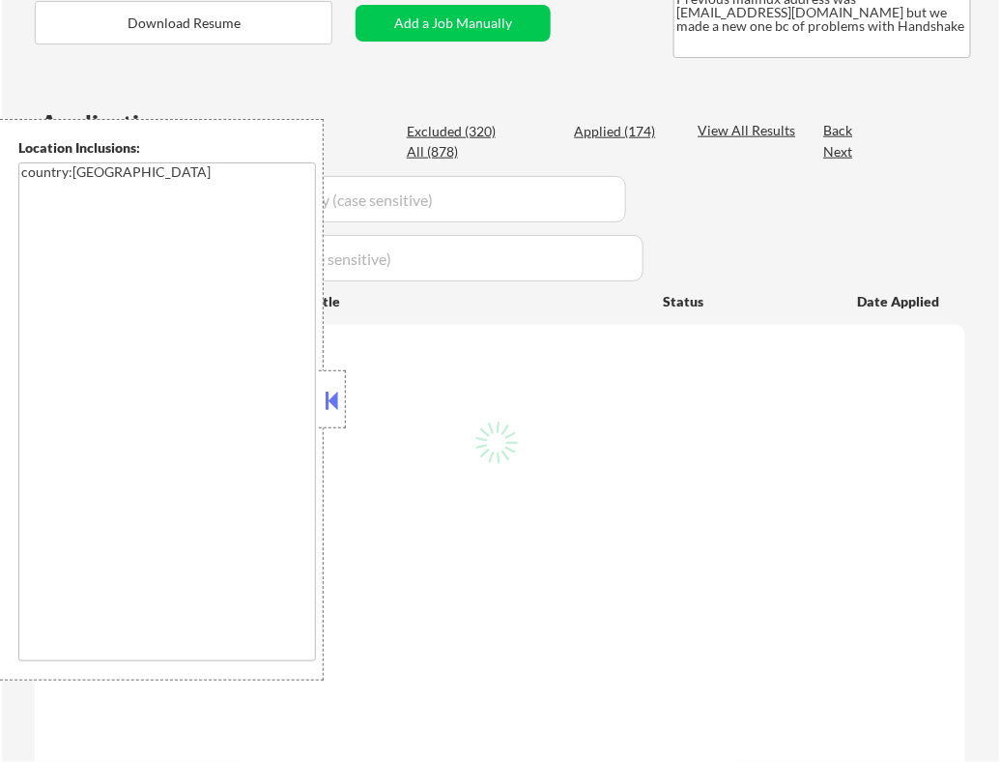
select select ""pending""
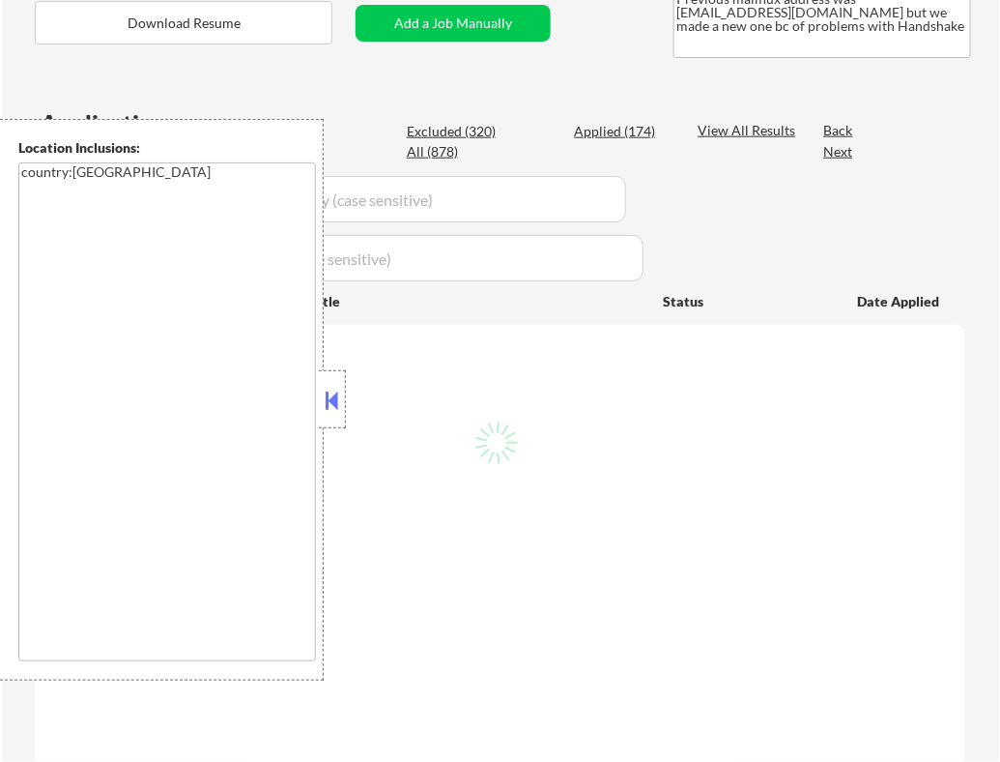
select select ""pending""
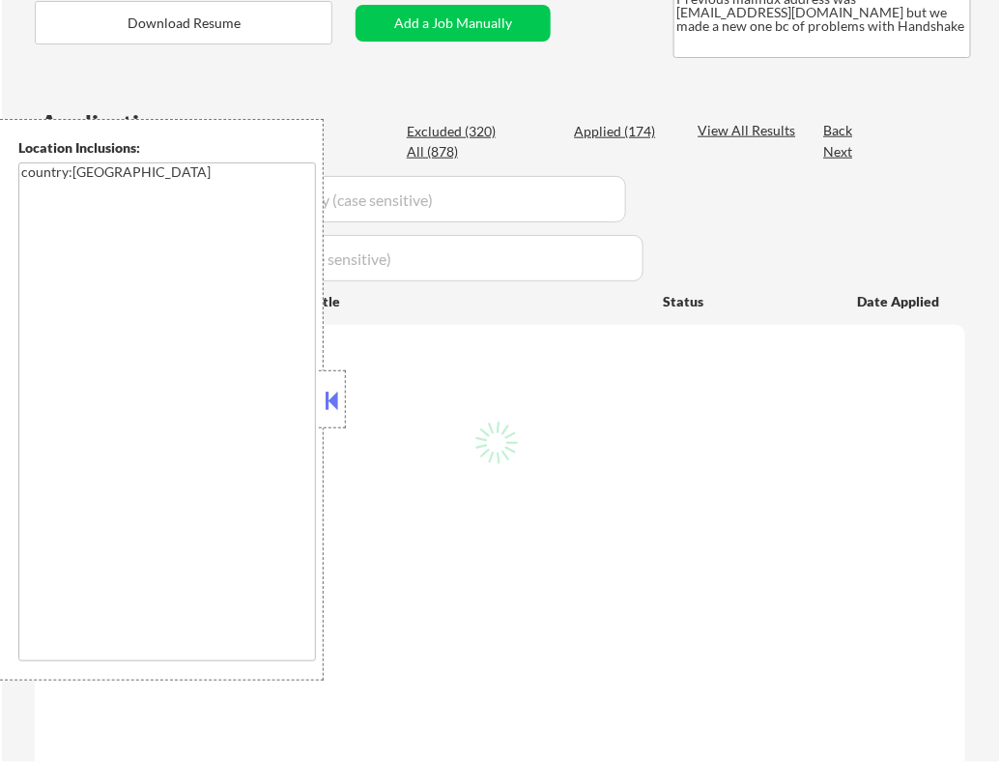
select select ""pending""
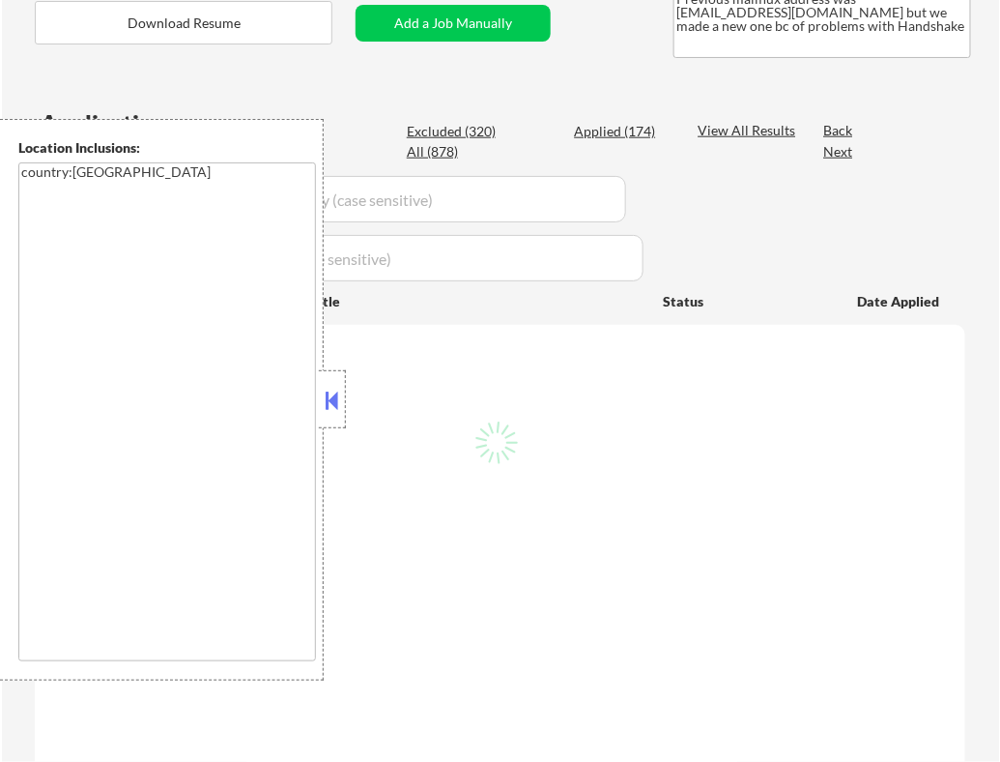
select select ""pending""
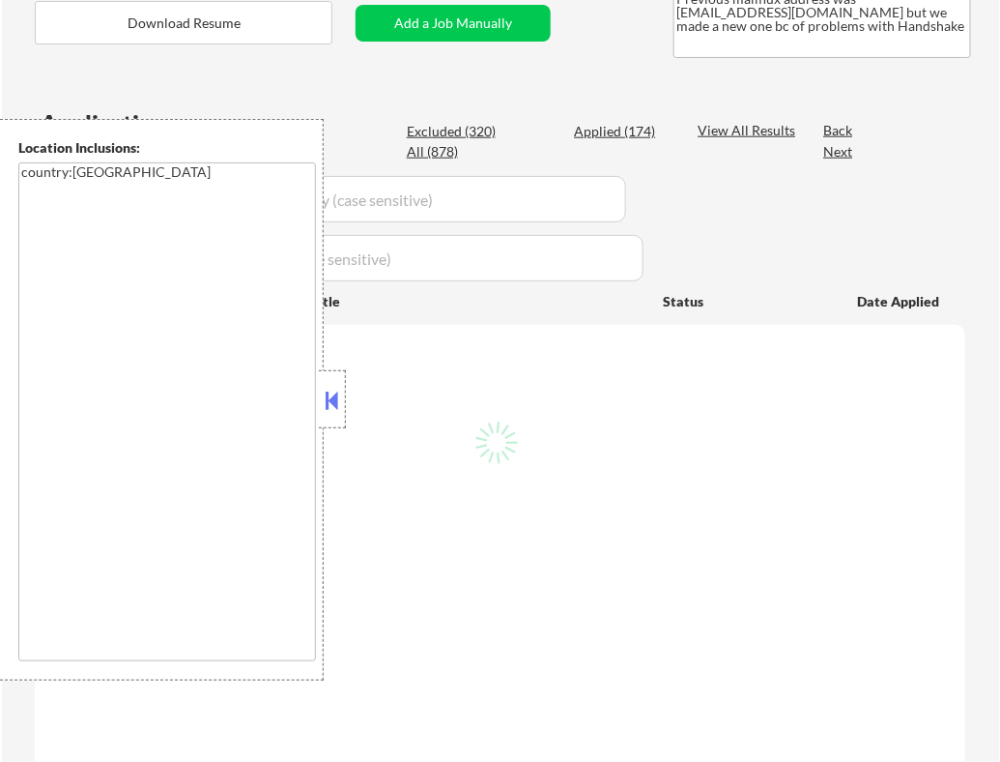
select select ""pending""
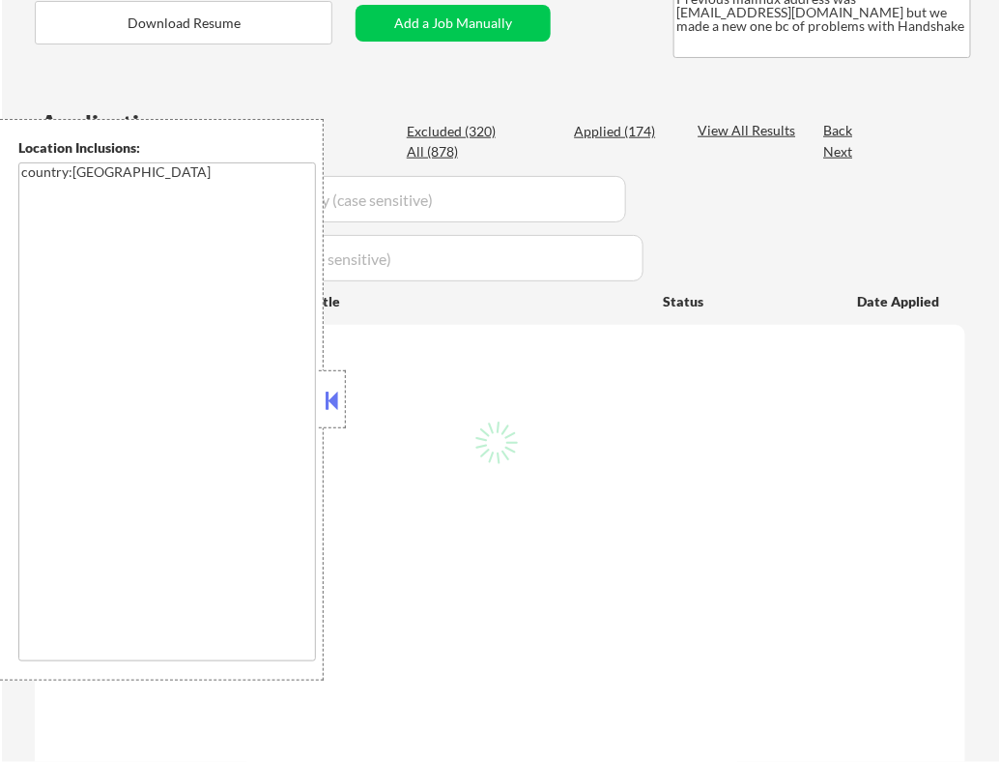
select select ""pending""
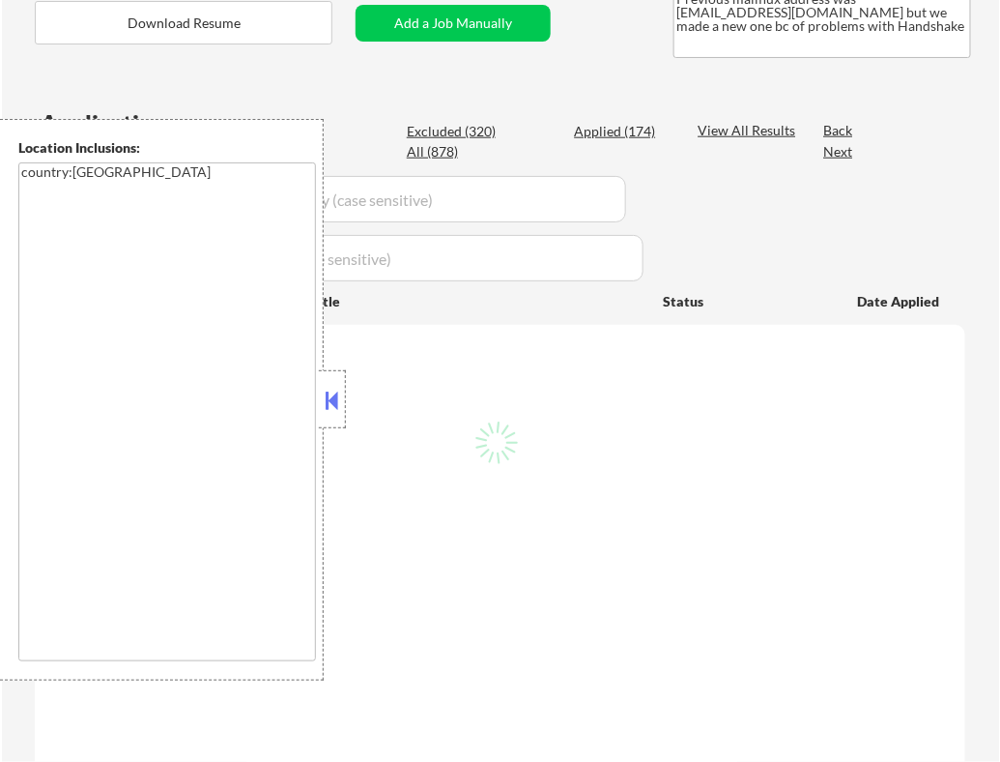
select select ""pending""
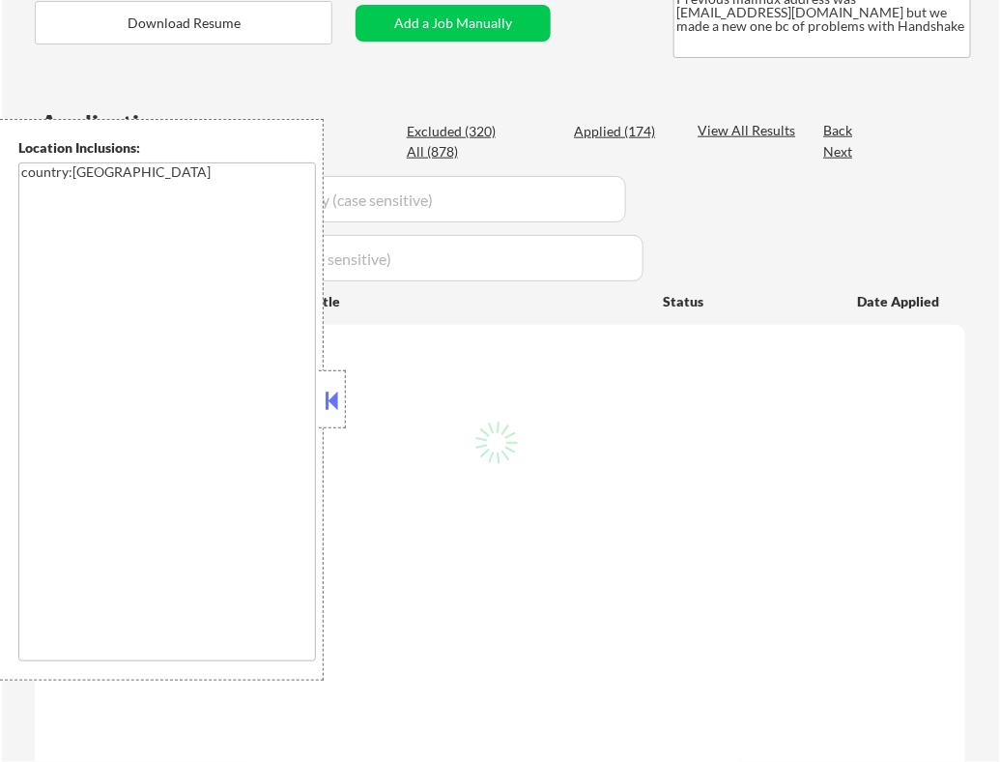
select select ""pending""
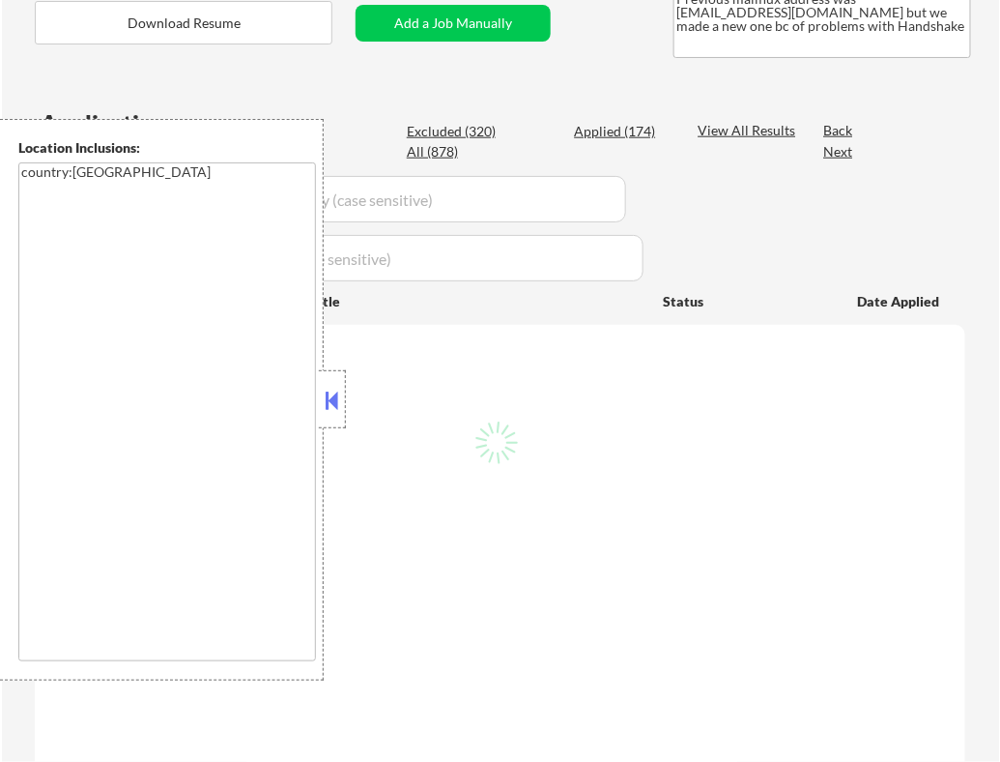
select select ""pending""
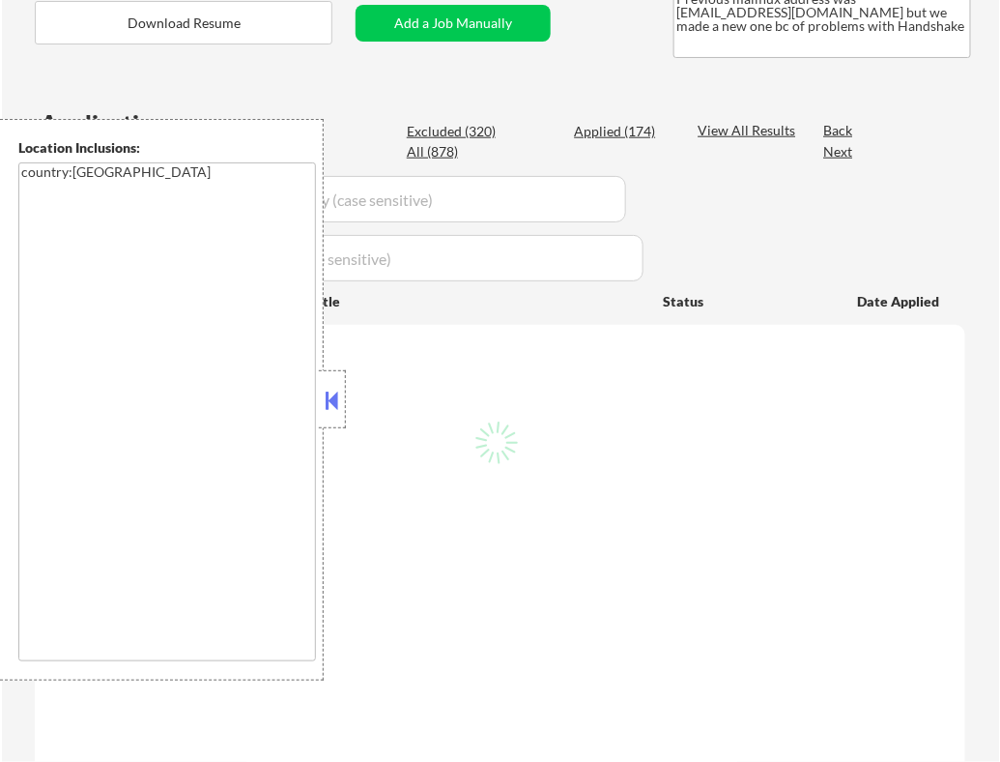
select select ""pending""
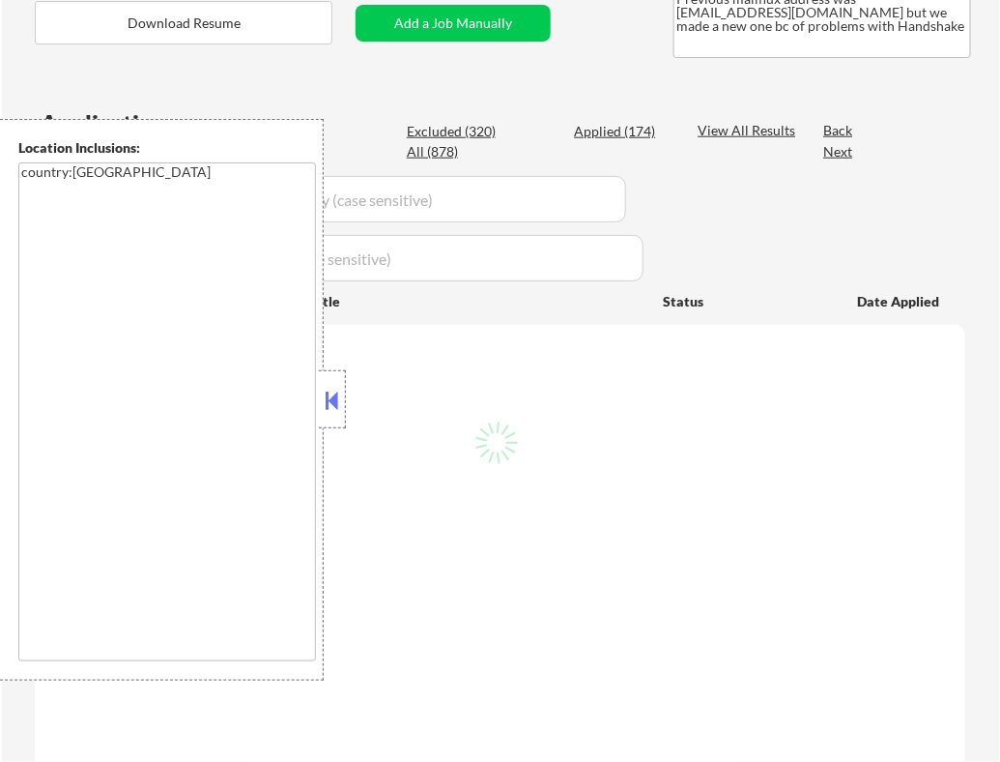
select select ""pending""
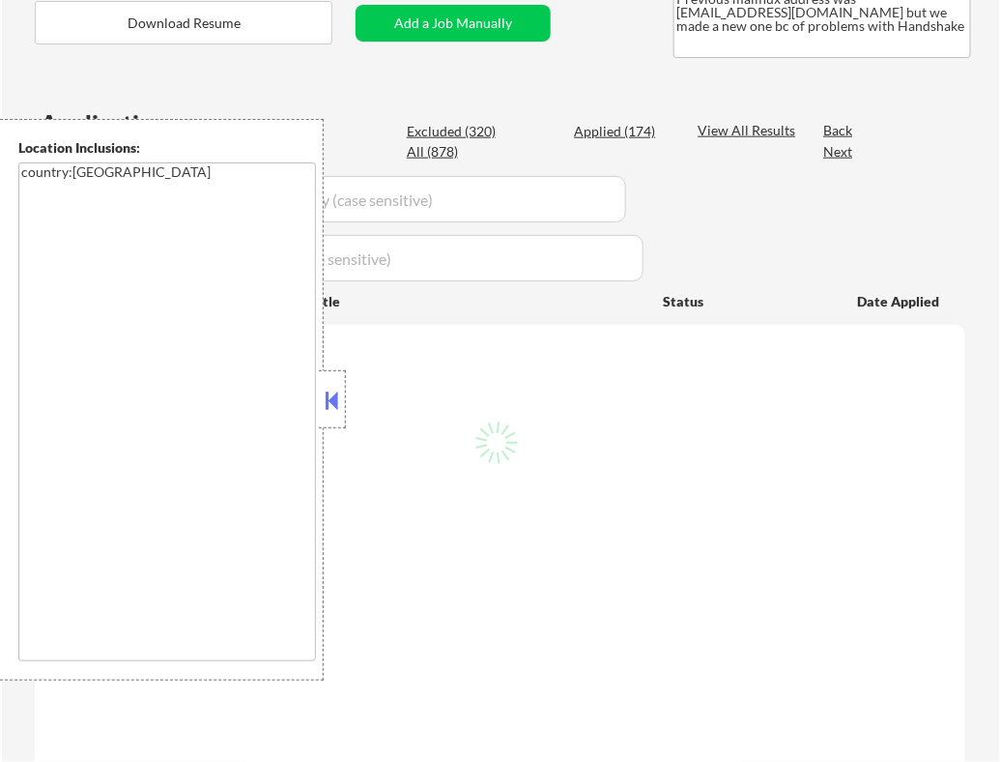
select select ""pending""
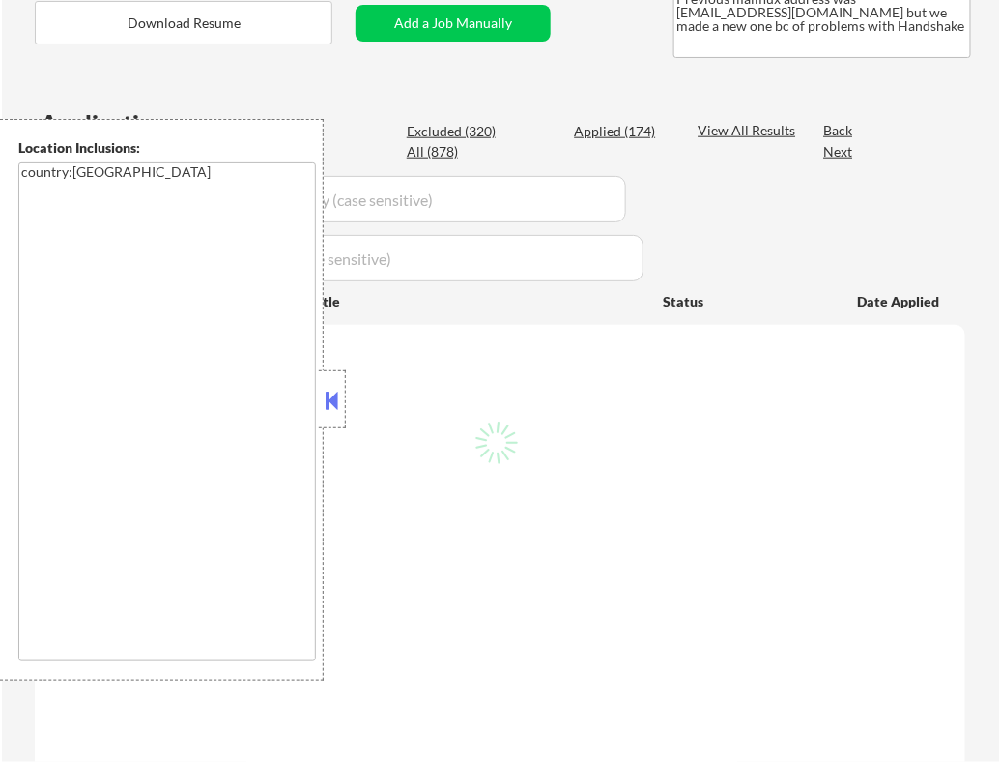
select select ""pending""
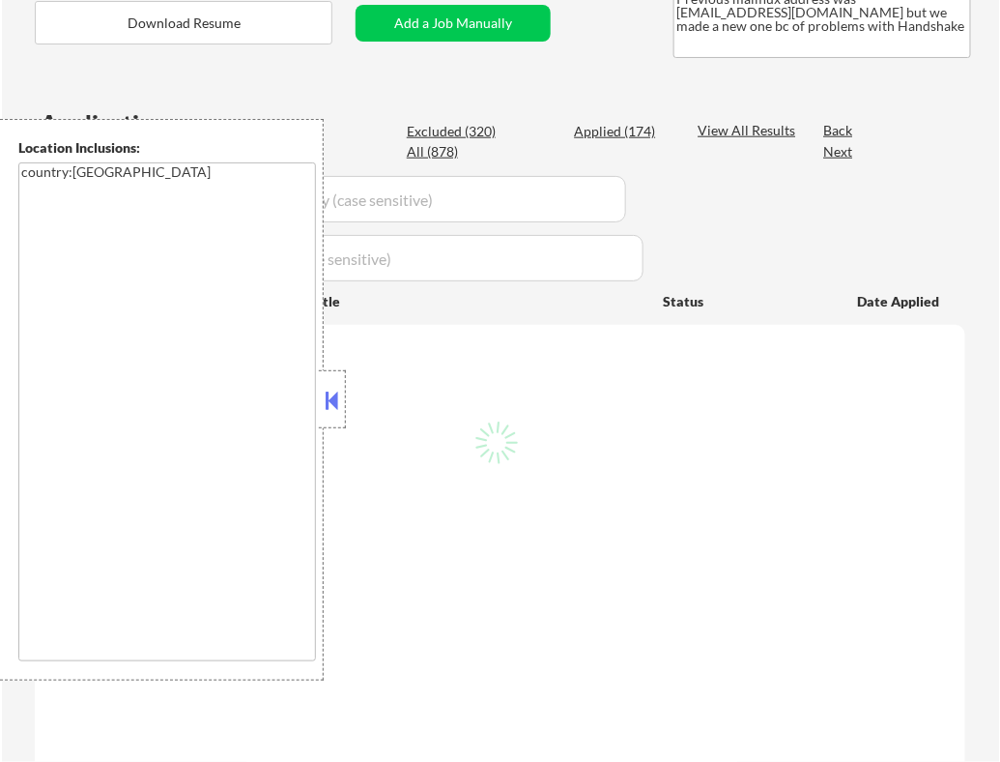
select select ""pending""
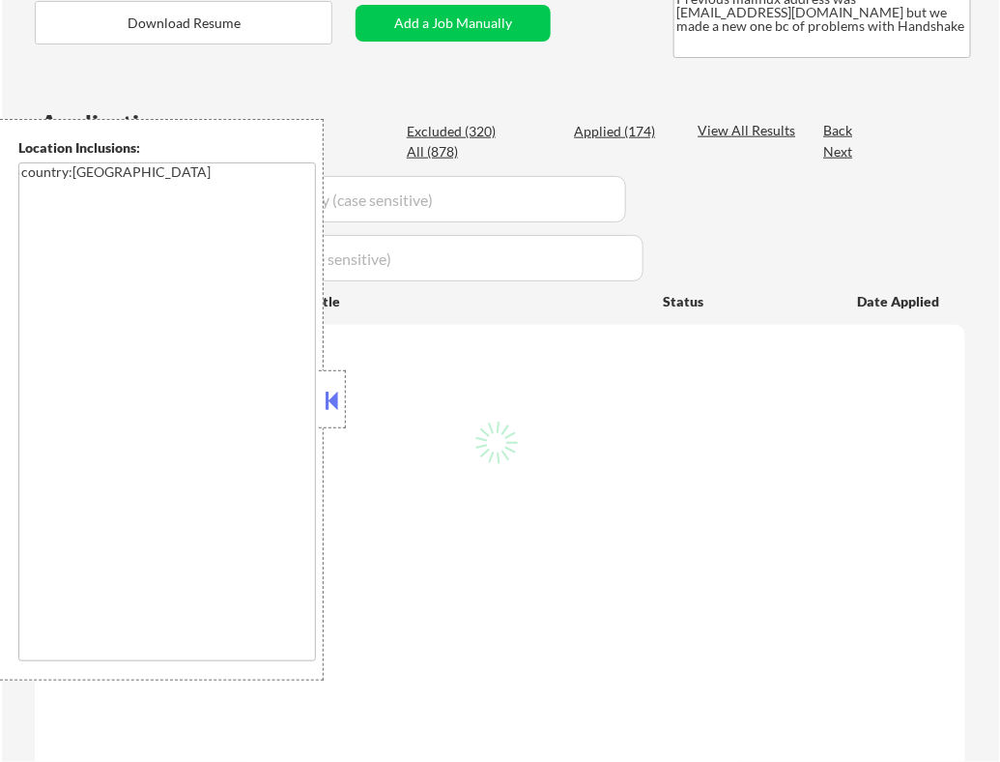
select select ""pending""
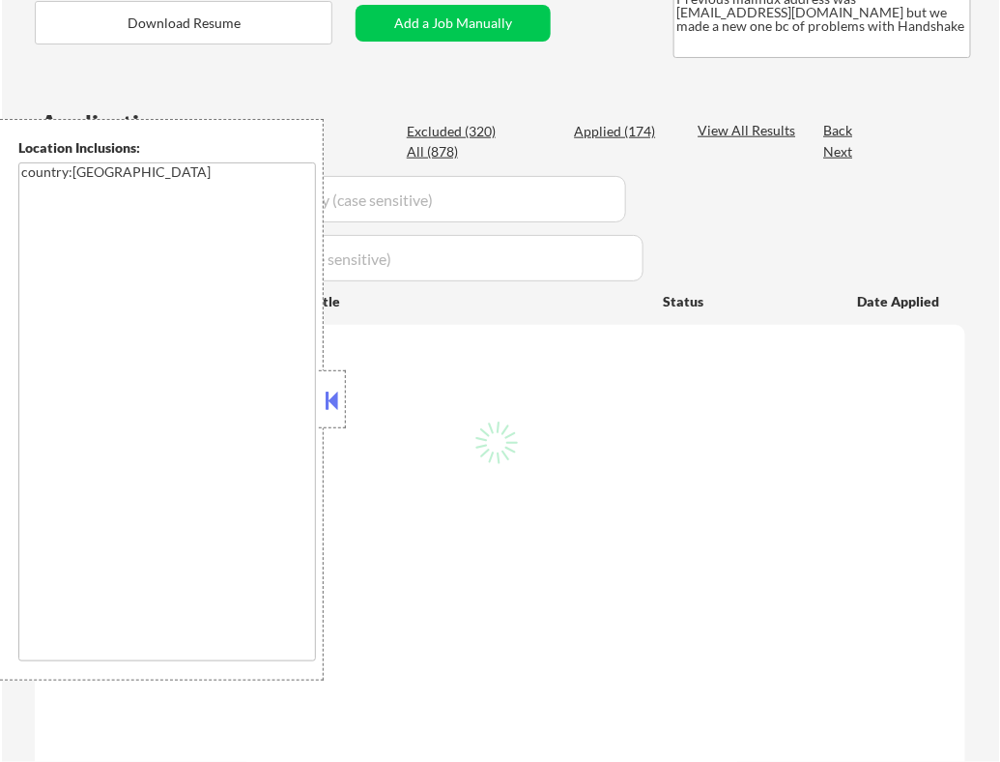
select select ""pending""
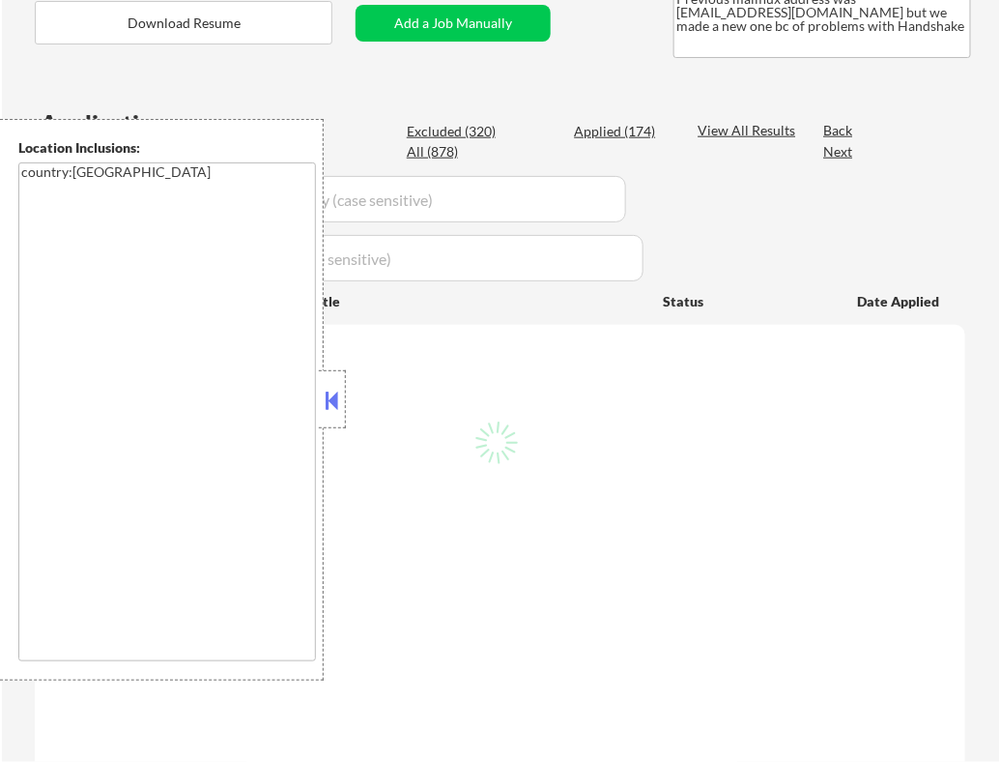
select select ""pending""
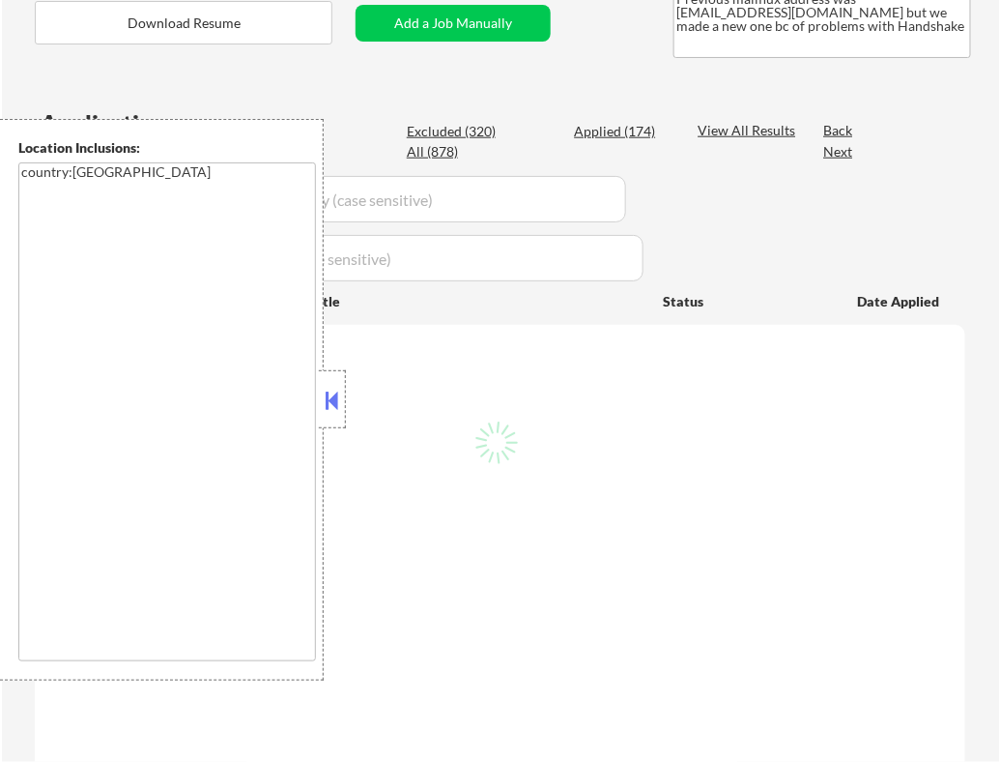
select select ""pending""
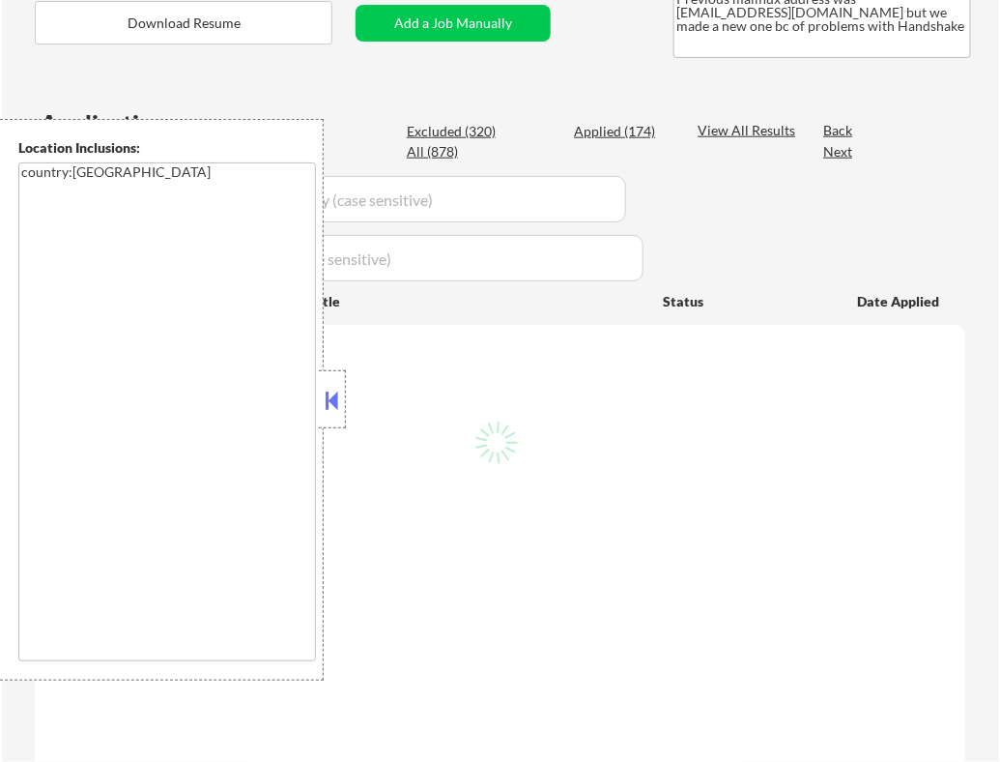
select select ""pending""
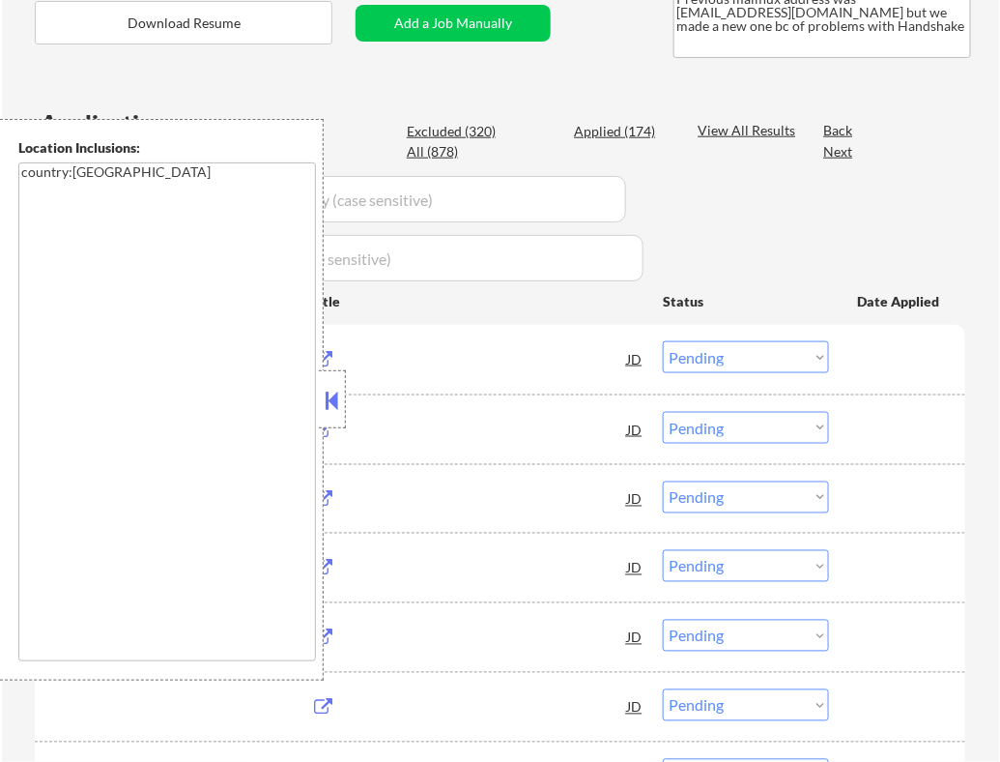
scroll to position [348, 0]
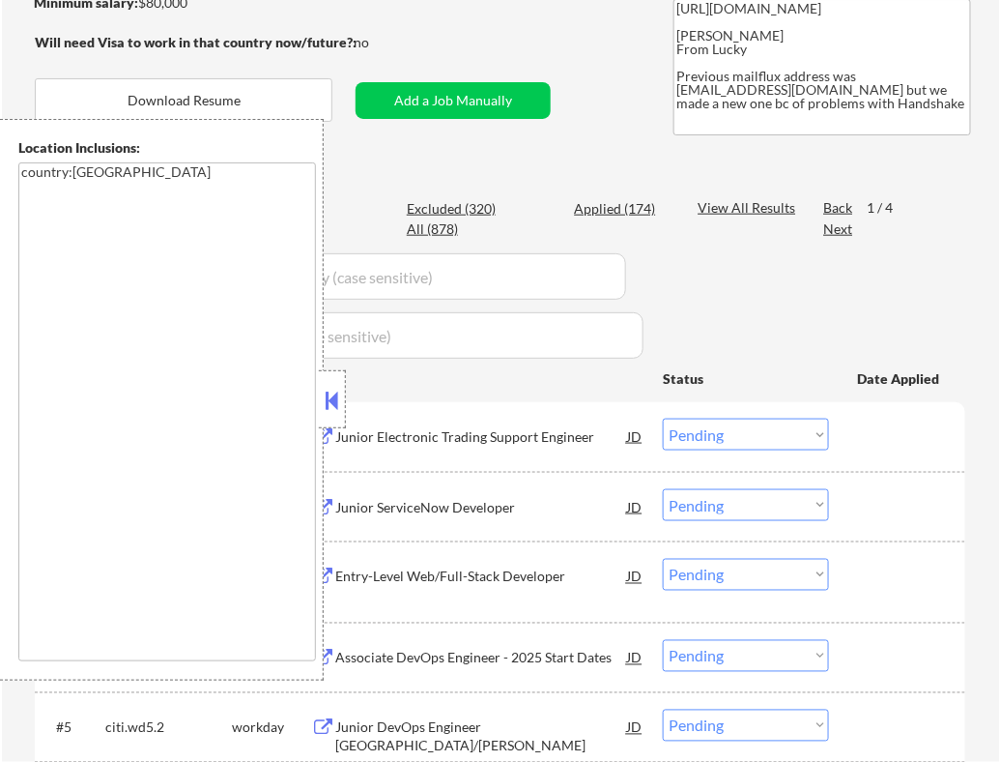
click at [338, 402] on button at bounding box center [332, 400] width 21 height 29
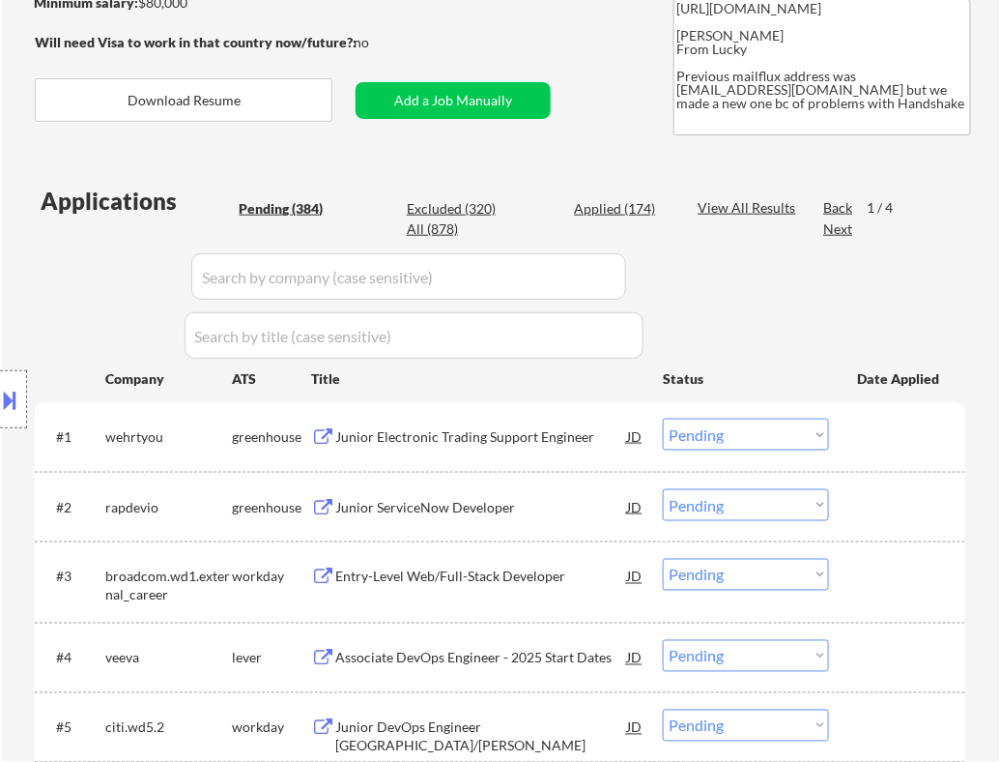
click at [718, 442] on select "Choose an option... Pending Applied Excluded (Questions) Excluded (Expired) Exc…" at bounding box center [746, 434] width 166 height 32
click at [663, 418] on select "Choose an option... Pending Applied Excluded (Questions) Excluded (Expired) Exc…" at bounding box center [746, 434] width 166 height 32
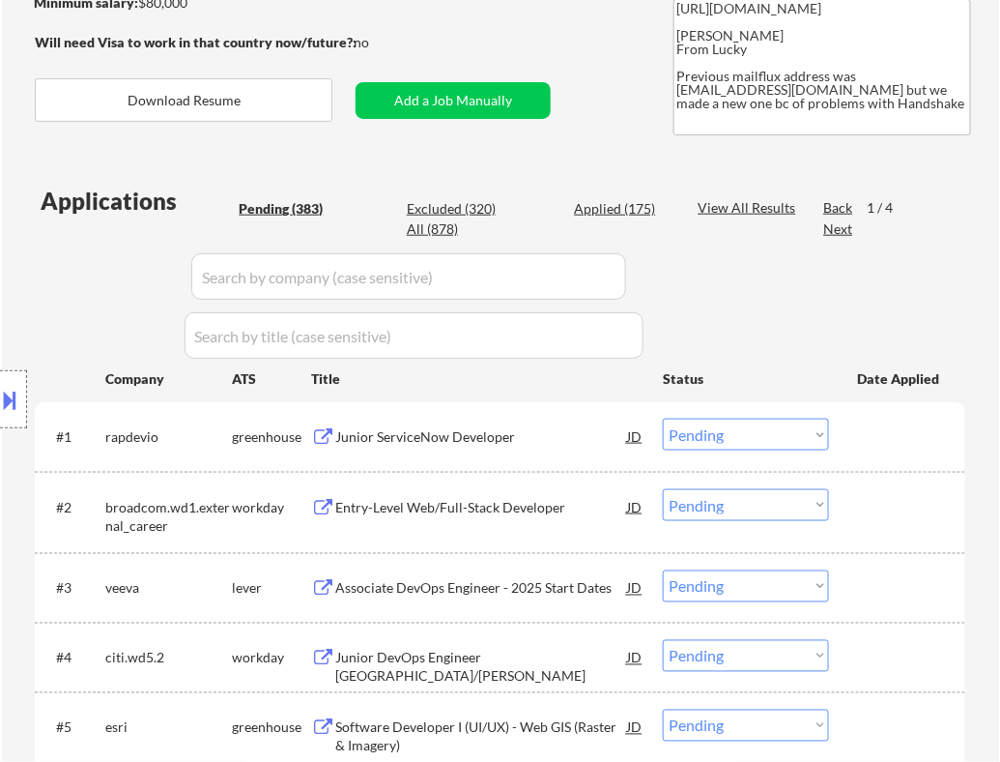
click at [457, 449] on div "Junior ServiceNow Developer" at bounding box center [481, 435] width 292 height 35
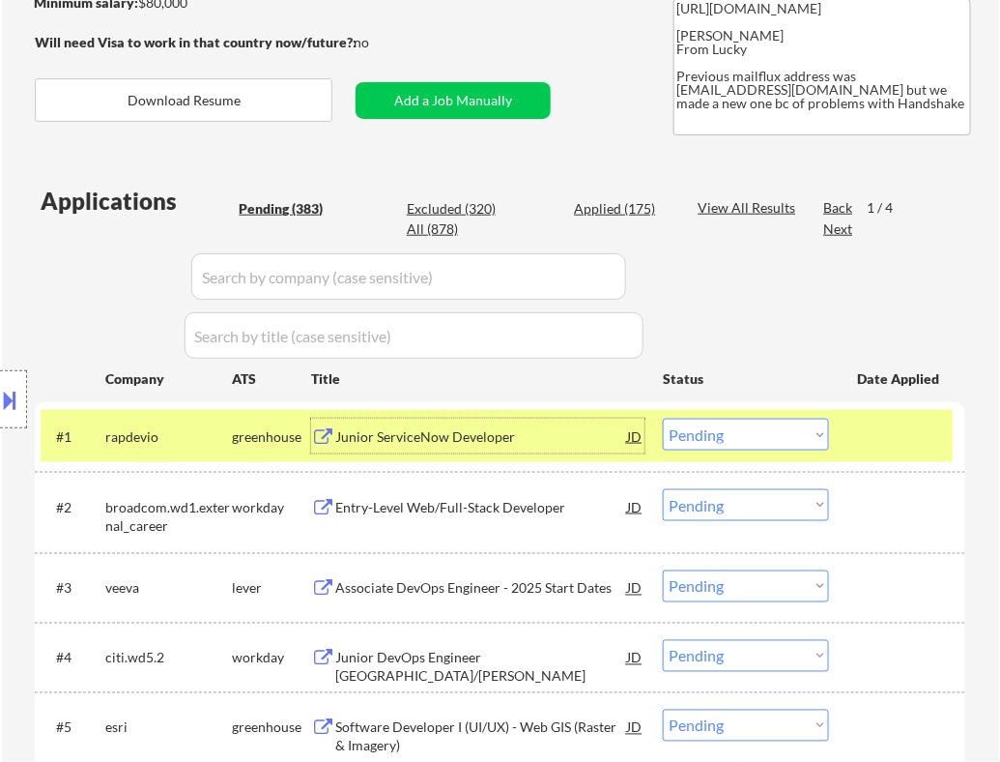
click at [736, 438] on select "Choose an option... Pending Applied Excluded (Questions) Excluded (Expired) Exc…" at bounding box center [746, 434] width 166 height 32
click at [663, 418] on select "Choose an option... Pending Applied Excluded (Questions) Excluded (Expired) Exc…" at bounding box center [746, 434] width 166 height 32
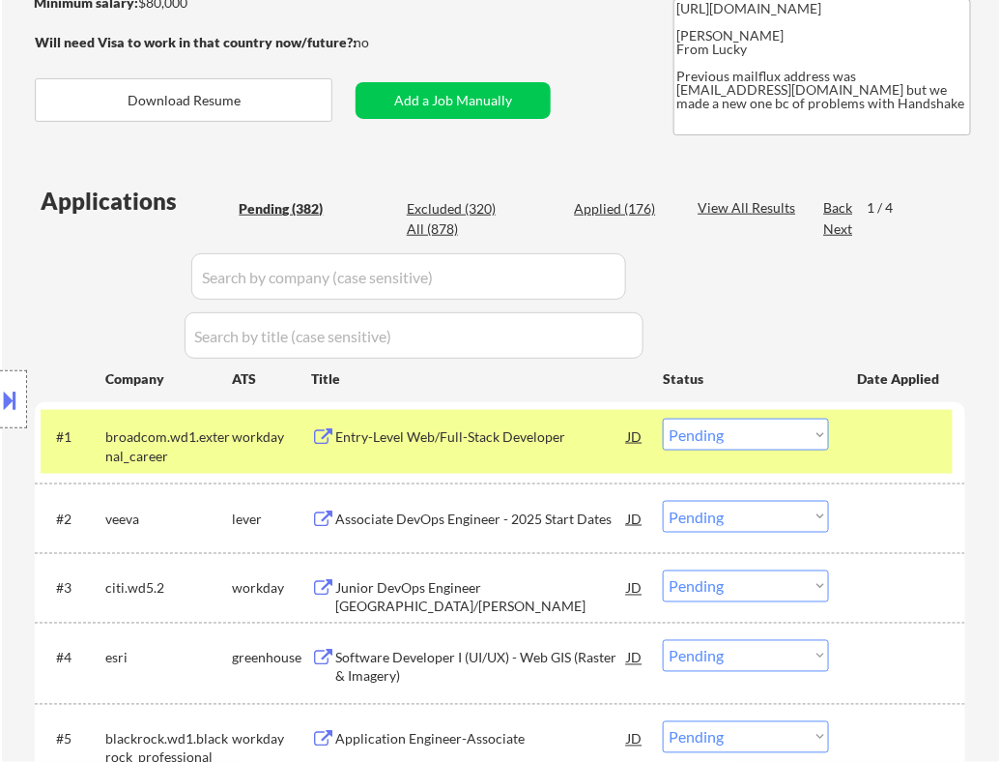
click at [561, 443] on div "Entry-Level Web/Full-Stack Developer" at bounding box center [481, 436] width 292 height 19
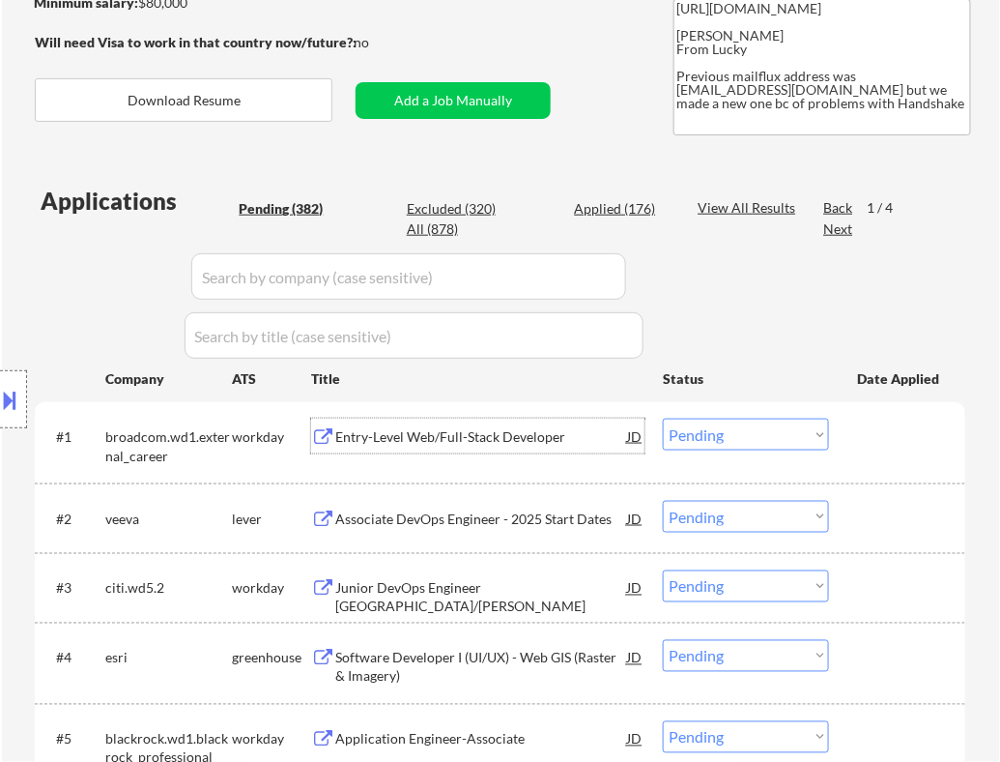
click at [714, 442] on select "Choose an option... Pending Applied Excluded (Questions) Excluded (Expired) Exc…" at bounding box center [746, 434] width 166 height 32
click at [663, 418] on select "Choose an option... Pending Applied Excluded (Questions) Excluded (Expired) Exc…" at bounding box center [746, 434] width 166 height 32
select select ""pending""
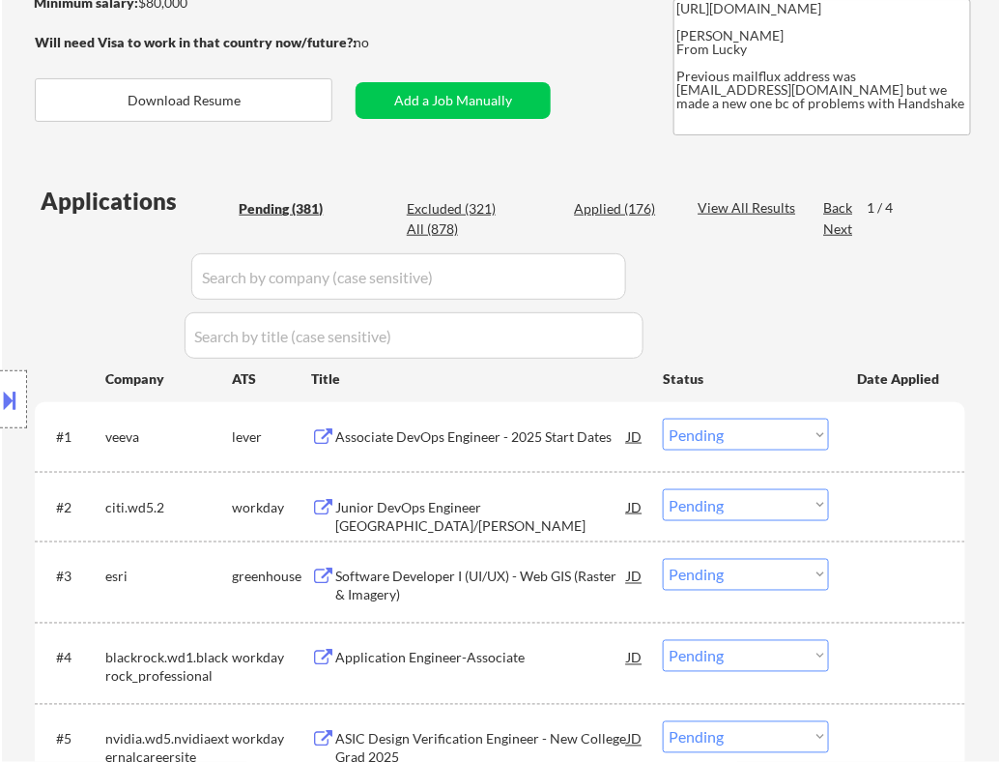
click at [585, 449] on div "Associate DevOps Engineer - 2025 Start Dates" at bounding box center [481, 435] width 292 height 35
